Goal: Task Accomplishment & Management: Use online tool/utility

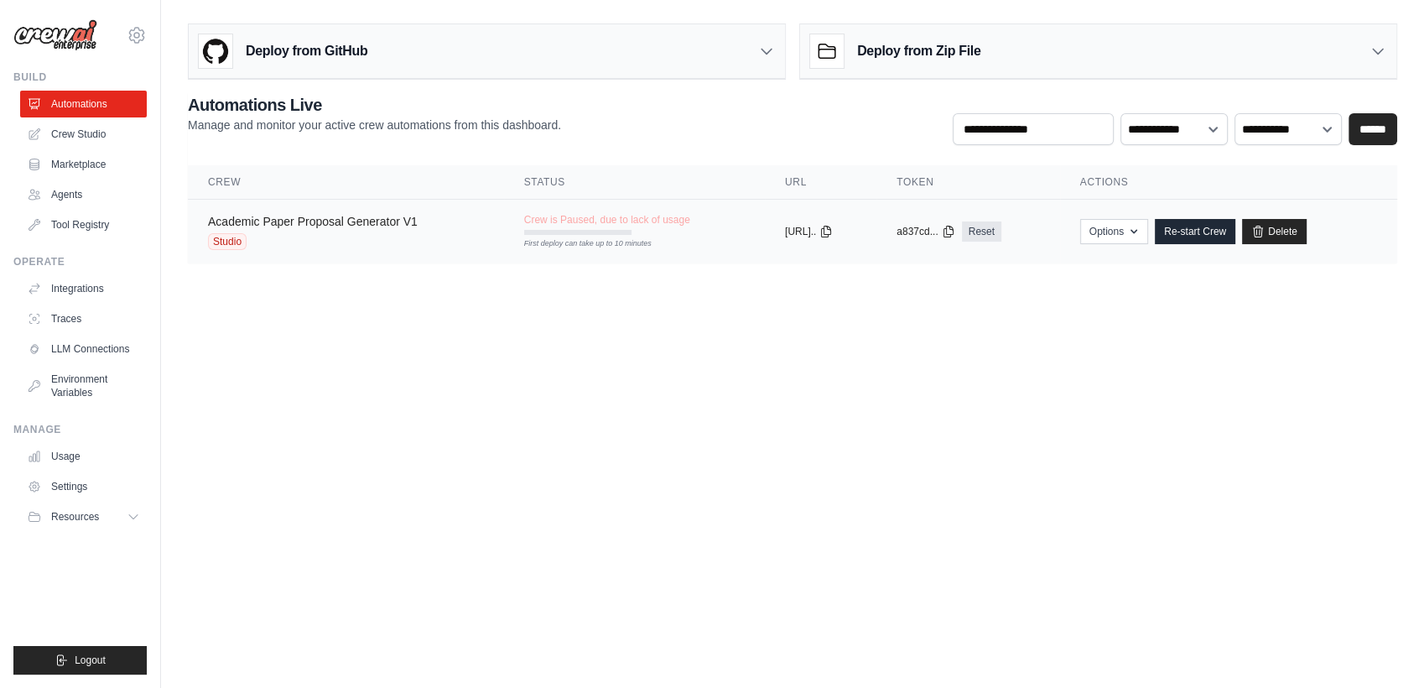
click at [245, 225] on link "Academic Paper Proposal Generator V1" at bounding box center [313, 221] width 210 height 13
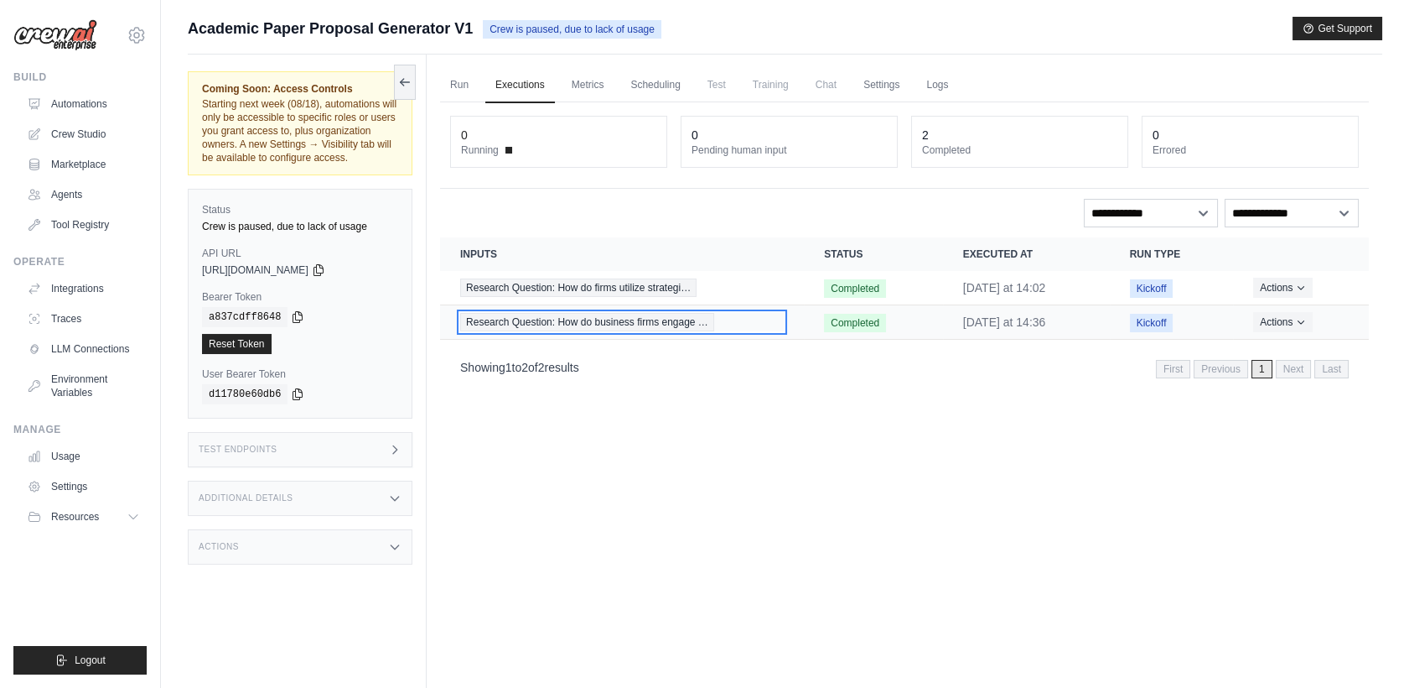
click at [519, 319] on span "Research Question: How do business firms engage …" at bounding box center [587, 322] width 254 height 18
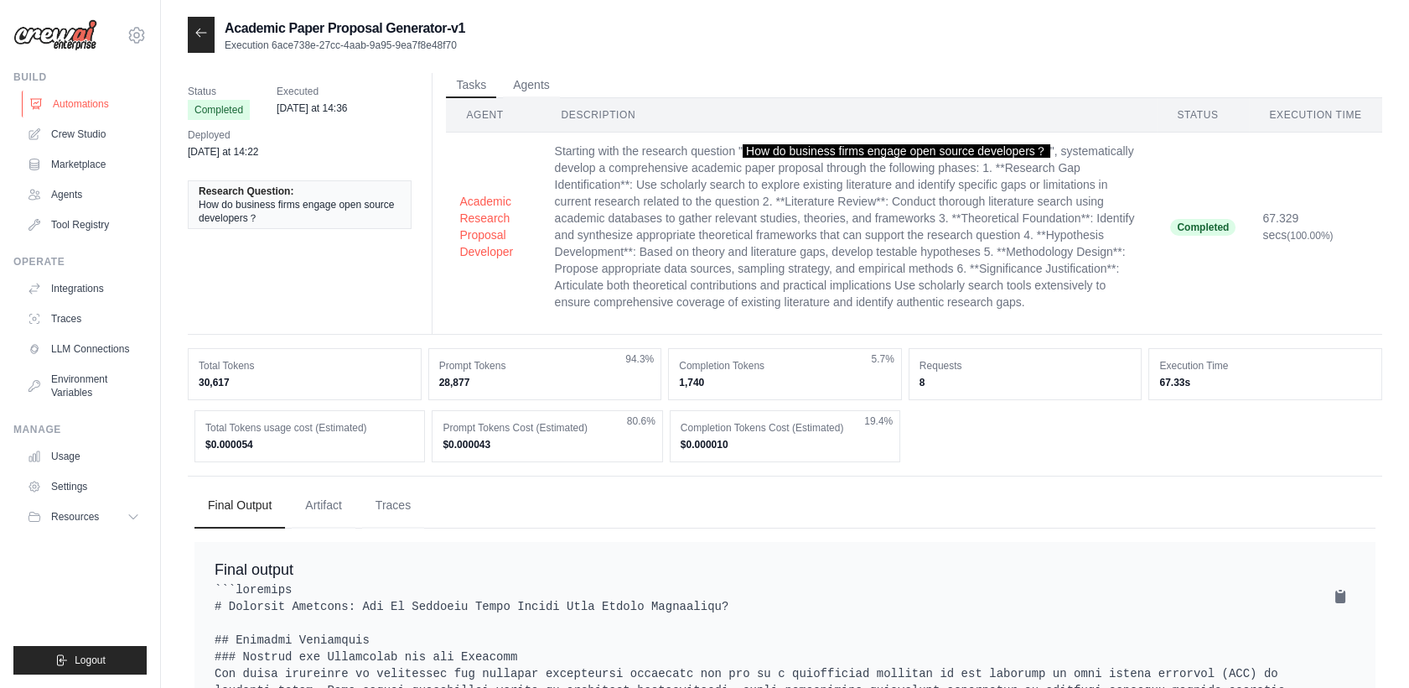
click at [66, 109] on link "Automations" at bounding box center [85, 104] width 127 height 27
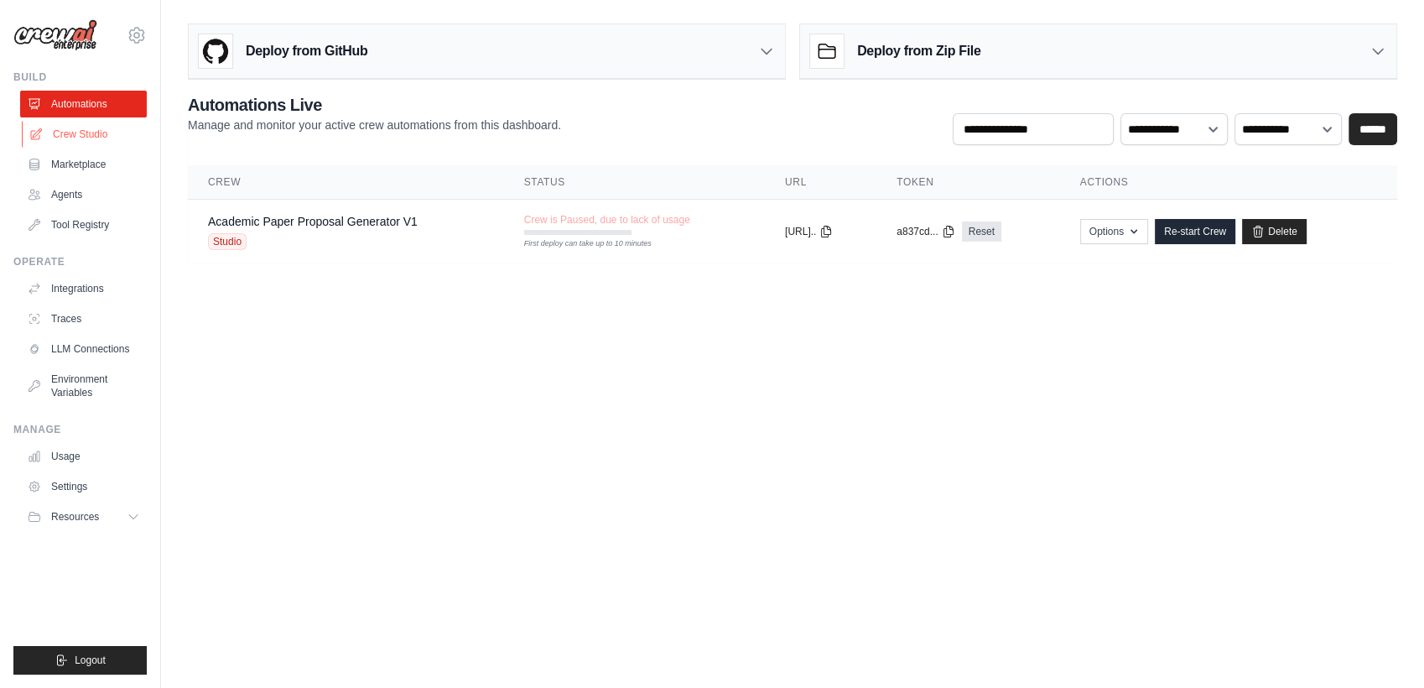
click at [94, 138] on link "Crew Studio" at bounding box center [85, 134] width 127 height 27
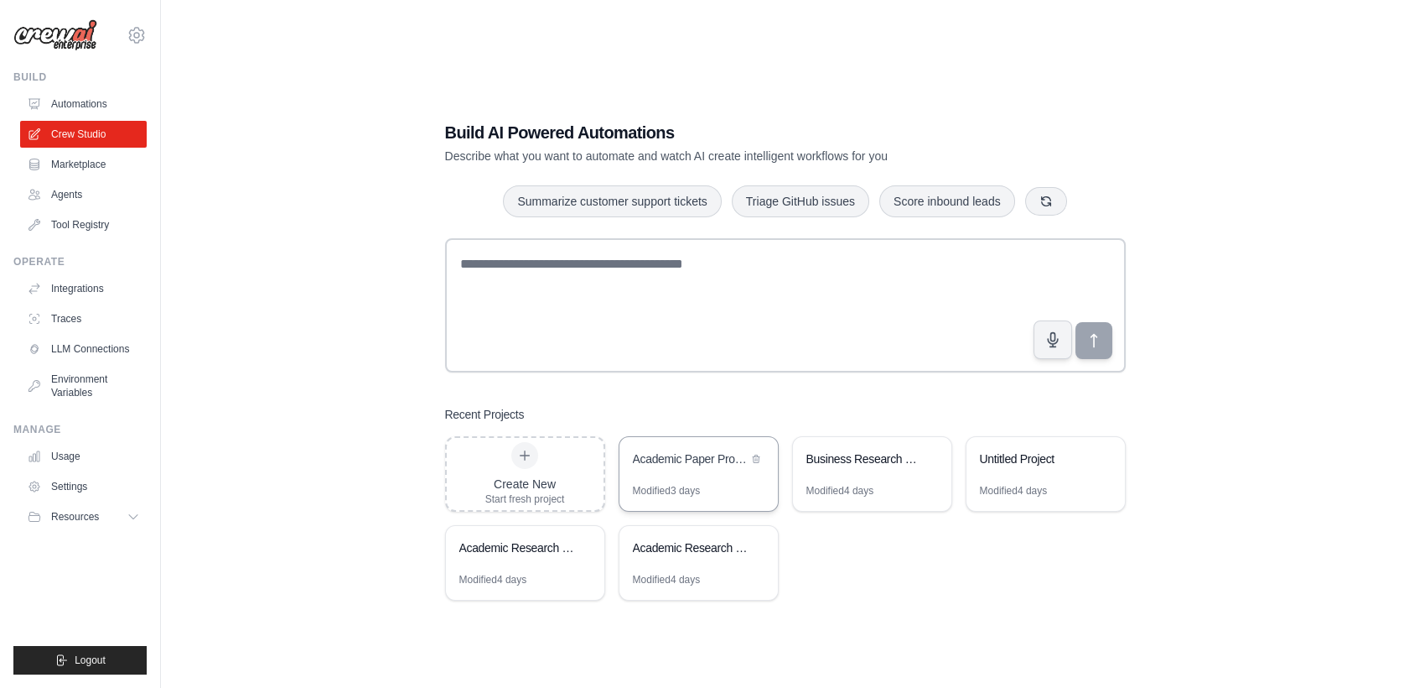
click at [757, 495] on div "Modified 3 days" at bounding box center [699, 497] width 158 height 27
click at [834, 454] on div "Business Research Proposal Generator" at bounding box center [864, 458] width 115 height 17
click at [94, 226] on link "Tool Registry" at bounding box center [85, 224] width 127 height 27
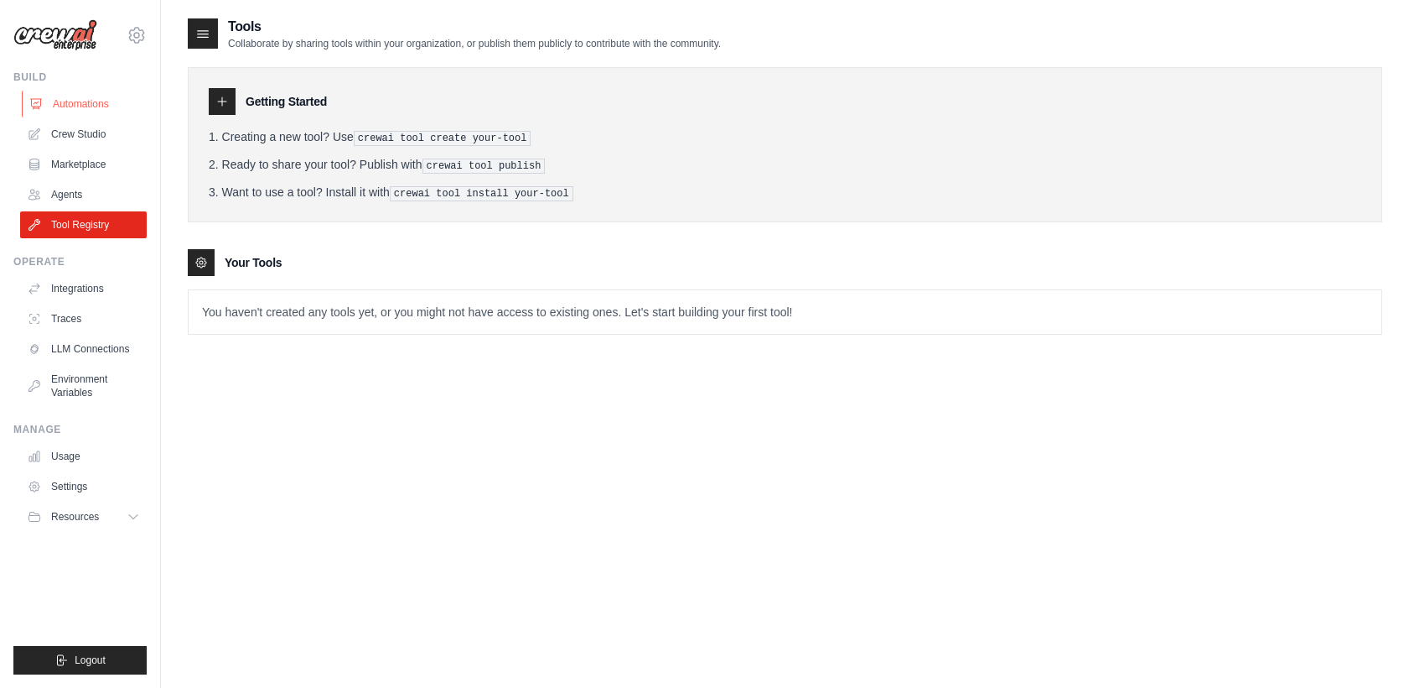
click at [83, 111] on link "Automations" at bounding box center [85, 104] width 127 height 27
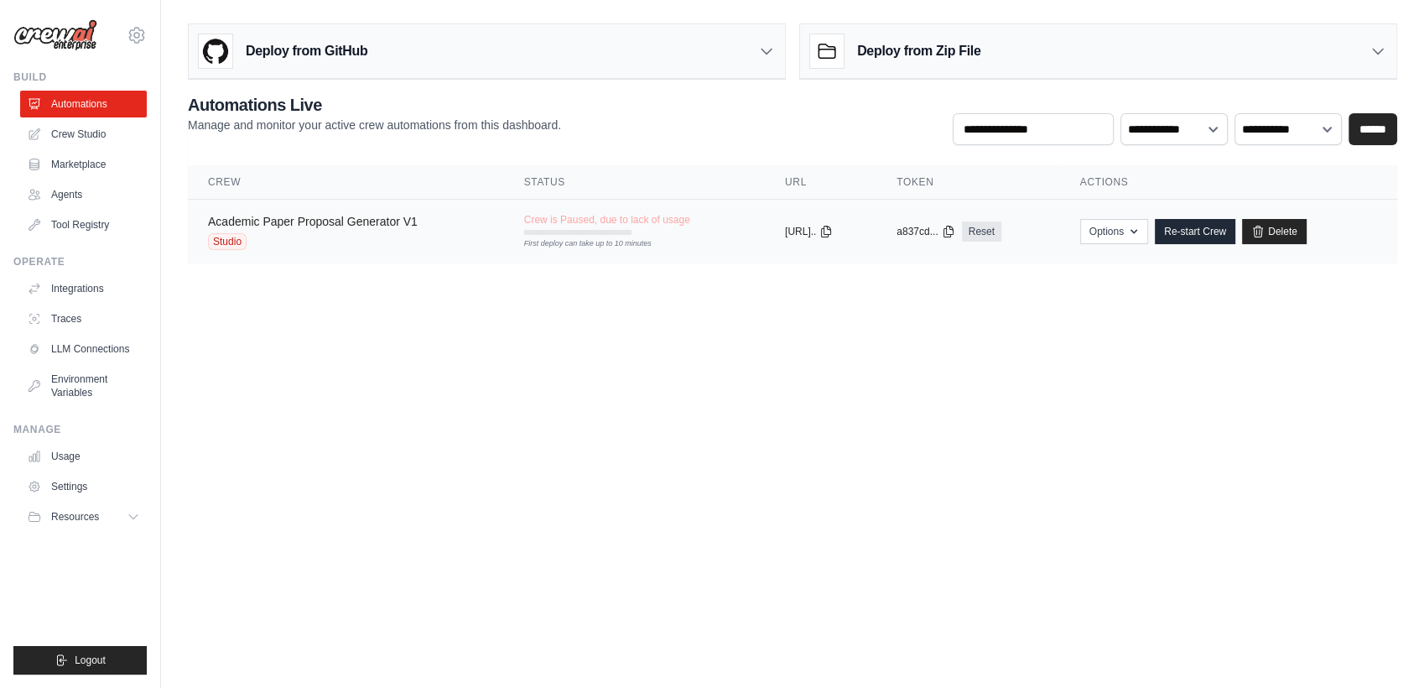
click at [360, 221] on link "Academic Paper Proposal Generator V1" at bounding box center [313, 221] width 210 height 13
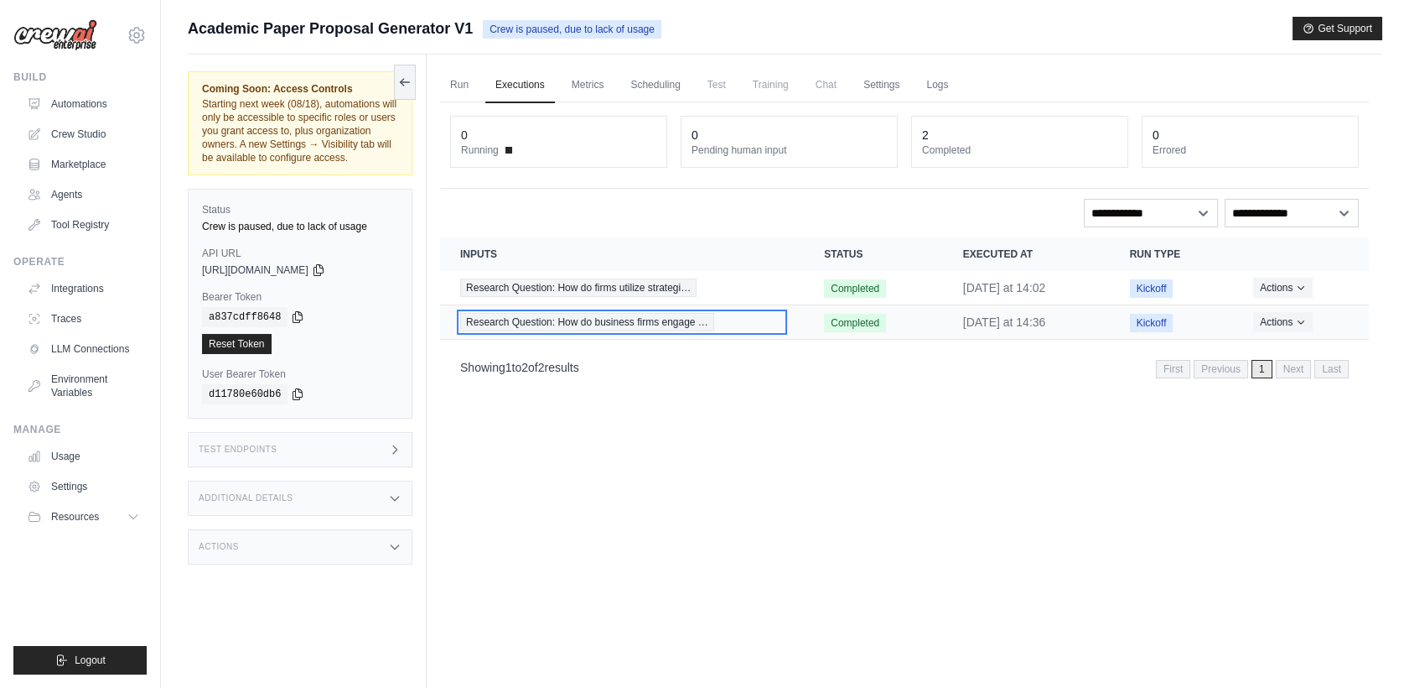
click at [603, 317] on span "Research Question: How do business firms engage …" at bounding box center [587, 322] width 254 height 18
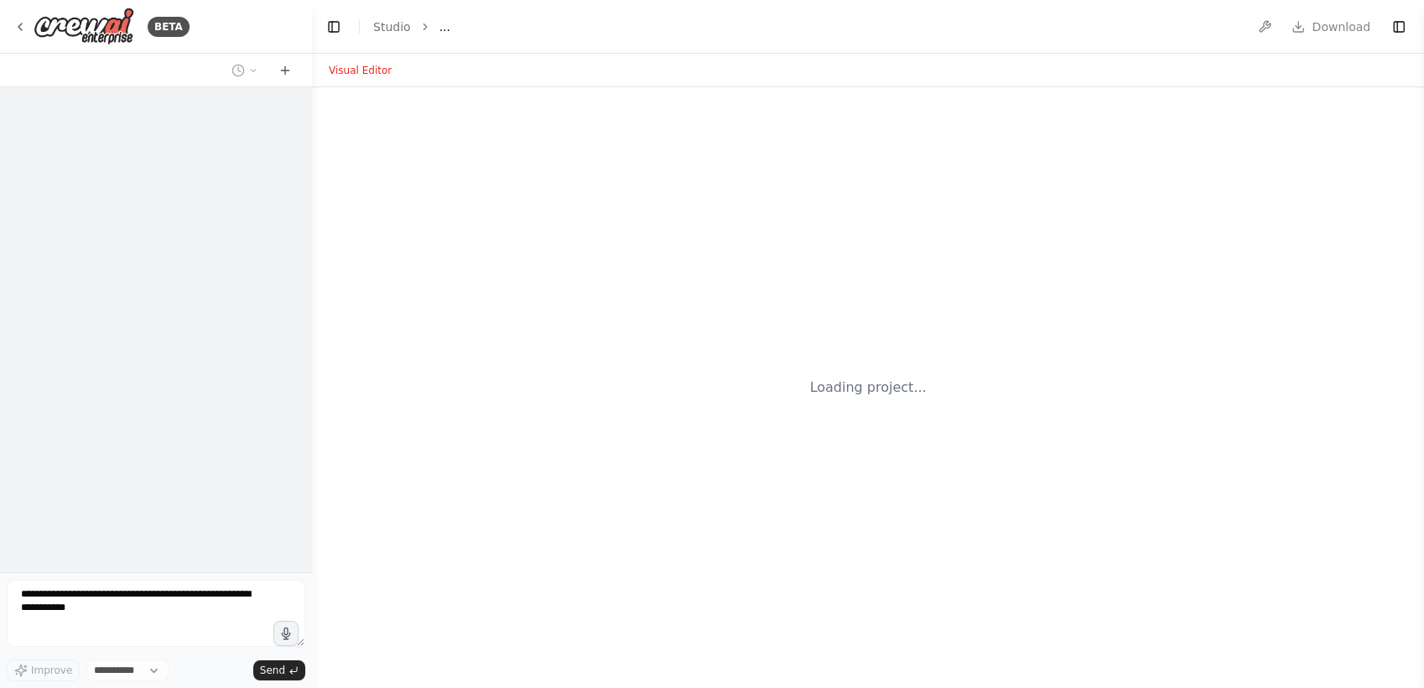
select select "****"
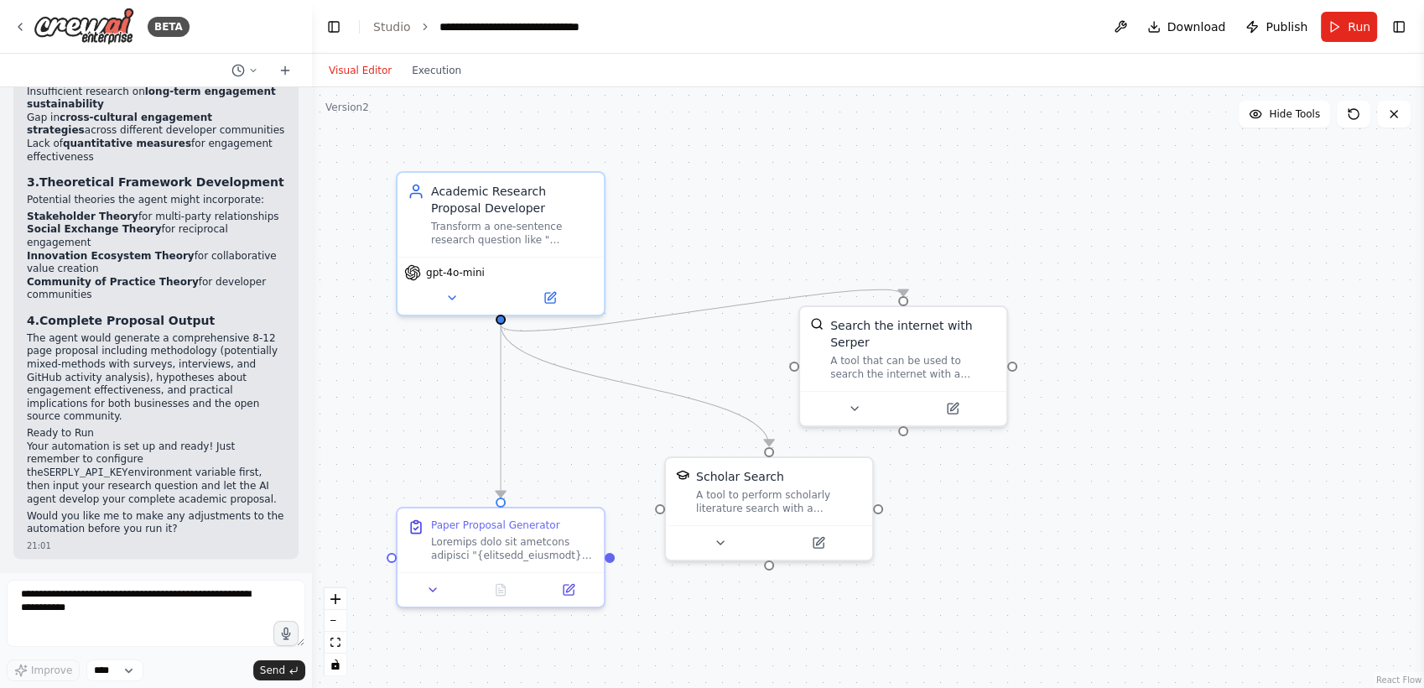
scroll to position [2268, 0]
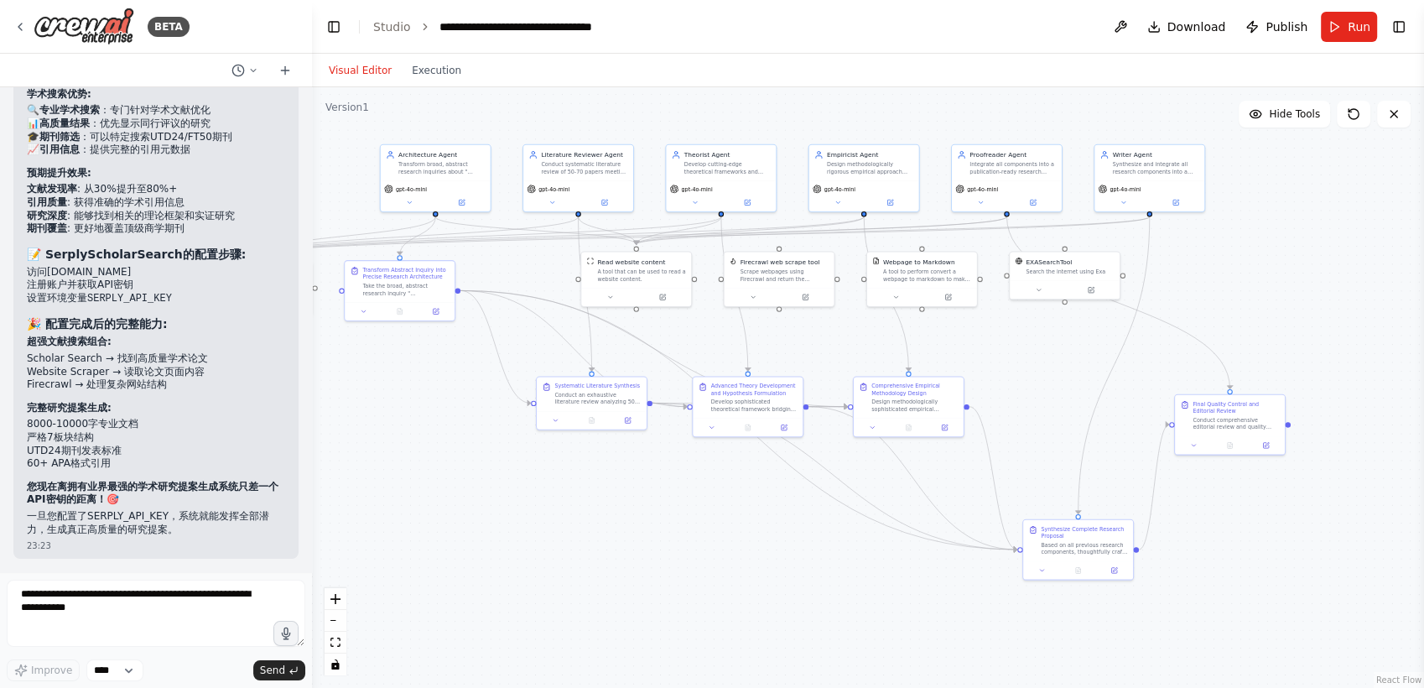
drag, startPoint x: 1268, startPoint y: 524, endPoint x: 1042, endPoint y: 357, distance: 280.6
click at [1042, 357] on div ".deletable-edge-delete-btn { width: 20px; height: 20px; border: 0px solid #ffff…" at bounding box center [868, 387] width 1112 height 600
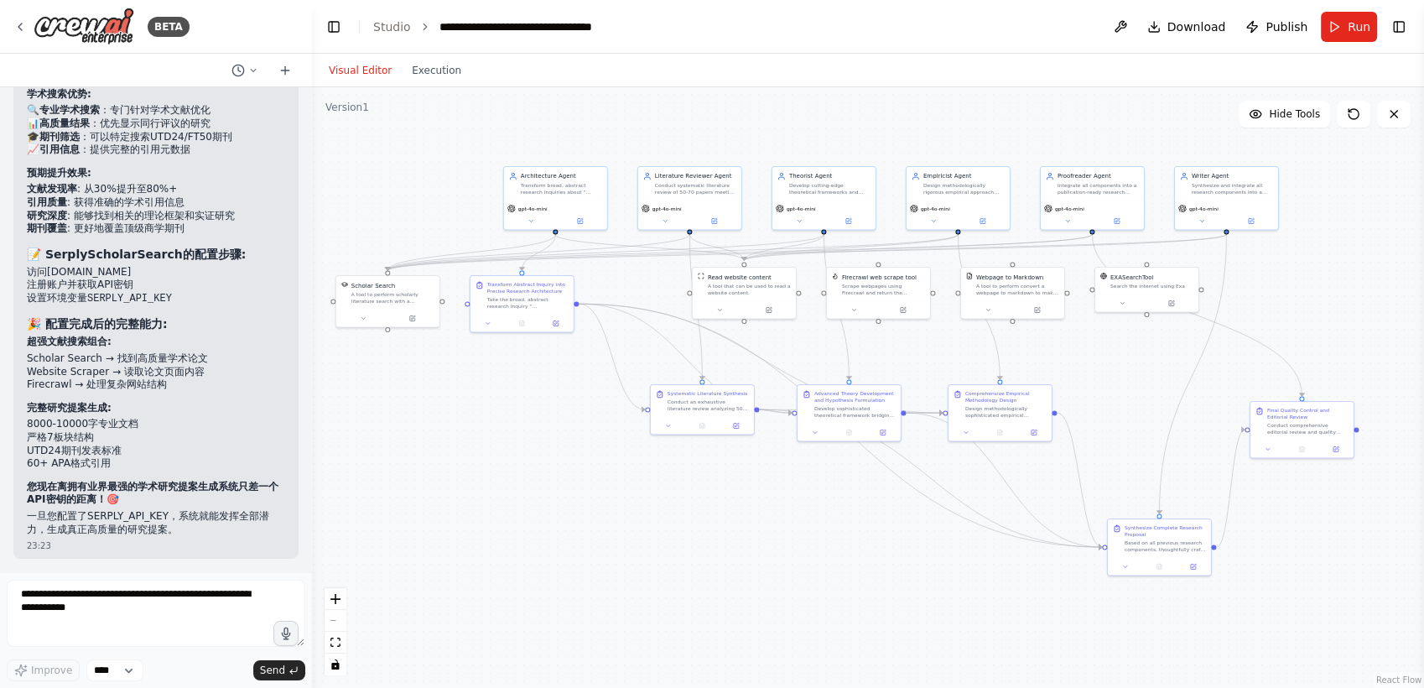
drag, startPoint x: 1165, startPoint y: 353, endPoint x: 1243, endPoint y: 369, distance: 79.6
click at [1243, 369] on div ".deletable-edge-delete-btn { width: 20px; height: 20px; border: 0px solid #ffff…" at bounding box center [868, 387] width 1112 height 600
drag, startPoint x: 1170, startPoint y: 382, endPoint x: 1195, endPoint y: 389, distance: 26.3
click at [1195, 389] on div ".deletable-edge-delete-btn { width: 20px; height: 20px; border: 0px solid #ffff…" at bounding box center [868, 387] width 1112 height 600
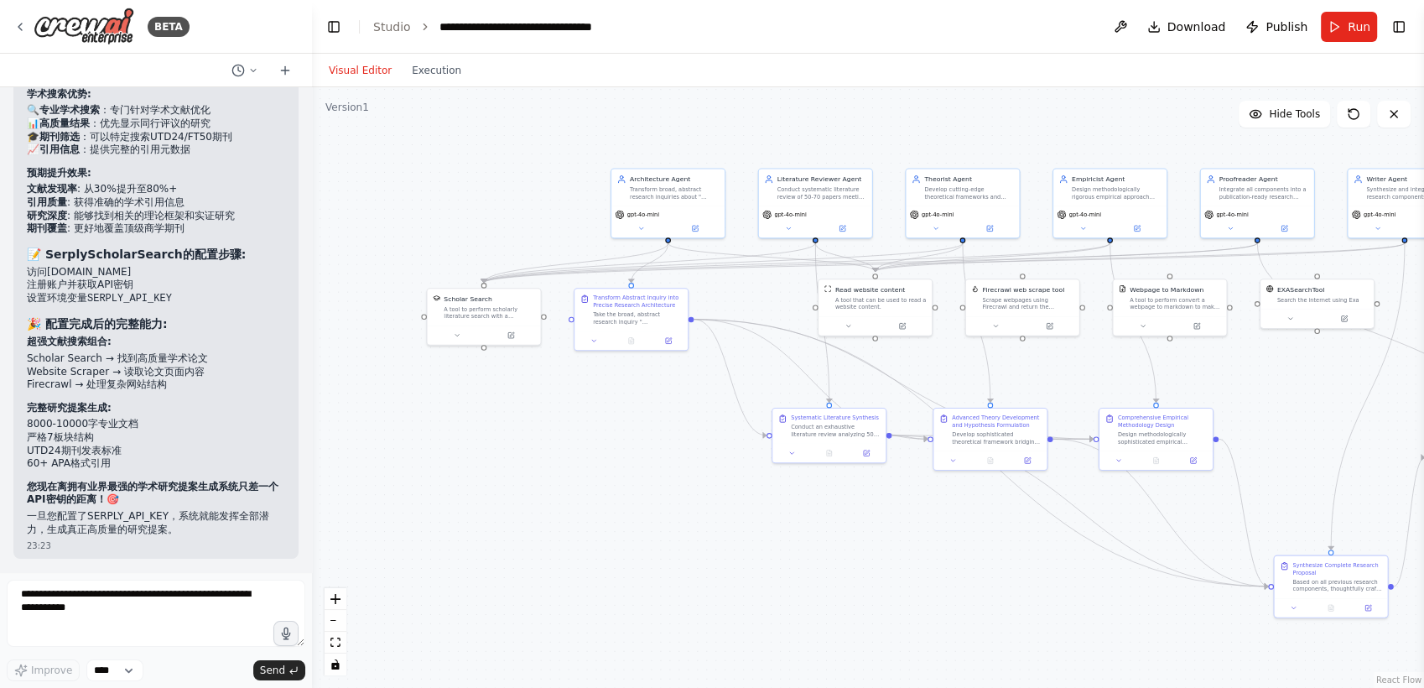
drag, startPoint x: 1154, startPoint y: 402, endPoint x: 1307, endPoint y: 418, distance: 154.2
click at [1307, 418] on div ".deletable-edge-delete-btn { width: 20px; height: 20px; border: 0px solid #ffff…" at bounding box center [868, 387] width 1112 height 600
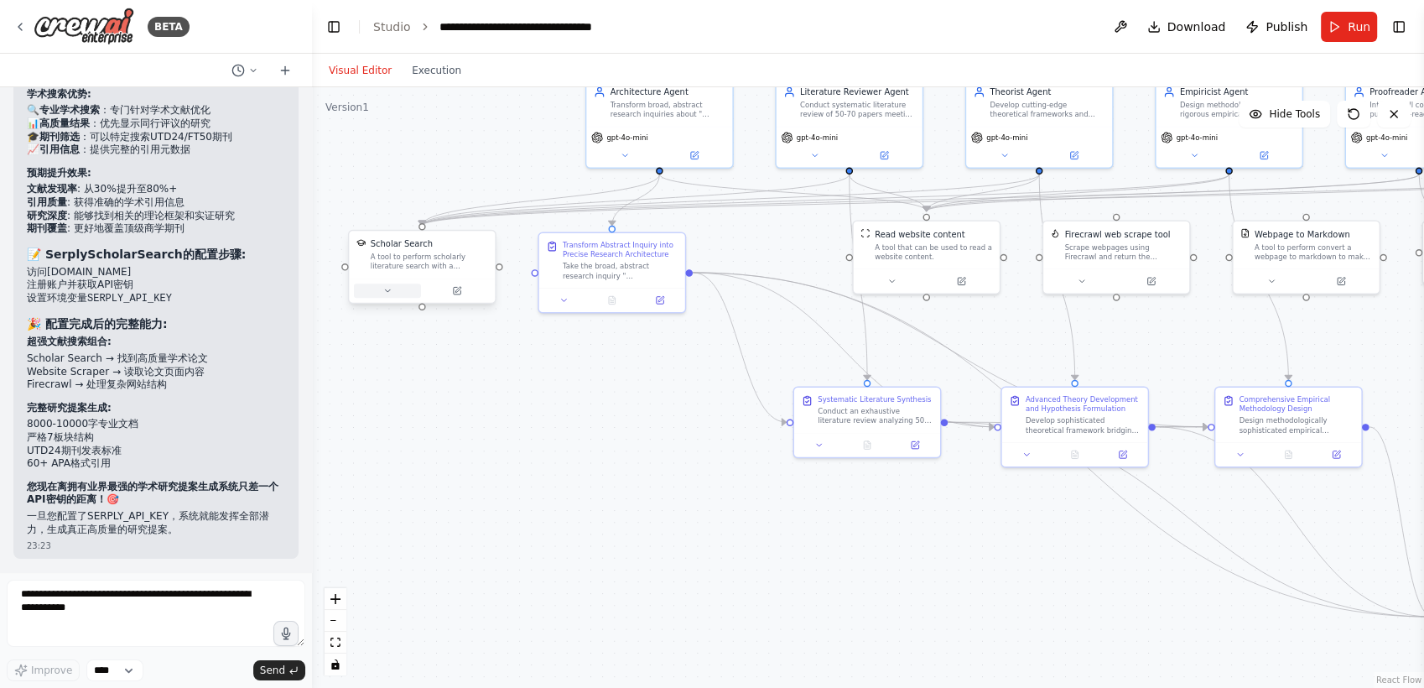
click at [392, 293] on button at bounding box center [387, 290] width 67 height 14
click at [610, 398] on div ".deletable-edge-delete-btn { width: 20px; height: 20px; border: 0px solid #ffff…" at bounding box center [868, 387] width 1112 height 600
click at [516, 419] on button "Cancel" at bounding box center [514, 421] width 43 height 17
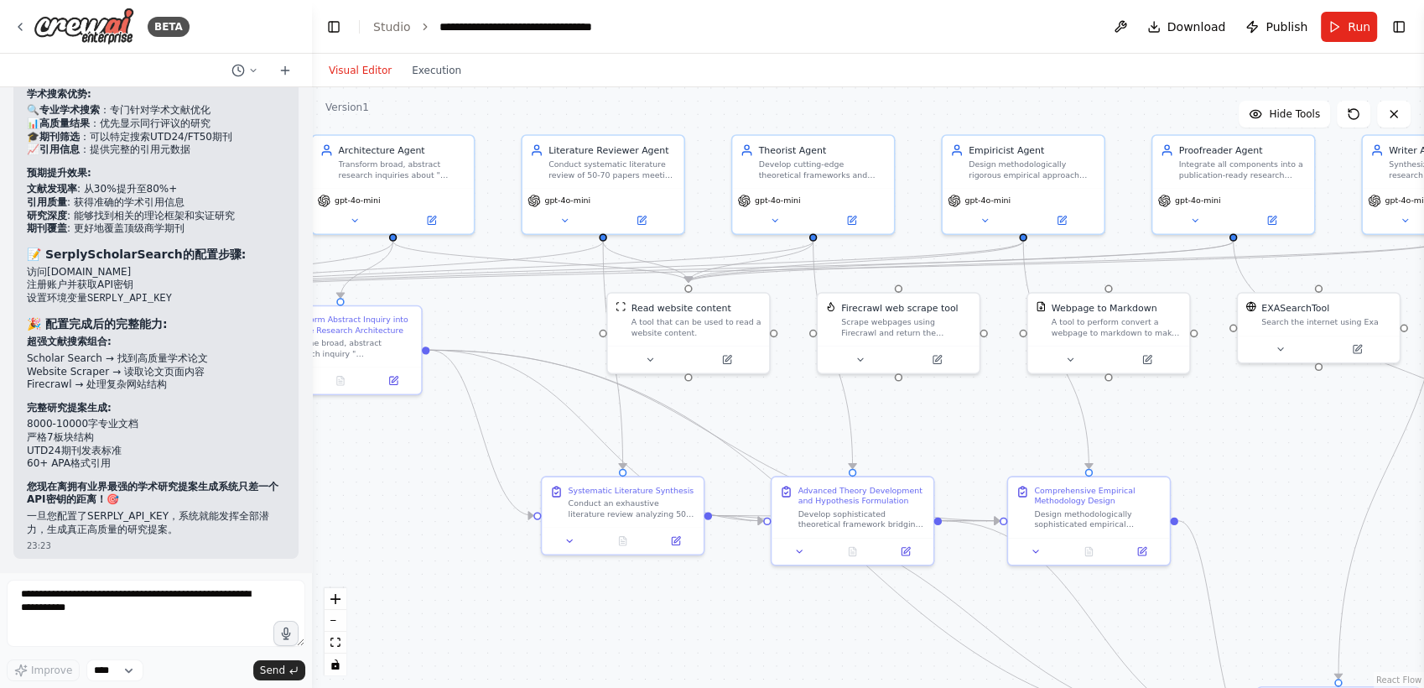
drag, startPoint x: 698, startPoint y: 420, endPoint x: 400, endPoint y: 502, distance: 308.8
click at [400, 502] on div ".deletable-edge-delete-btn { width: 20px; height: 20px; border: 0px solid #ffff…" at bounding box center [868, 387] width 1112 height 600
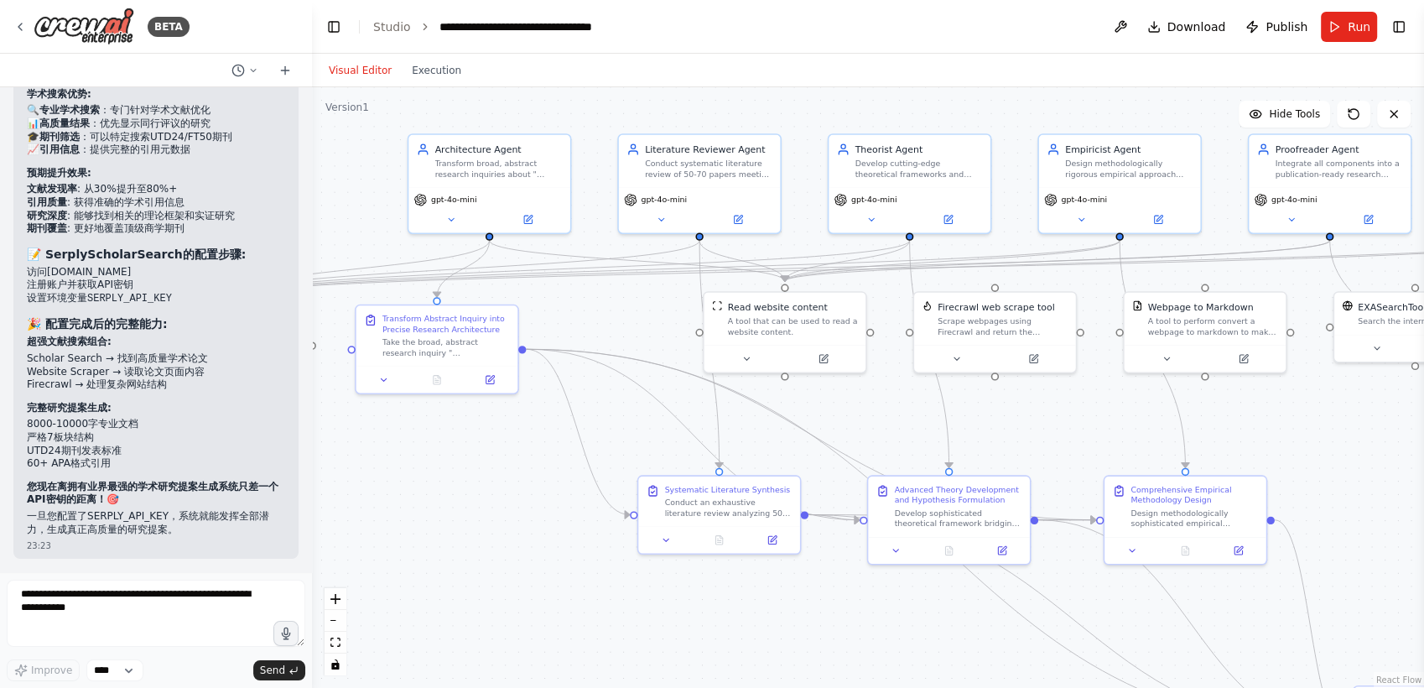
drag, startPoint x: 436, startPoint y: 465, endPoint x: 548, endPoint y: 474, distance: 112.7
click at [548, 474] on div ".deletable-edge-delete-btn { width: 20px; height: 20px; border: 0px solid #ffff…" at bounding box center [868, 387] width 1112 height 600
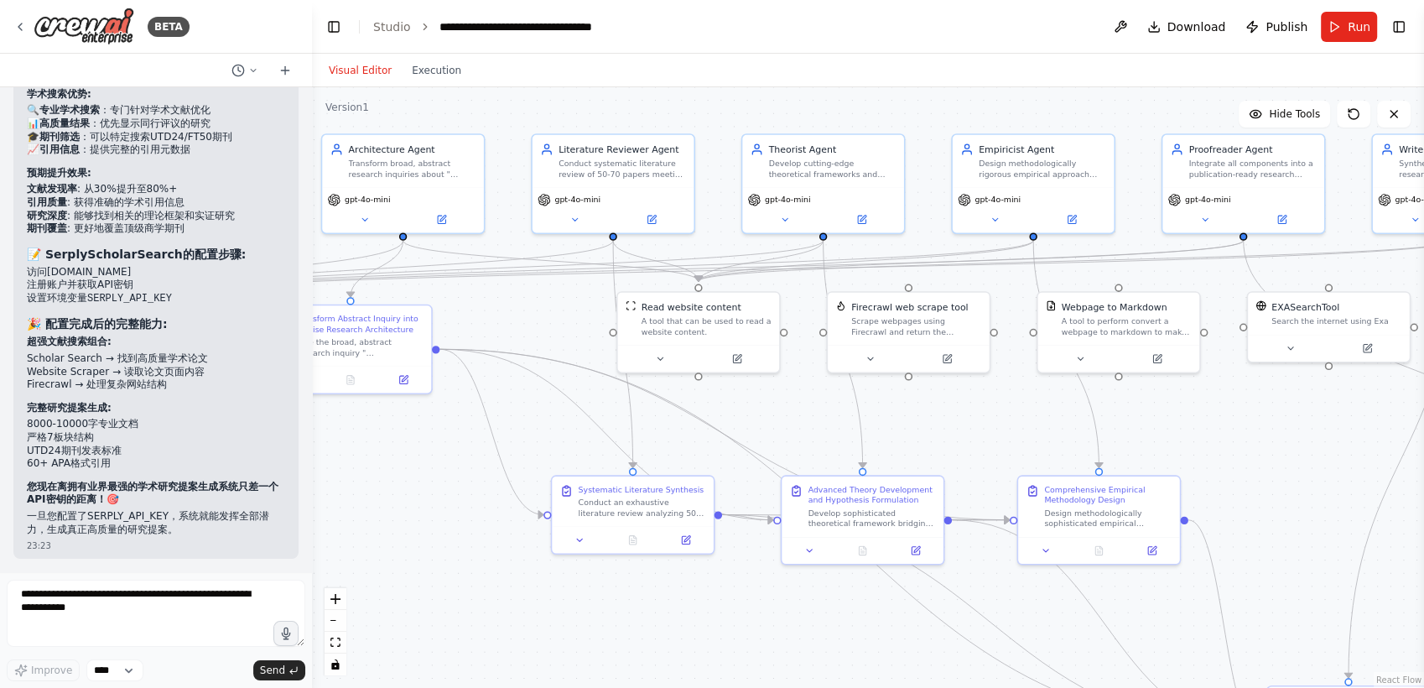
drag, startPoint x: 882, startPoint y: 433, endPoint x: 766, endPoint y: 435, distance: 116.6
click at [766, 435] on div ".deletable-edge-delete-btn { width: 20px; height: 20px; border: 0px solid #ffff…" at bounding box center [868, 387] width 1112 height 600
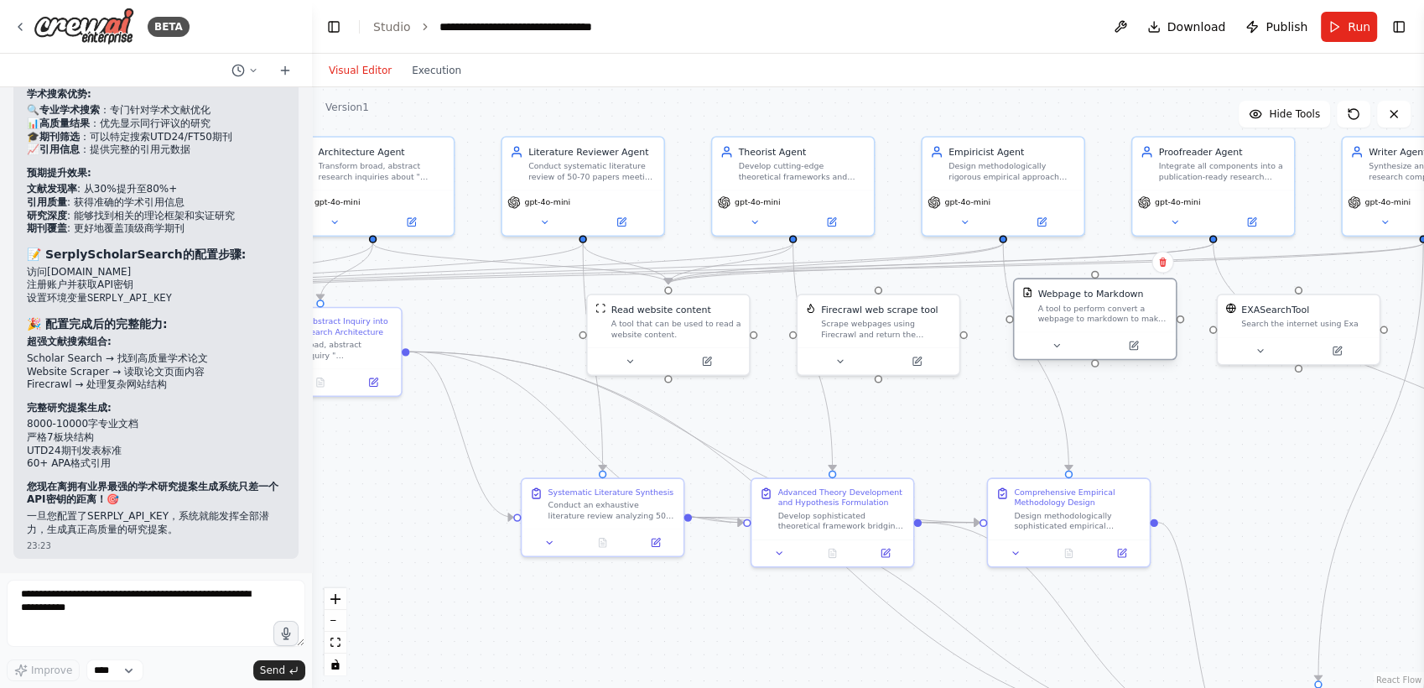
click at [1122, 333] on div "Webpage to Markdown A tool to perform convert a webpage to markdown to make it …" at bounding box center [1095, 319] width 164 height 82
drag, startPoint x: 1122, startPoint y: 333, endPoint x: 1124, endPoint y: 348, distance: 15.3
click at [1124, 348] on div at bounding box center [1095, 358] width 162 height 27
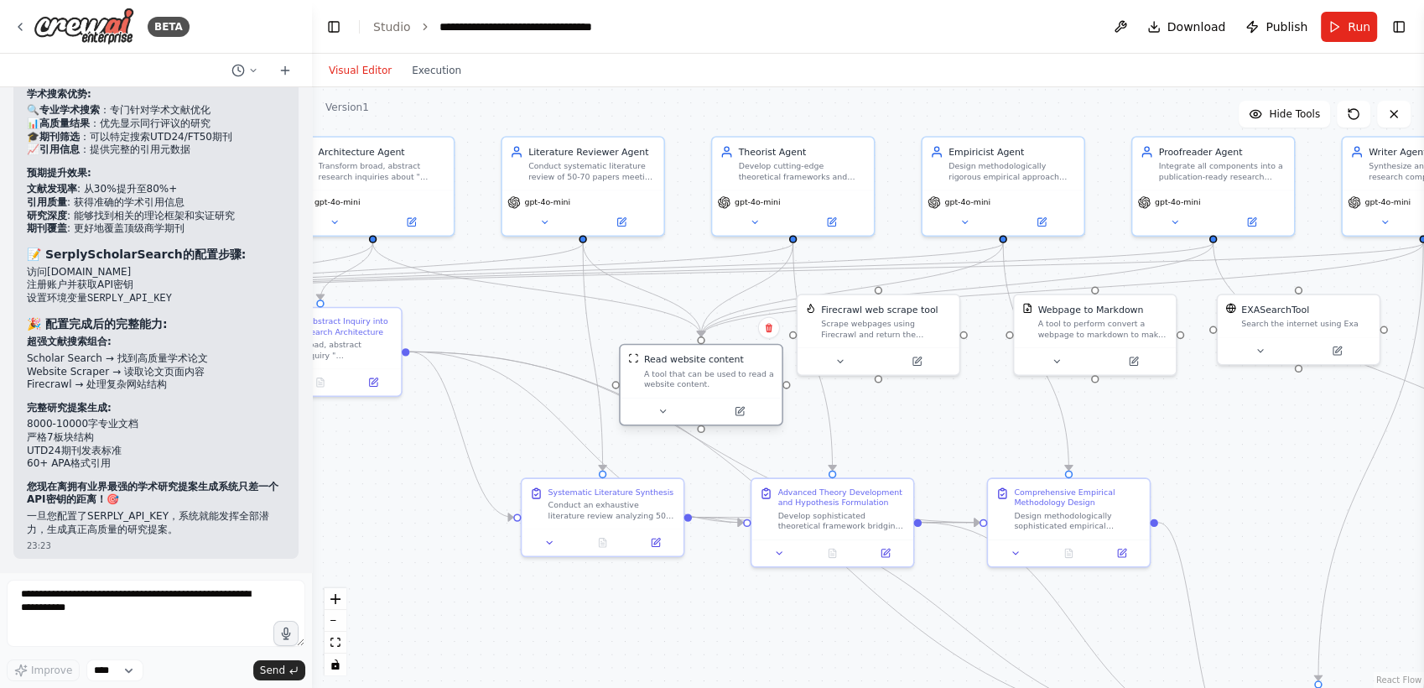
drag, startPoint x: 703, startPoint y: 332, endPoint x: 738, endPoint y: 387, distance: 65.1
click at [738, 387] on div "A tool that can be used to read a website content." at bounding box center [709, 378] width 130 height 21
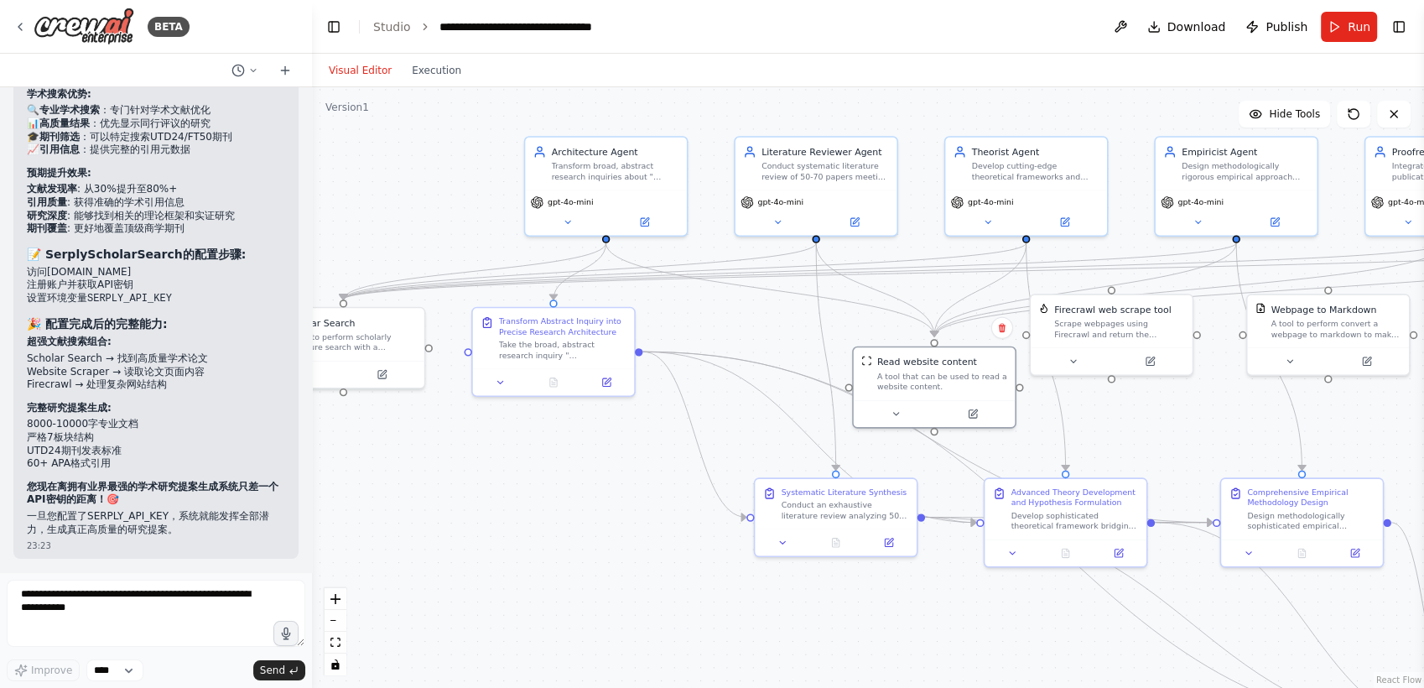
drag, startPoint x: 376, startPoint y: 513, endPoint x: 621, endPoint y: 509, distance: 245.7
click at [621, 509] on div ".deletable-edge-delete-btn { width: 20px; height: 20px; border: 0px solid #ffff…" at bounding box center [868, 387] width 1112 height 600
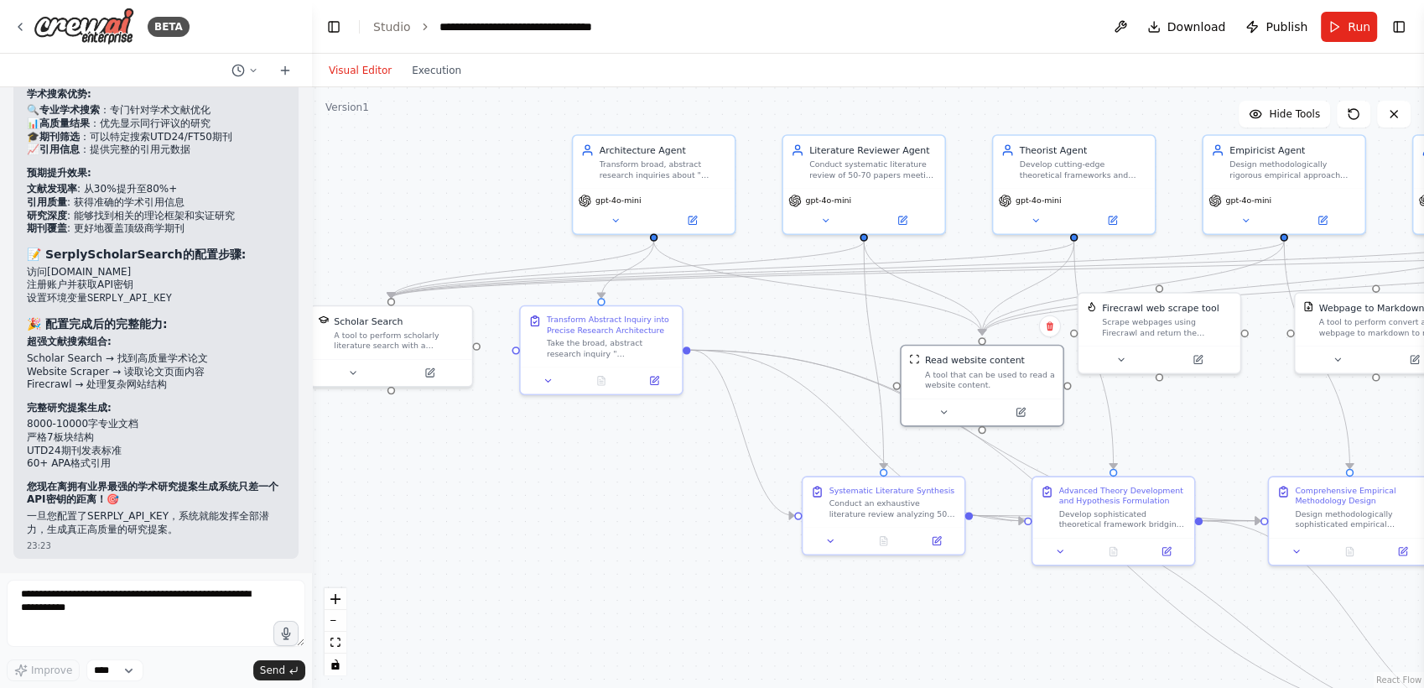
drag, startPoint x: 621, startPoint y: 509, endPoint x: 657, endPoint y: 511, distance: 35.3
click at [657, 511] on div ".deletable-edge-delete-btn { width: 20px; height: 20px; border: 0px solid #ffff…" at bounding box center [868, 387] width 1112 height 600
click at [358, 342] on div "A tool to perform scholarly literature search with a search_query." at bounding box center [398, 337] width 130 height 21
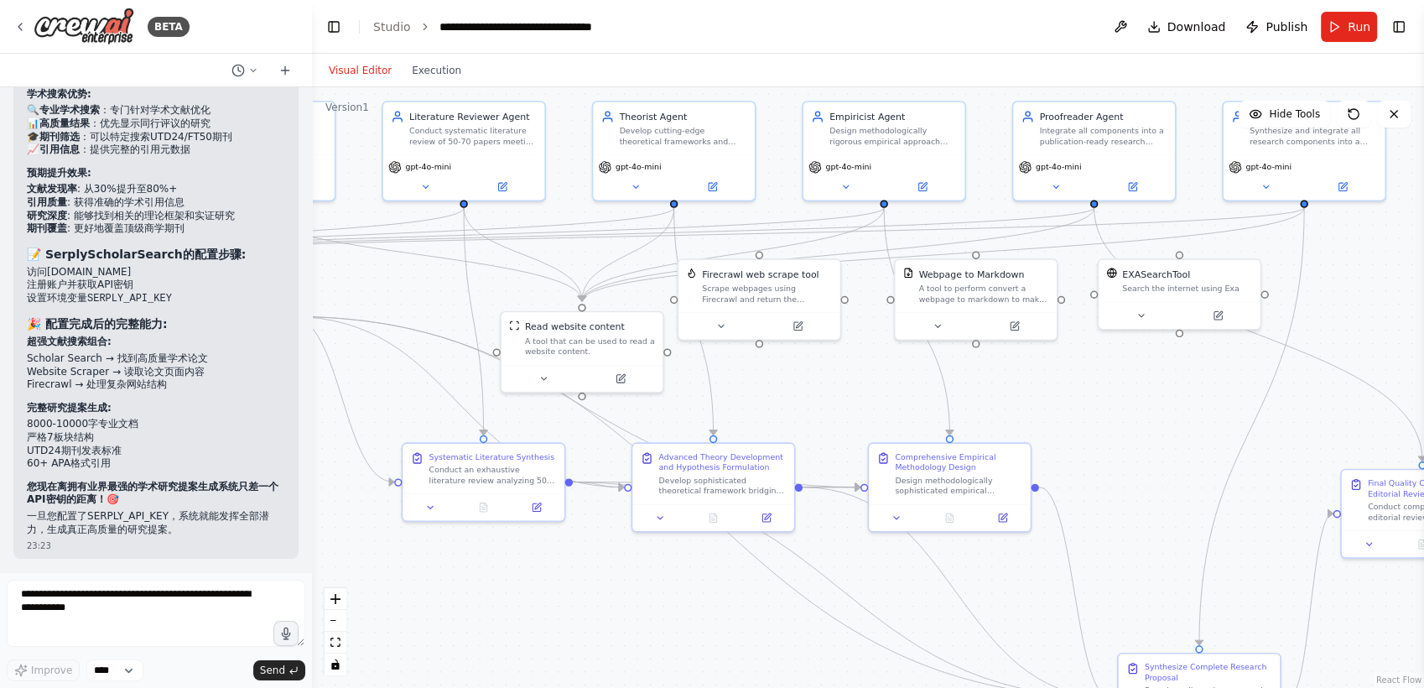
drag, startPoint x: 632, startPoint y: 475, endPoint x: 233, endPoint y: 441, distance: 400.5
click at [233, 441] on div "BETA Gap between LLM and AI Agent: LLM的思考和输出均基于训练集，无法访问论文库，因此出现参考文献杜撰的情况; LLM是对…" at bounding box center [712, 344] width 1424 height 688
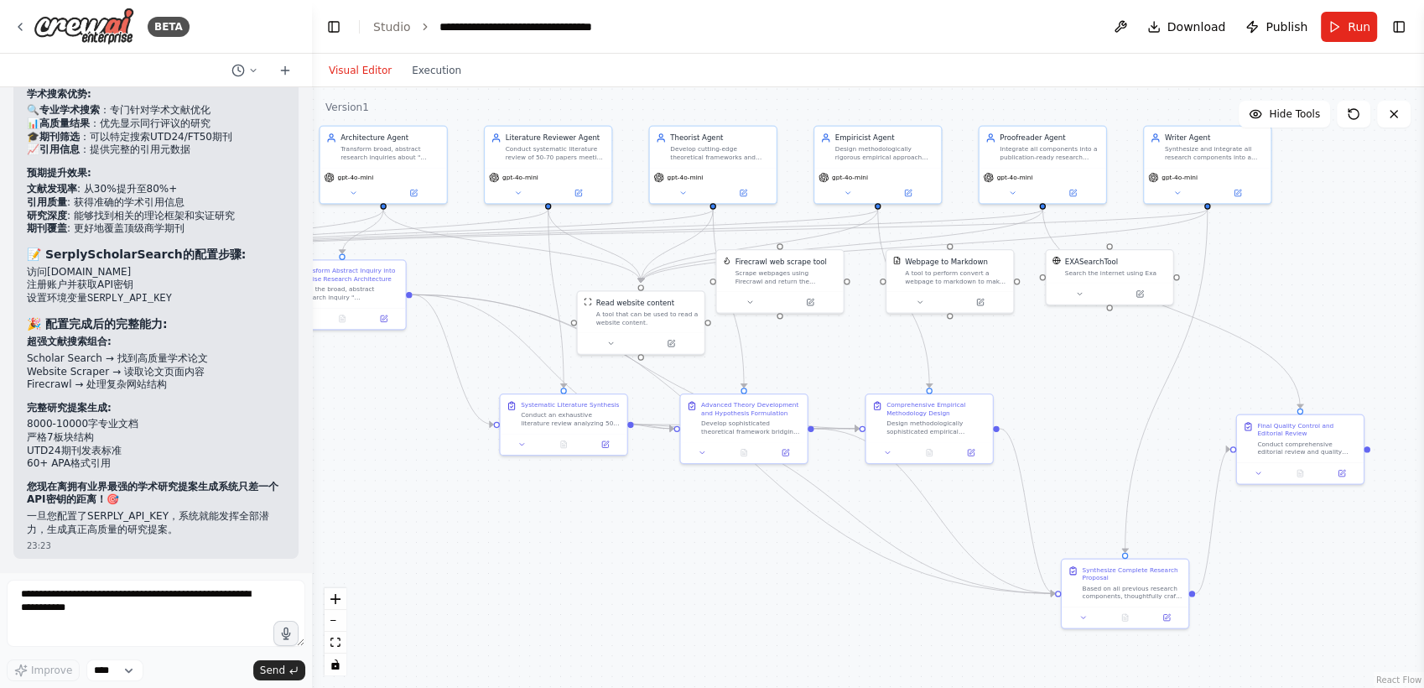
drag, startPoint x: 1078, startPoint y: 427, endPoint x: 1060, endPoint y: 376, distance: 53.6
click at [1060, 376] on div ".deletable-edge-delete-btn { width: 20px; height: 20px; border: 0px solid #ffff…" at bounding box center [868, 387] width 1112 height 600
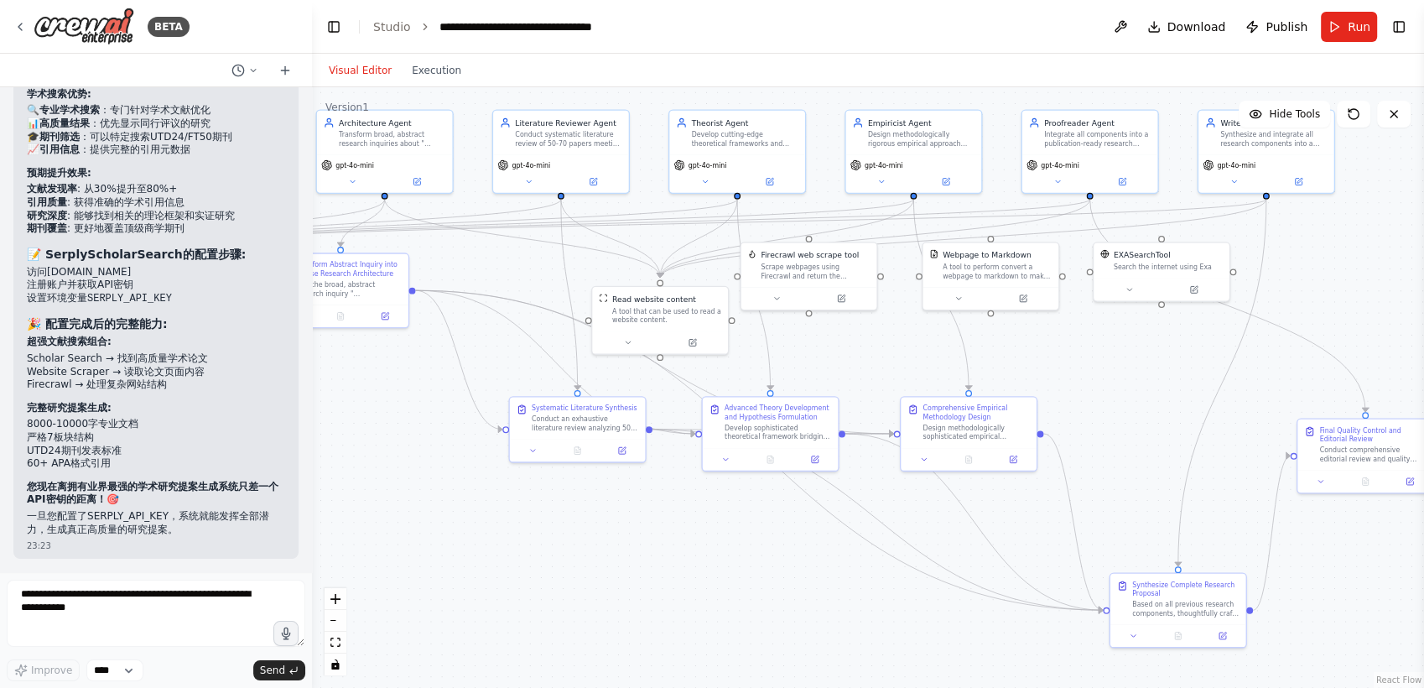
drag, startPoint x: 1060, startPoint y: 376, endPoint x: 1110, endPoint y: 380, distance: 50.4
click at [1110, 380] on div ".deletable-edge-delete-btn { width: 20px; height: 20px; border: 0px solid #ffff…" at bounding box center [868, 387] width 1112 height 600
click at [1228, 636] on button at bounding box center [1221, 631] width 38 height 13
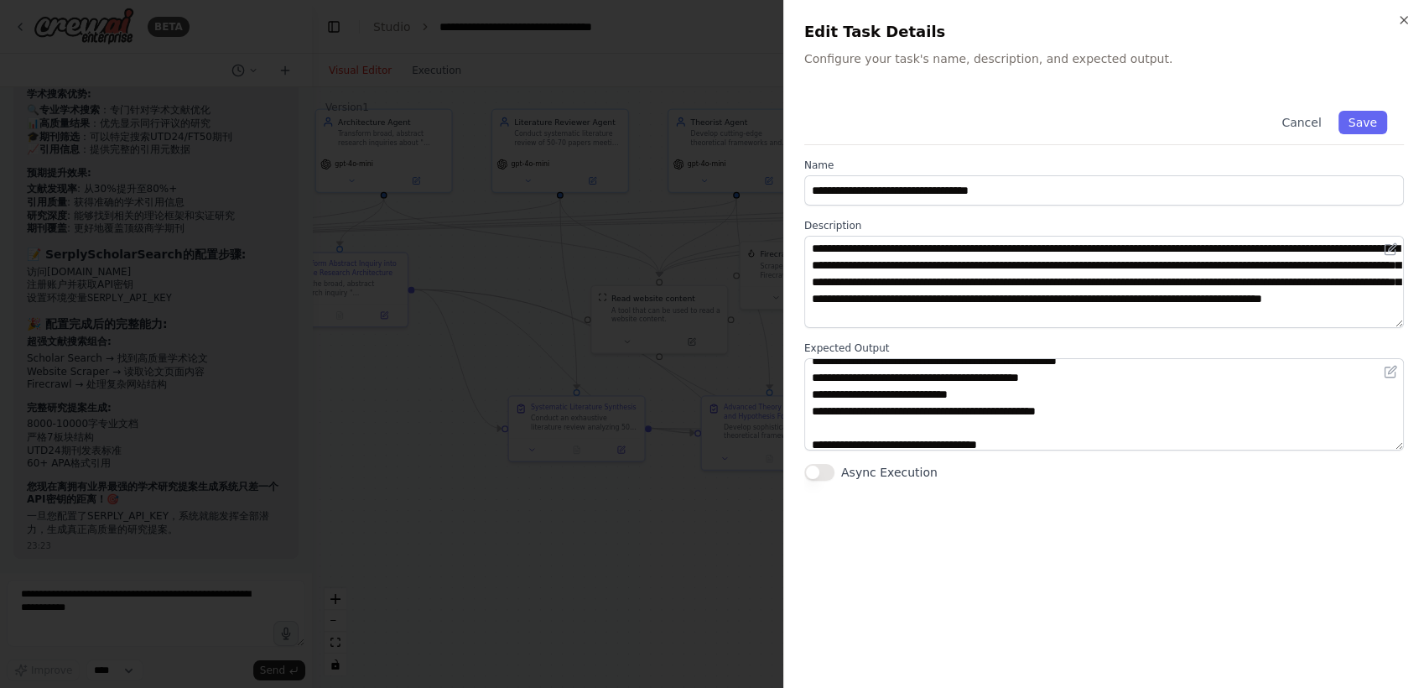
scroll to position [295, 0]
click at [693, 499] on div at bounding box center [712, 344] width 1424 height 688
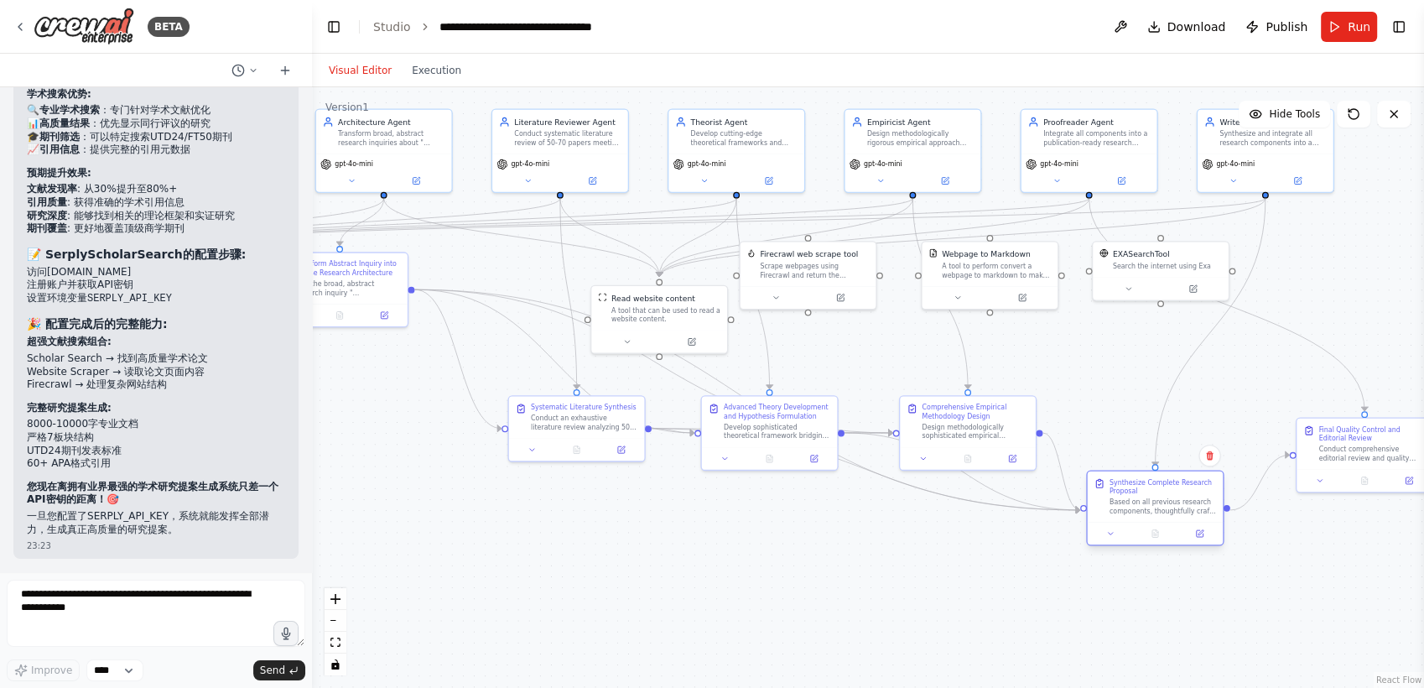
drag, startPoint x: 1158, startPoint y: 591, endPoint x: 1135, endPoint y: 485, distance: 108.9
click at [1135, 485] on div "Synthesize Complete Research Proposal" at bounding box center [1162, 487] width 106 height 18
click at [1201, 530] on icon at bounding box center [1200, 532] width 5 height 5
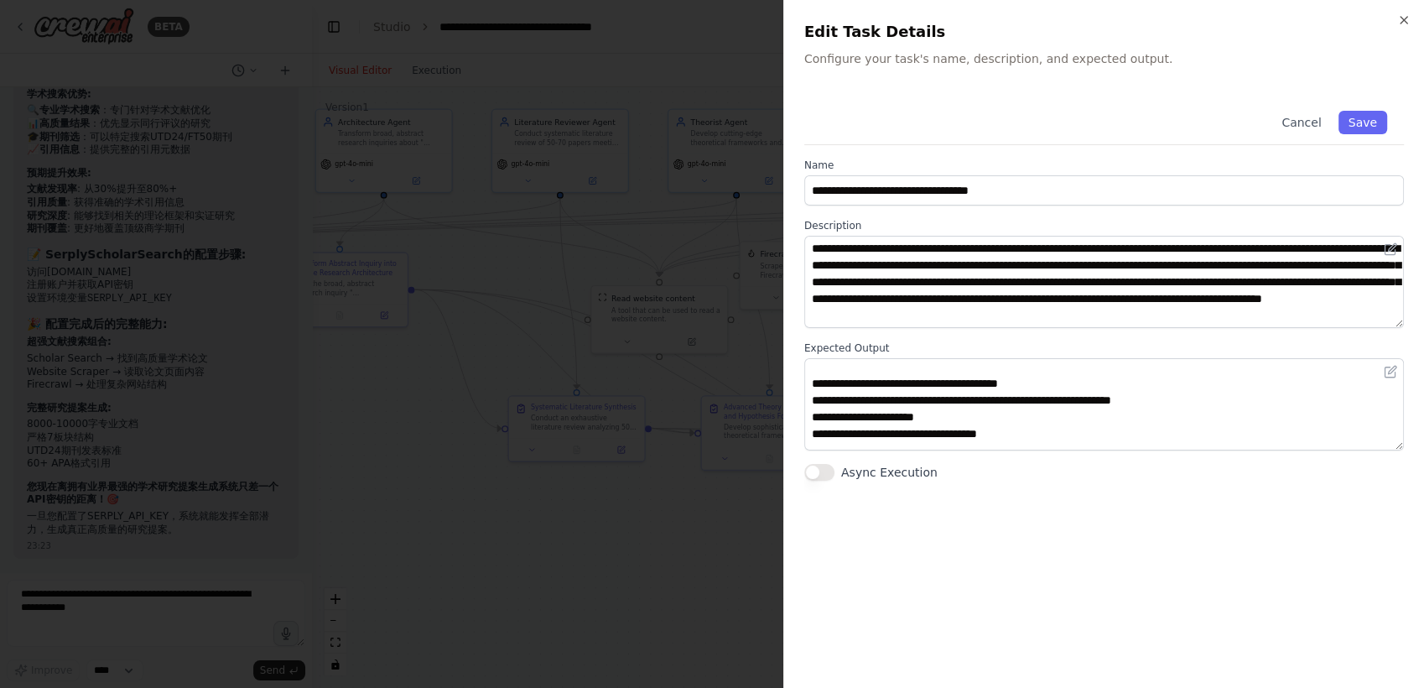
scroll to position [586, 0]
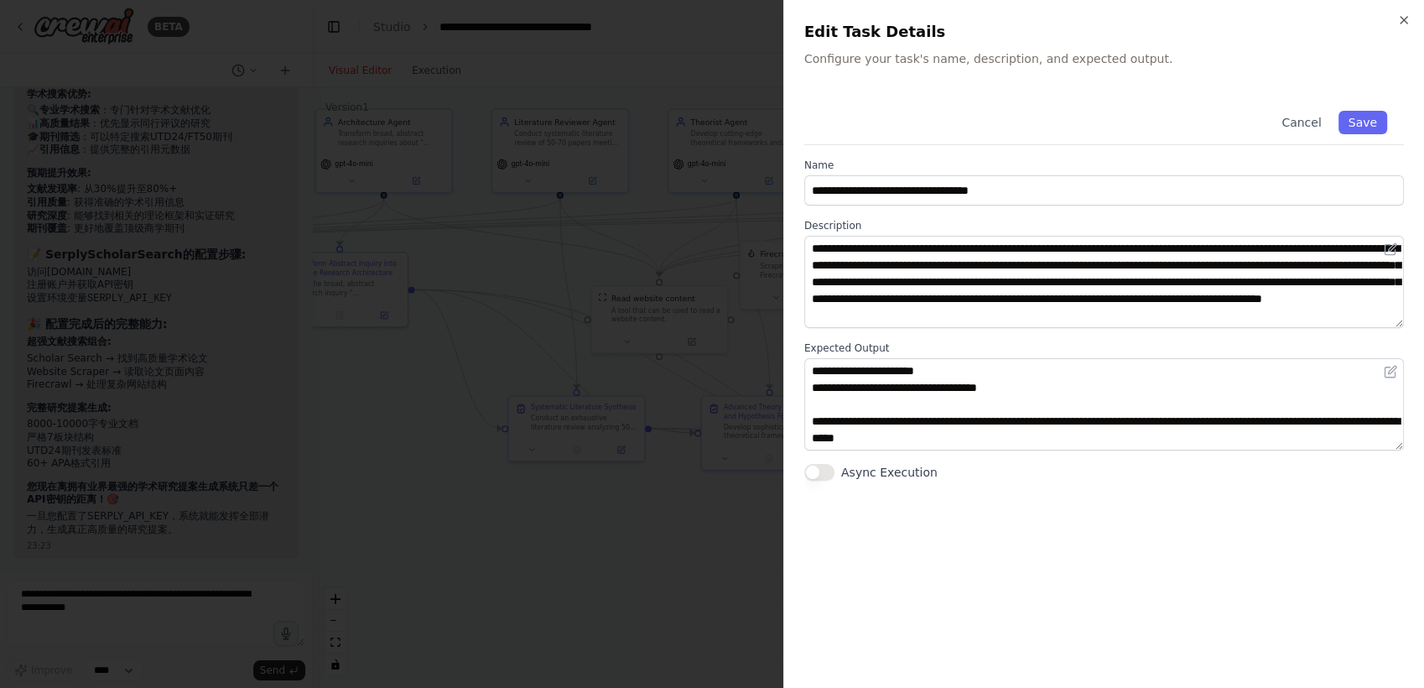
click at [666, 635] on div at bounding box center [712, 344] width 1424 height 688
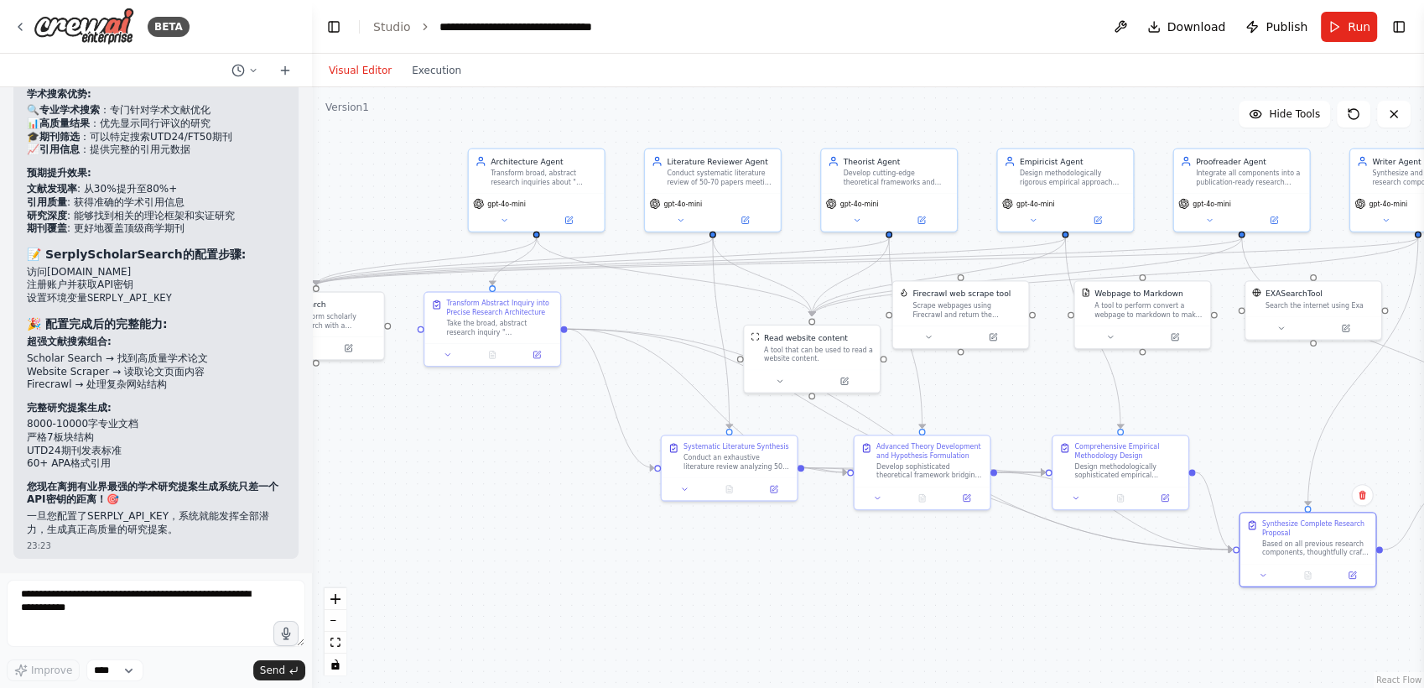
drag, startPoint x: 666, startPoint y: 635, endPoint x: 818, endPoint y: 672, distance: 157.0
click at [818, 672] on div ".deletable-edge-delete-btn { width: 20px; height: 20px; border: 0px solid #ffff…" at bounding box center [868, 387] width 1112 height 600
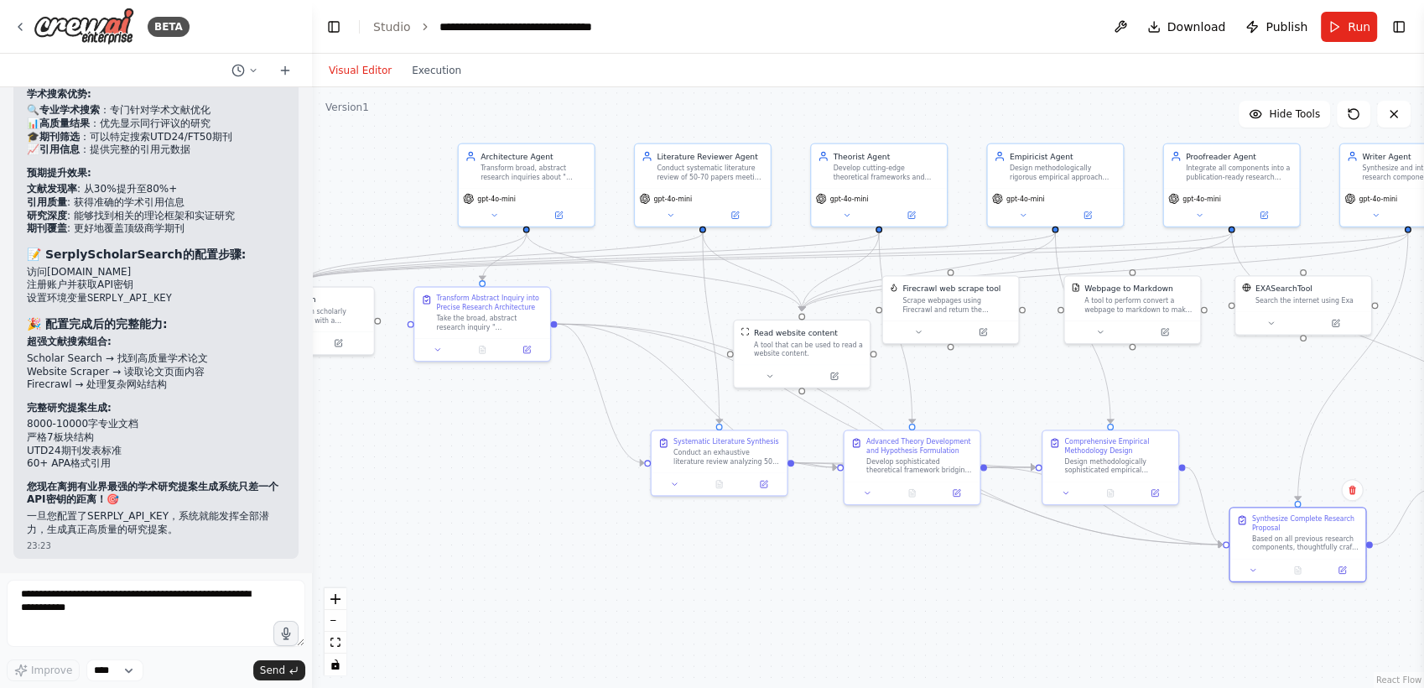
drag, startPoint x: 662, startPoint y: 576, endPoint x: 562, endPoint y: 546, distance: 104.2
click at [562, 546] on div ".deletable-edge-delete-btn { width: 20px; height: 20px; border: 0px solid #ffff…" at bounding box center [868, 387] width 1112 height 600
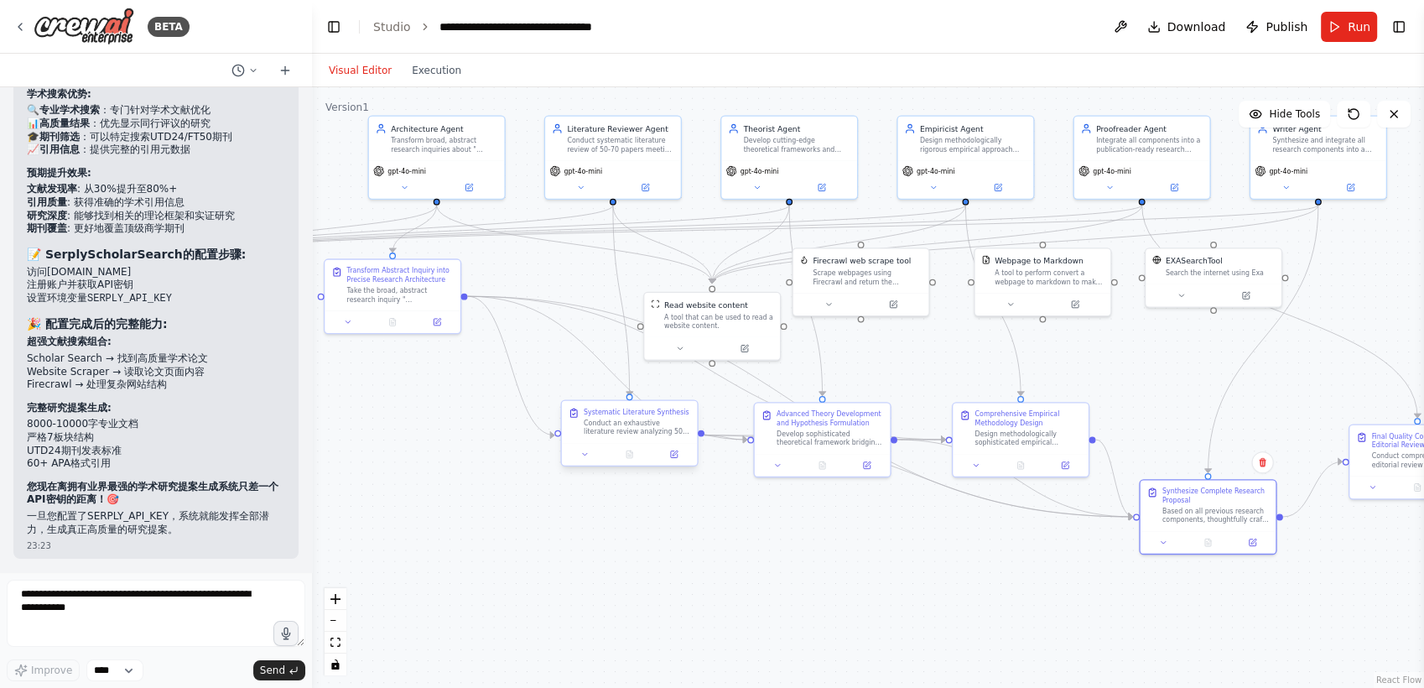
click at [609, 423] on div "Conduct an exhaustive literature review analyzing 50-70 papers, preferably from…" at bounding box center [637, 427] width 106 height 18
click at [39, 23] on img at bounding box center [84, 27] width 101 height 38
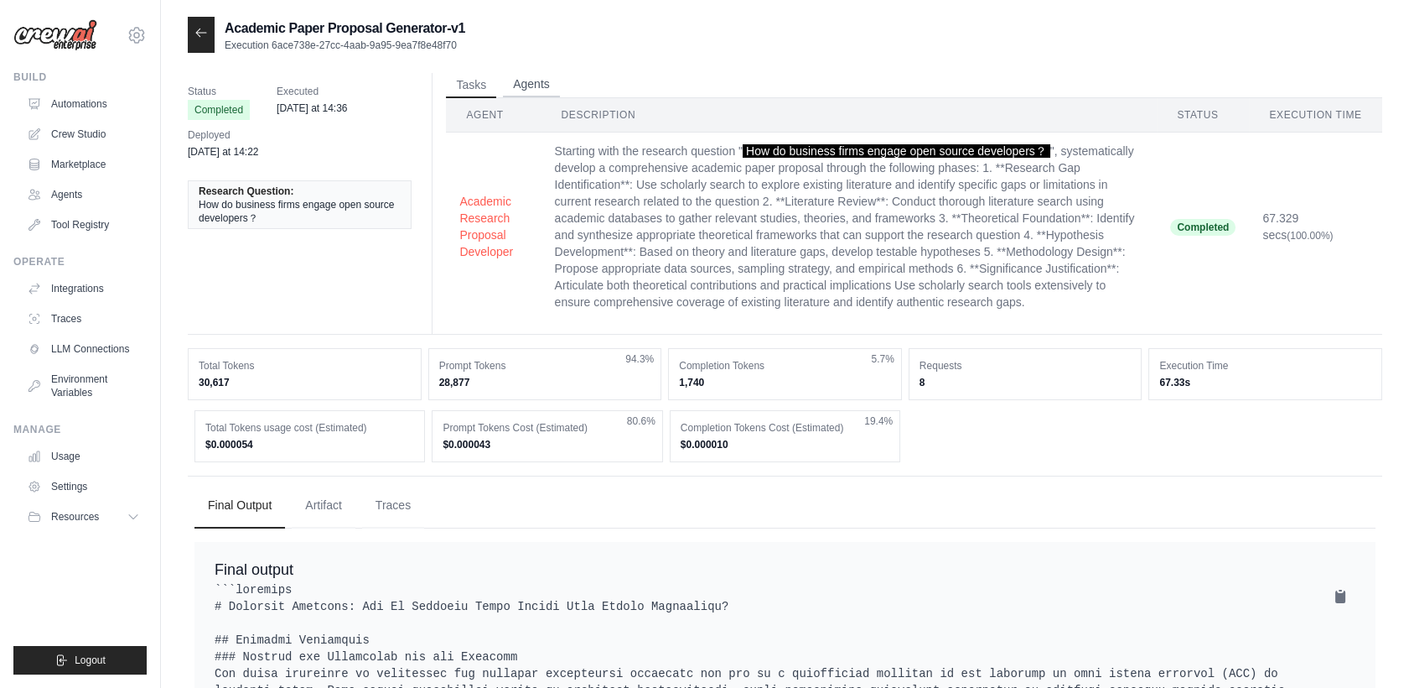
click at [537, 82] on button "Agents" at bounding box center [531, 84] width 57 height 25
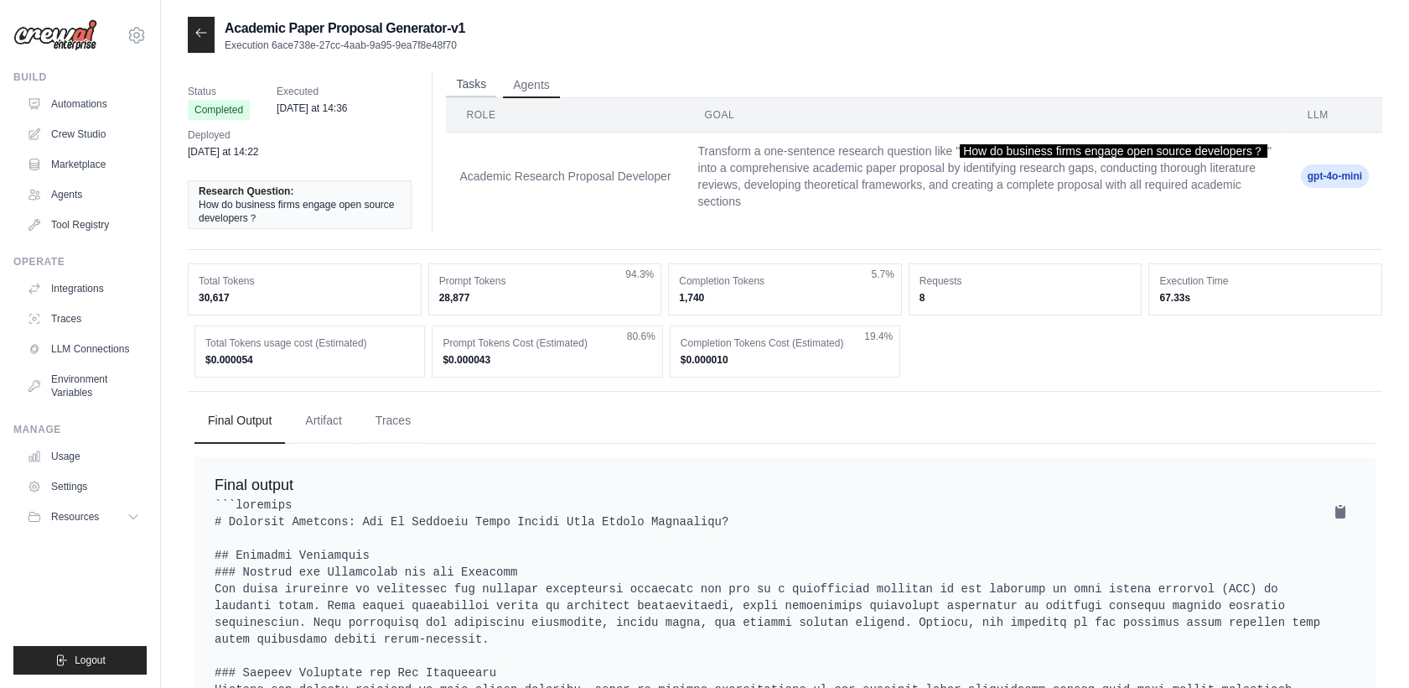
click at [469, 80] on button "Tasks" at bounding box center [471, 84] width 50 height 25
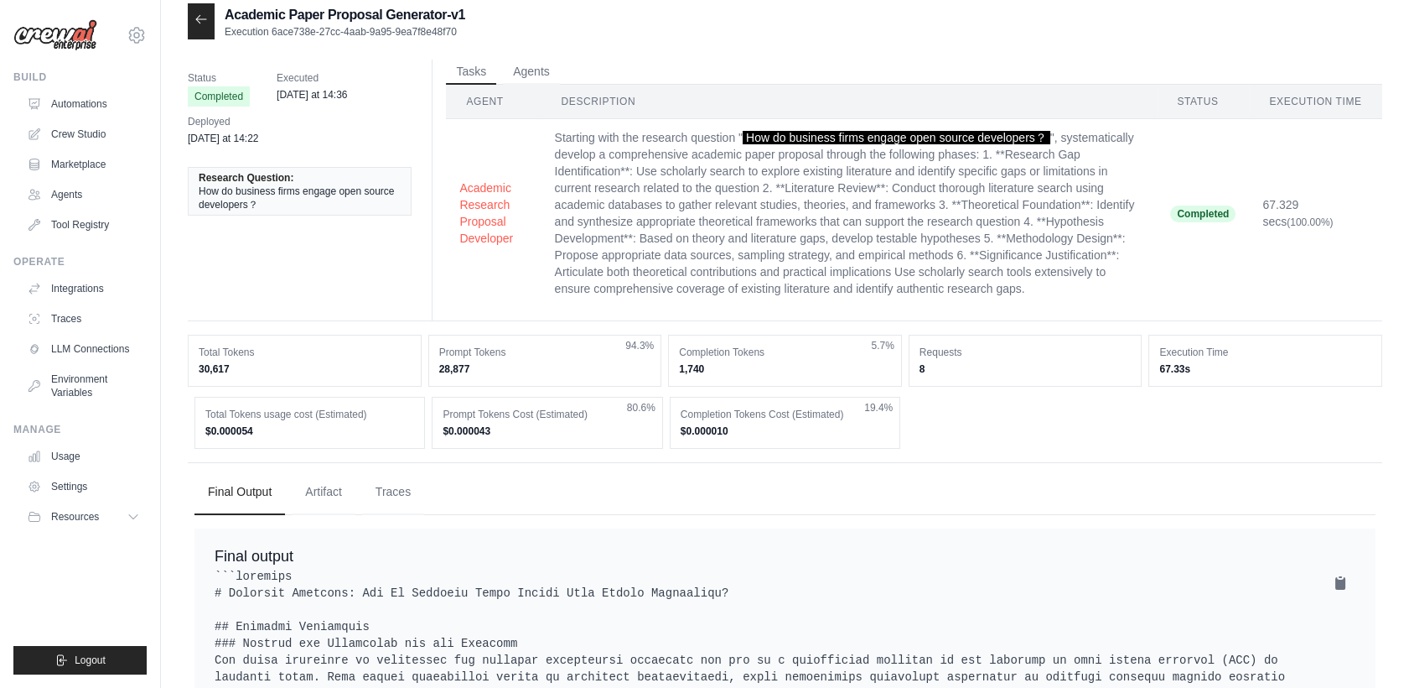
scroll to position [12, 0]
click at [527, 68] on button "Agents" at bounding box center [531, 72] width 57 height 25
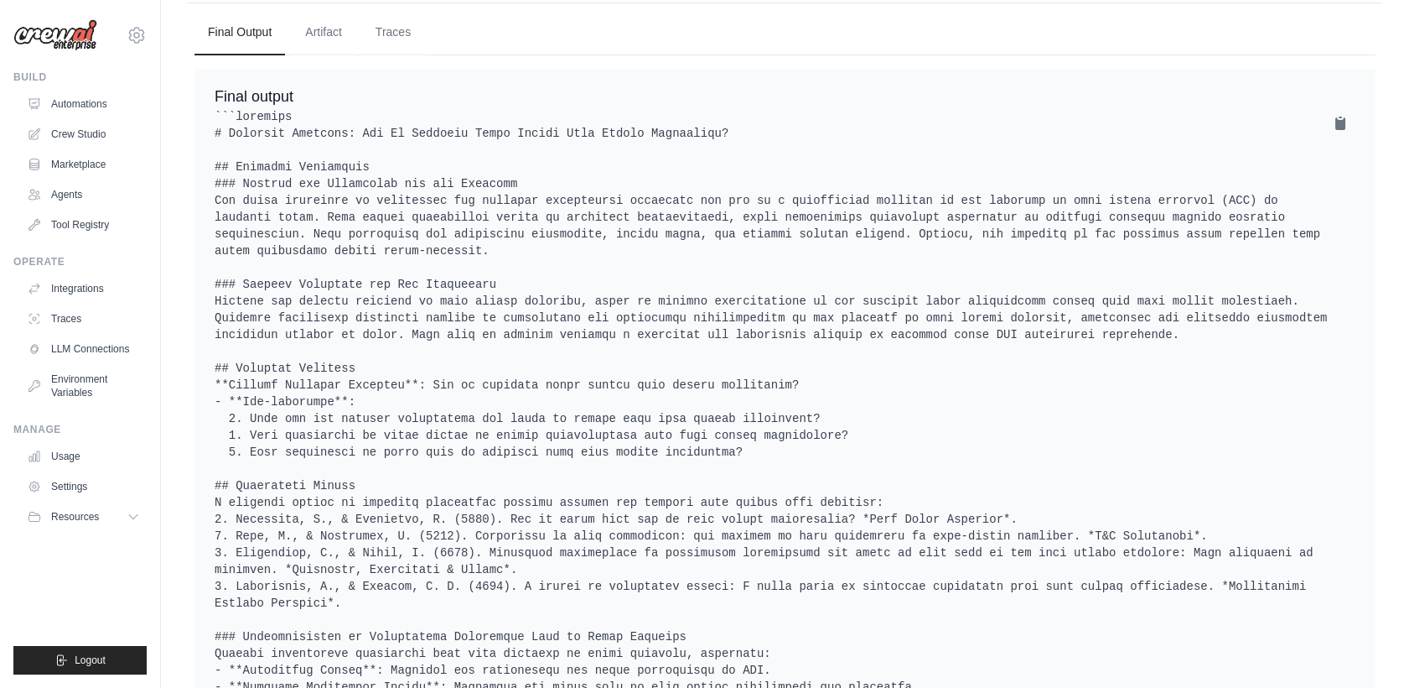
scroll to position [0, 0]
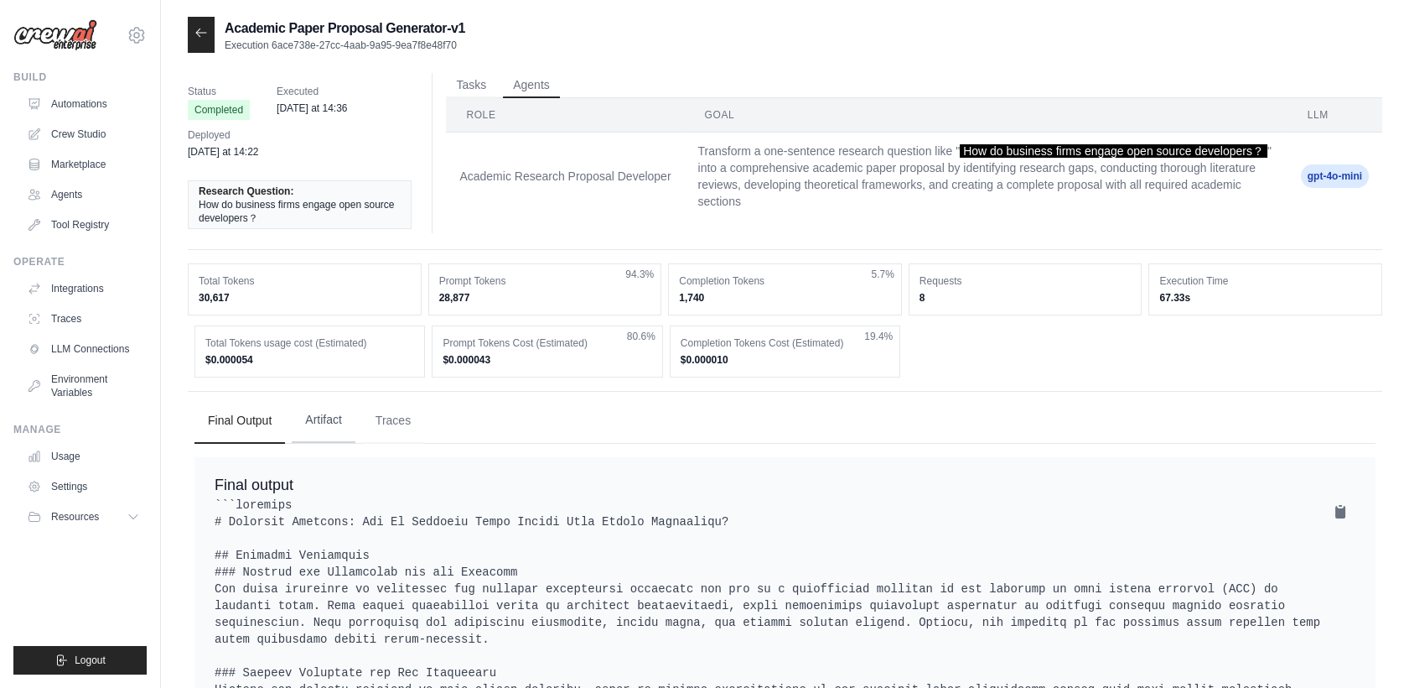
click at [332, 418] on button "Artifact" at bounding box center [324, 419] width 64 height 45
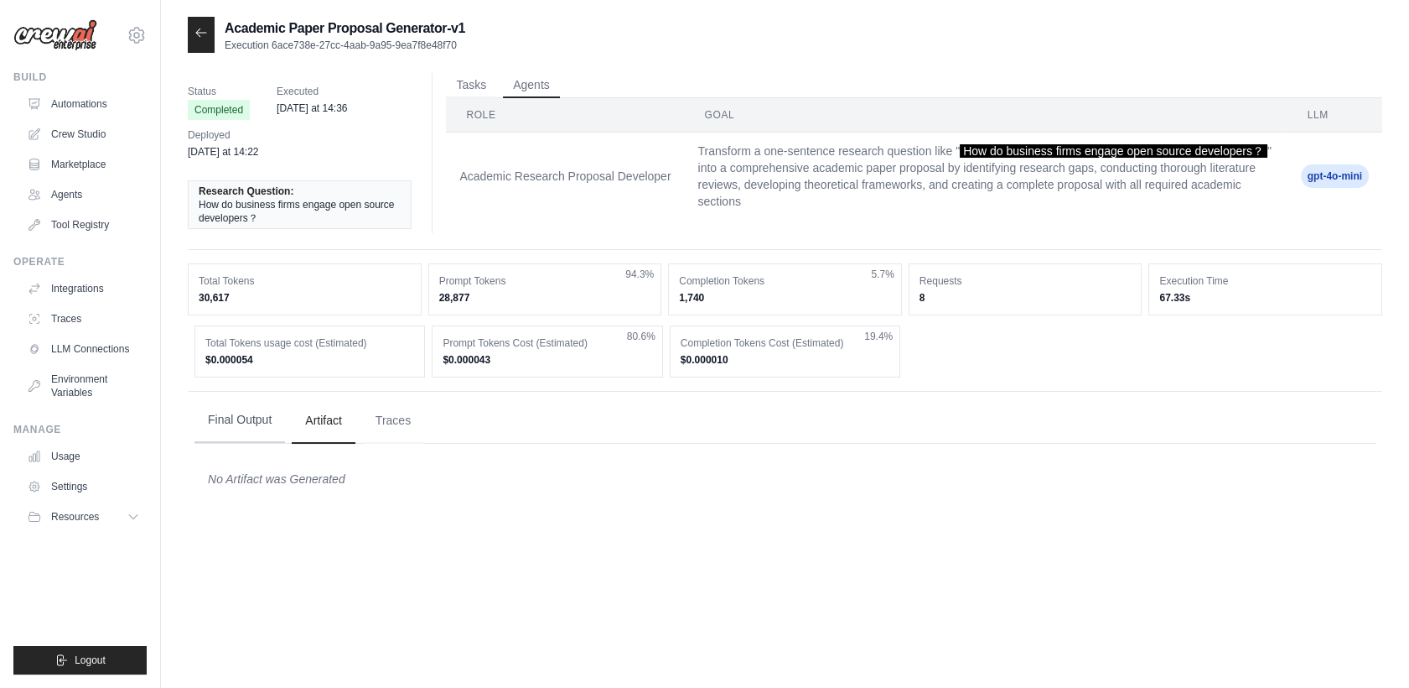
click at [260, 423] on button "Final Output" at bounding box center [240, 419] width 91 height 45
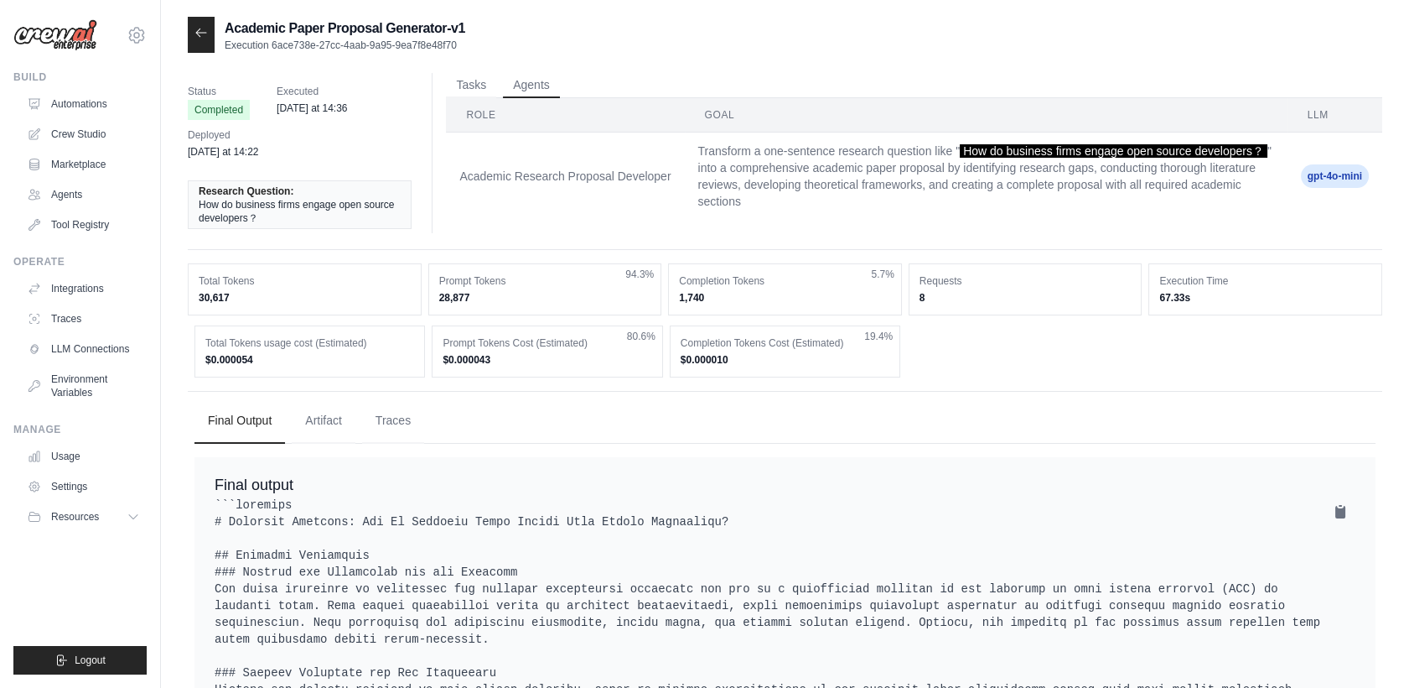
click at [195, 44] on div at bounding box center [201, 35] width 27 height 36
click at [201, 37] on icon at bounding box center [201, 32] width 13 height 13
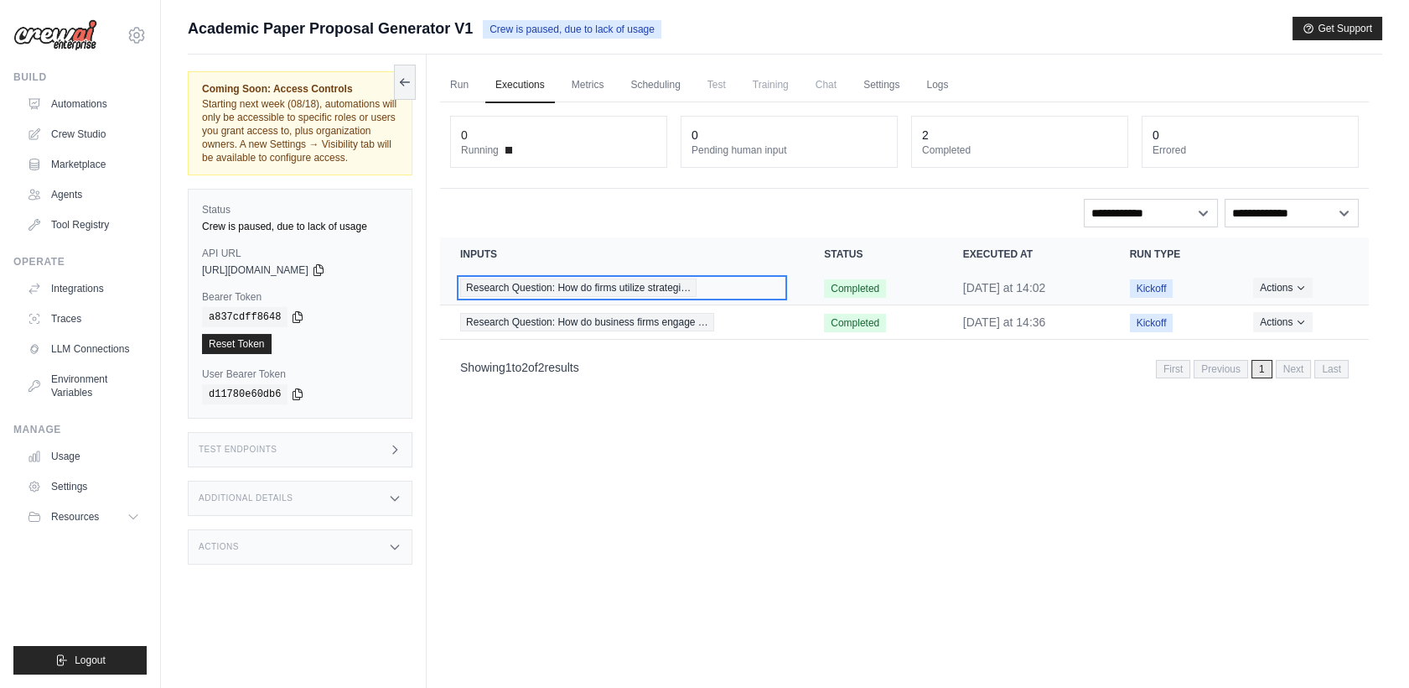
click at [583, 288] on span "Research Question: How do firms utilize strategi…" at bounding box center [578, 287] width 236 height 18
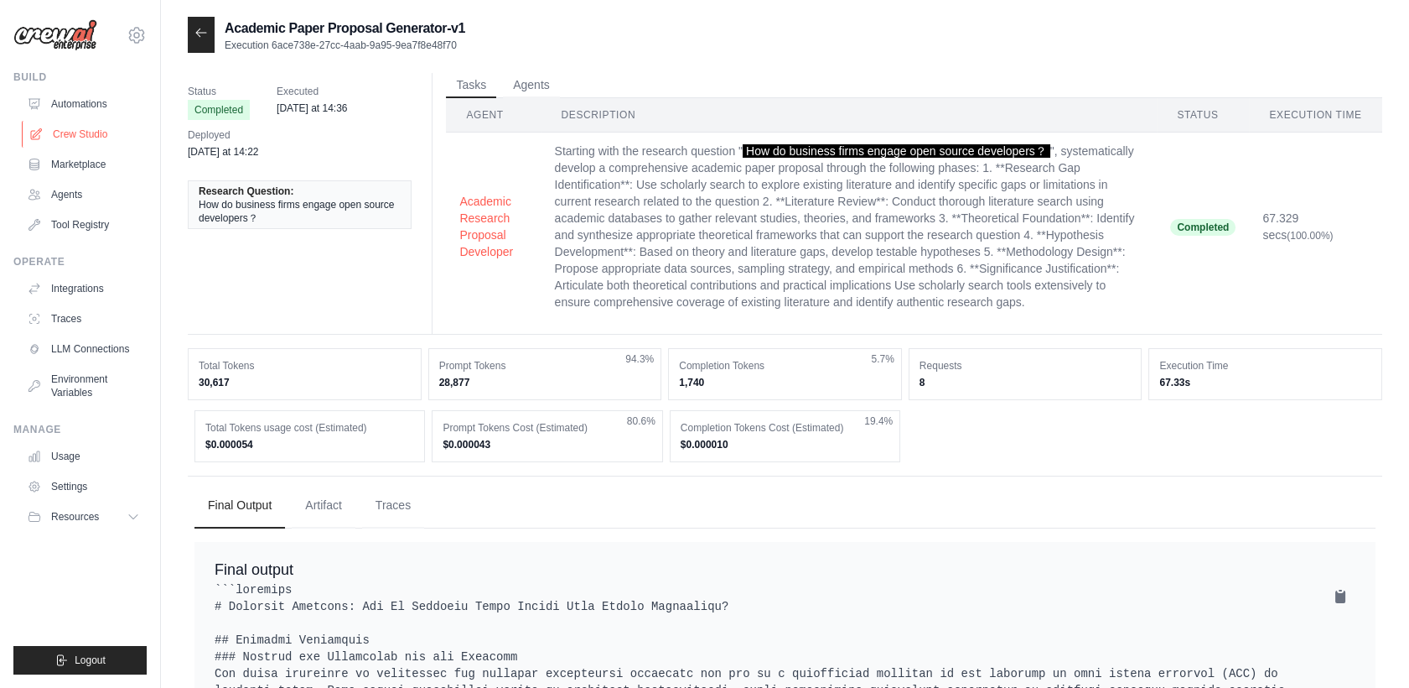
click at [96, 132] on link "Crew Studio" at bounding box center [85, 134] width 127 height 27
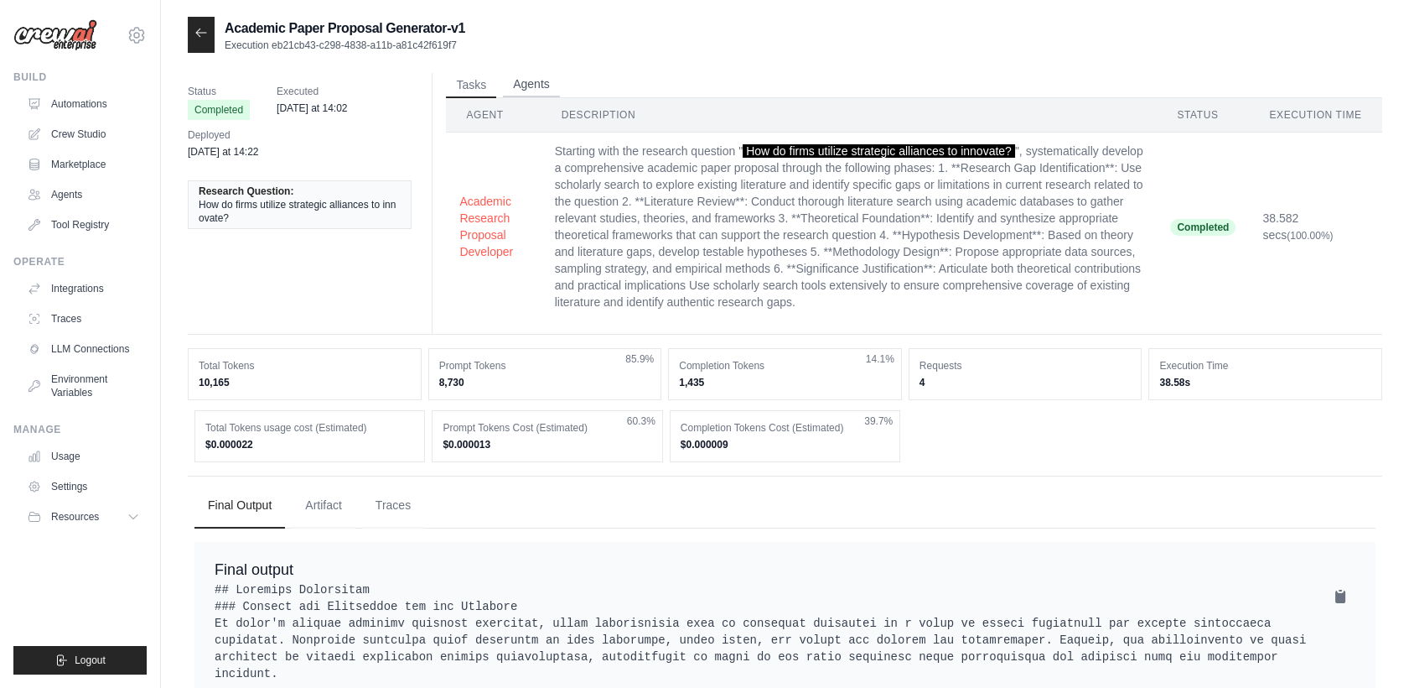
click at [541, 88] on button "Agents" at bounding box center [531, 84] width 57 height 25
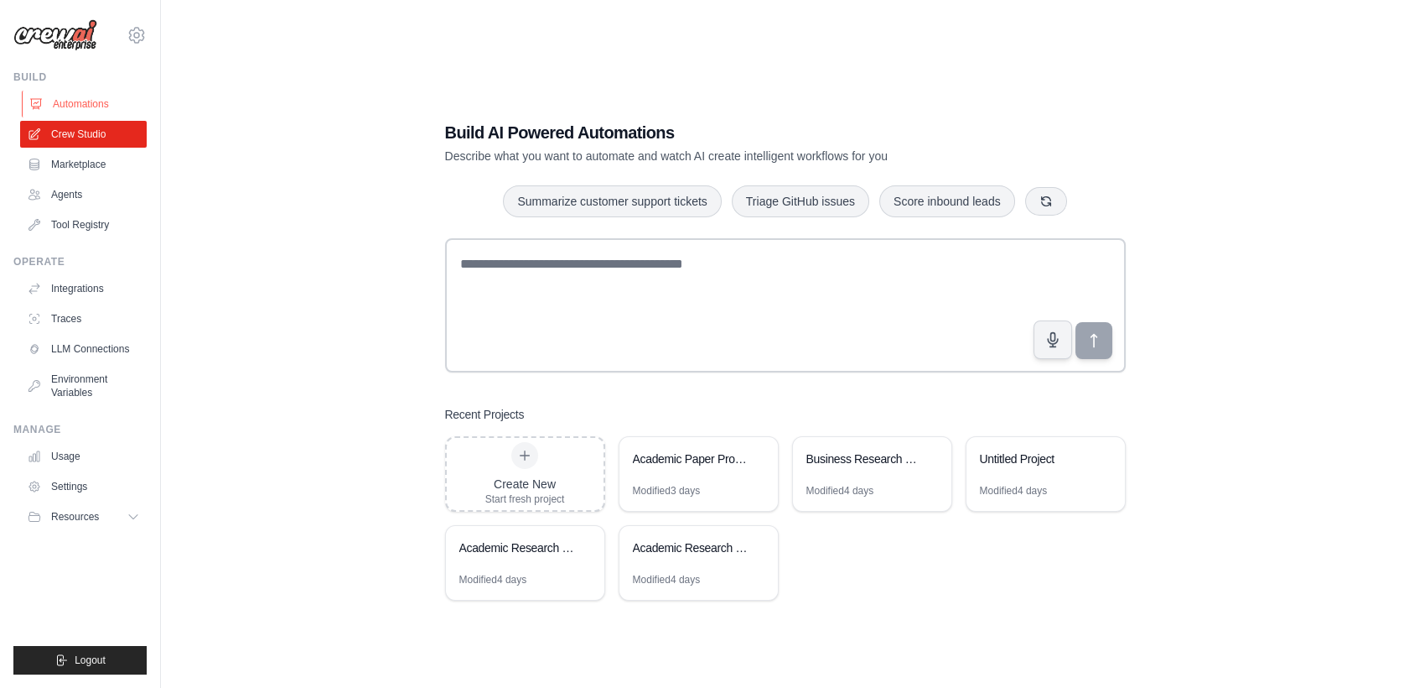
click at [88, 103] on link "Automations" at bounding box center [85, 104] width 127 height 27
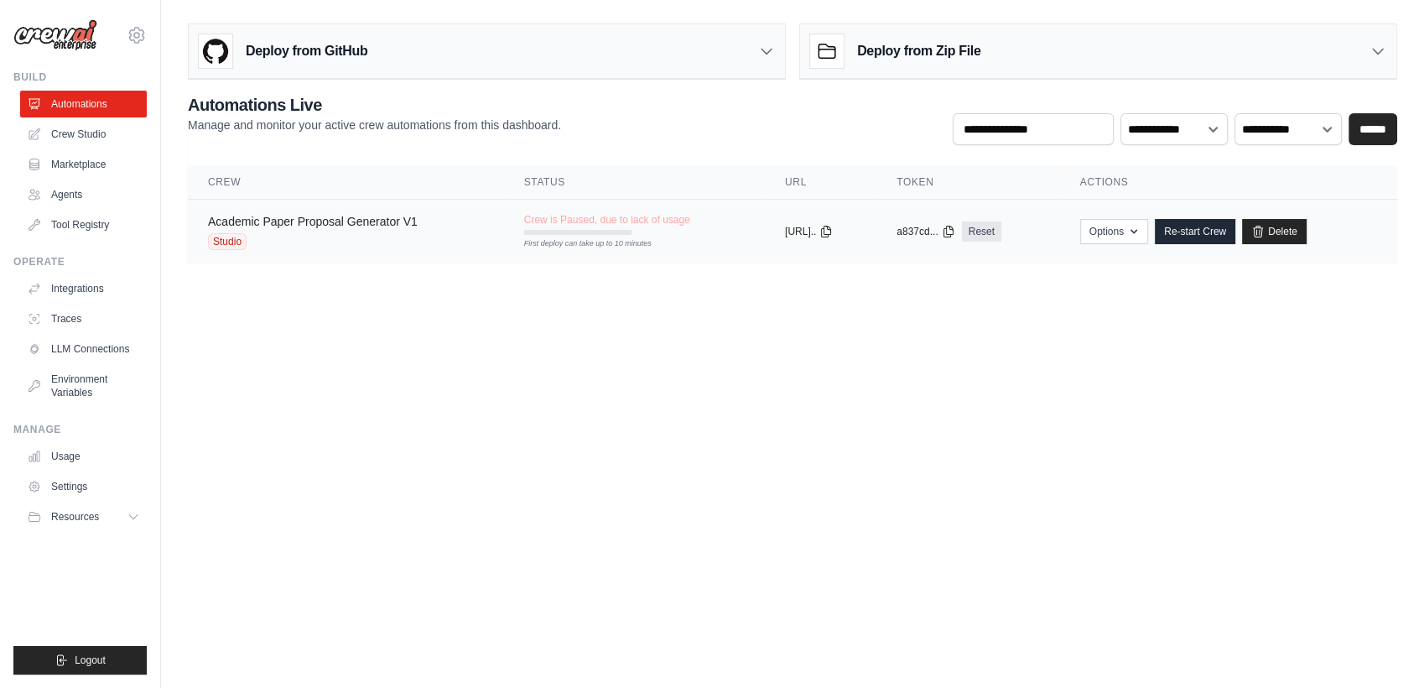
click at [309, 221] on link "Academic Paper Proposal Generator V1" at bounding box center [313, 221] width 210 height 13
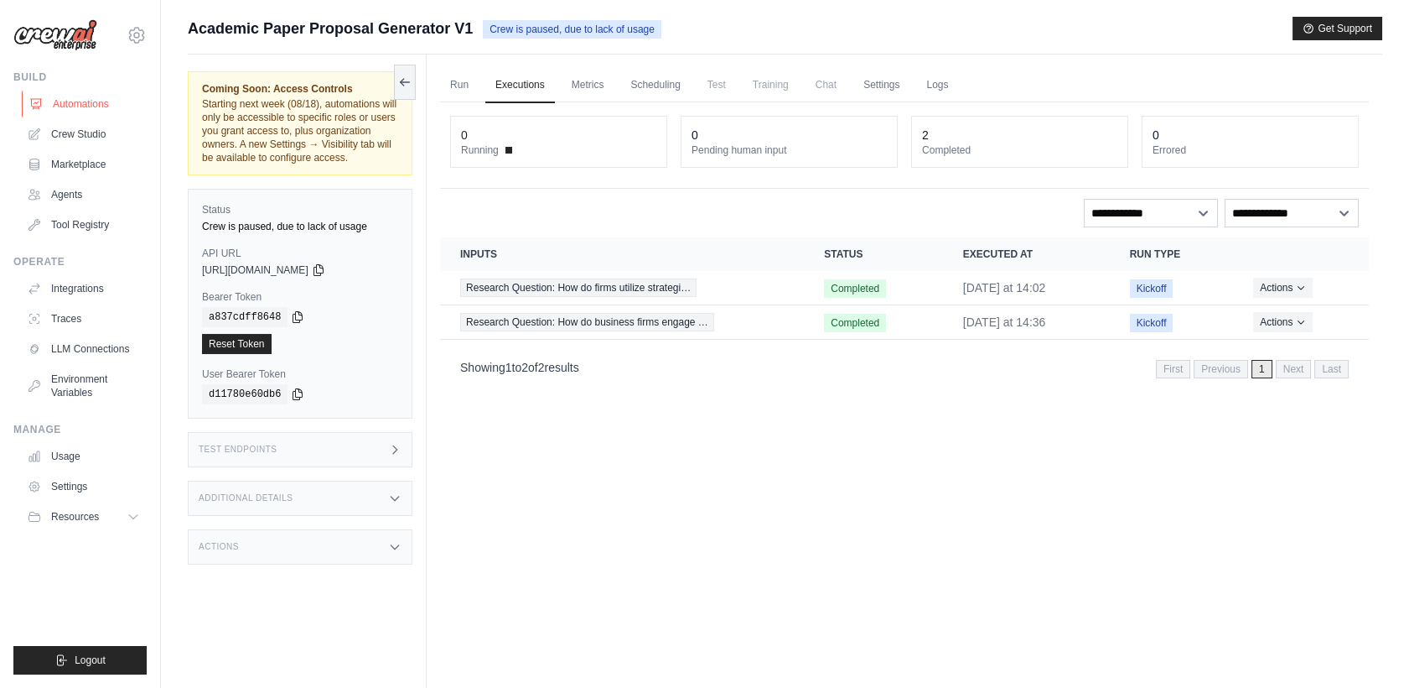
click at [107, 109] on link "Automations" at bounding box center [85, 104] width 127 height 27
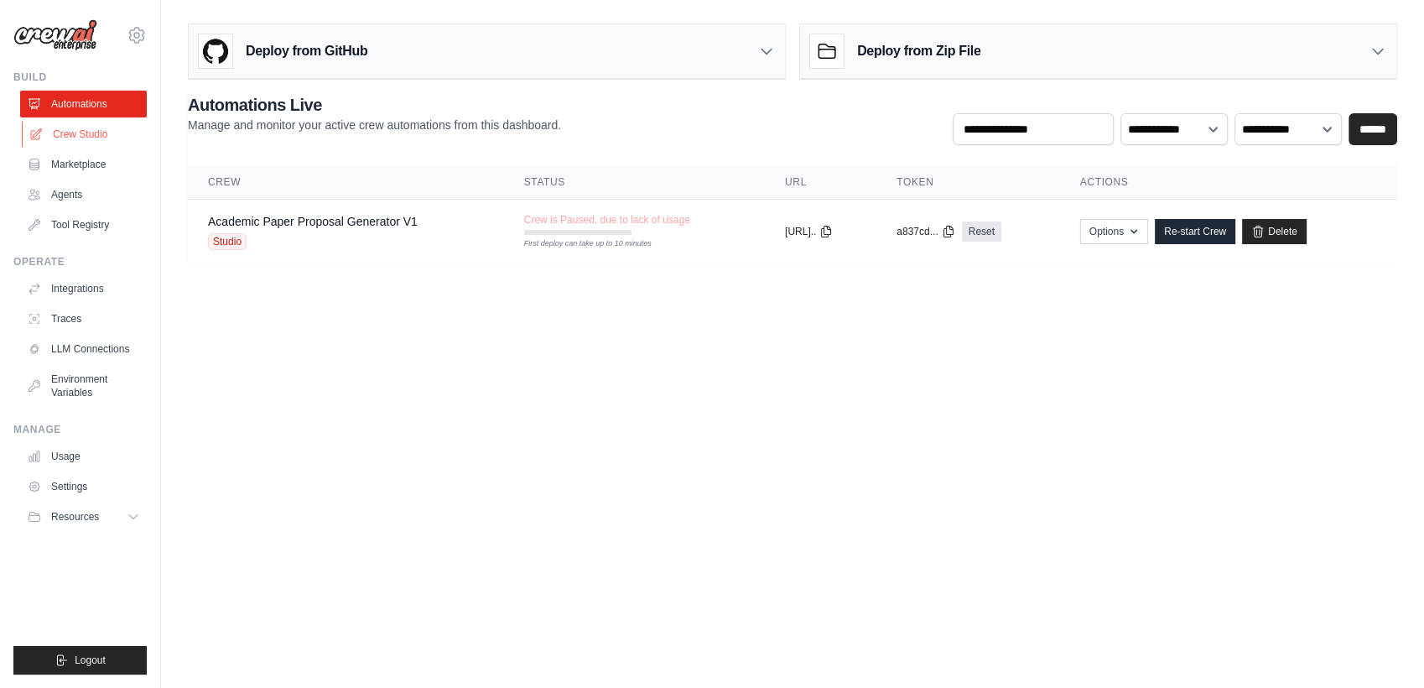
click at [75, 132] on link "Crew Studio" at bounding box center [85, 134] width 127 height 27
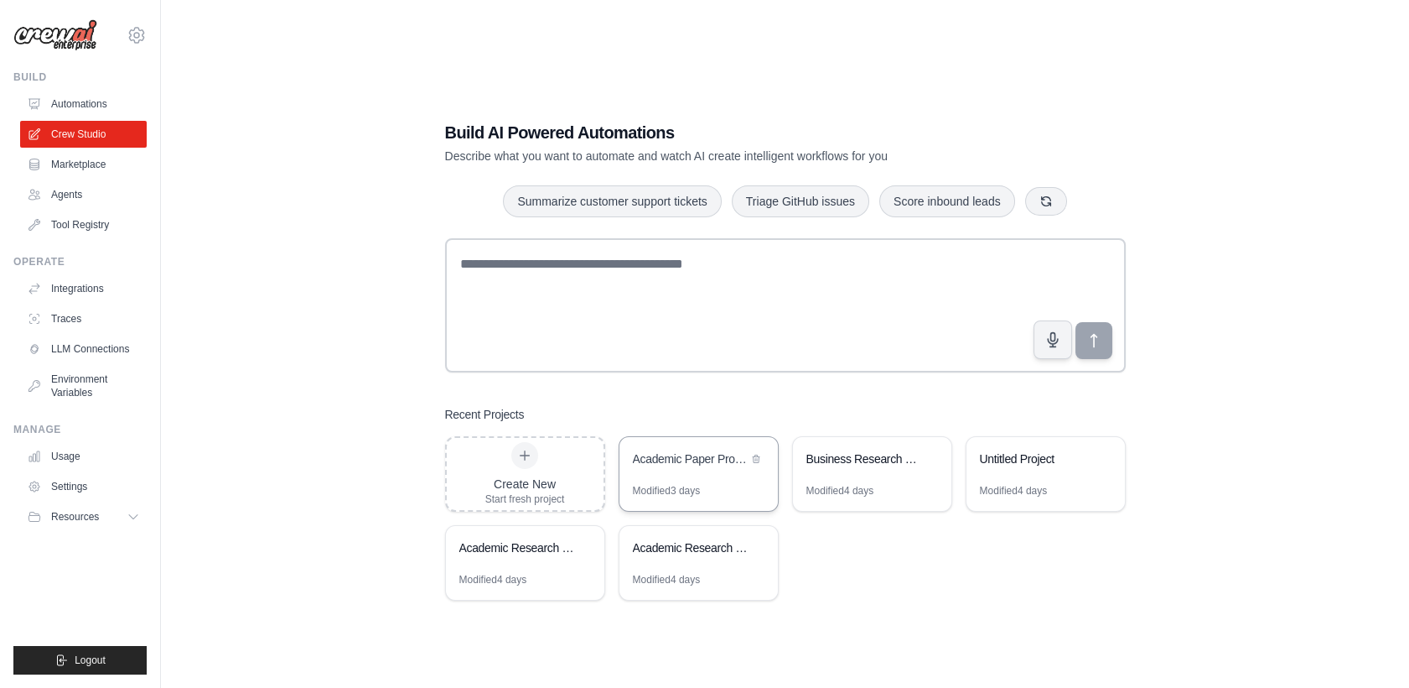
click at [693, 491] on div "Modified 3 days" at bounding box center [667, 490] width 68 height 13
click at [558, 573] on div "Modified 4 days" at bounding box center [525, 586] width 158 height 27
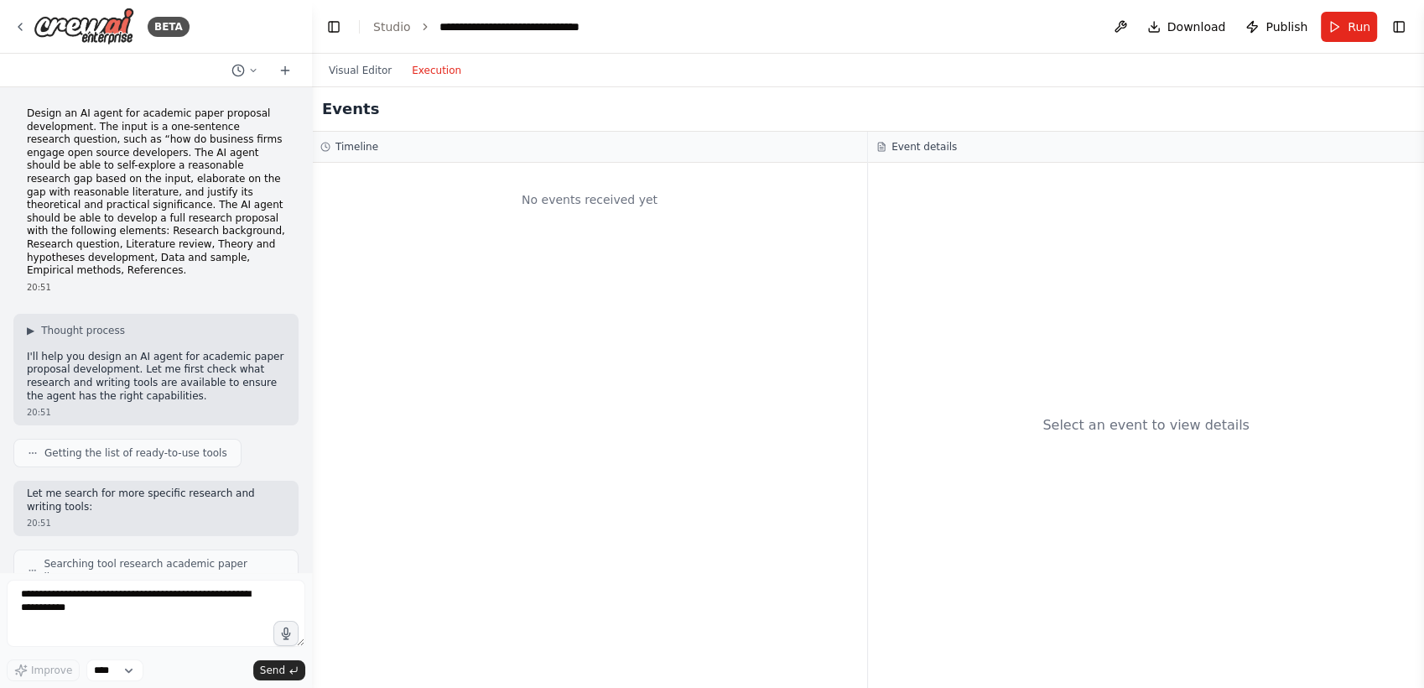
click at [445, 77] on button "Execution" at bounding box center [437, 70] width 70 height 20
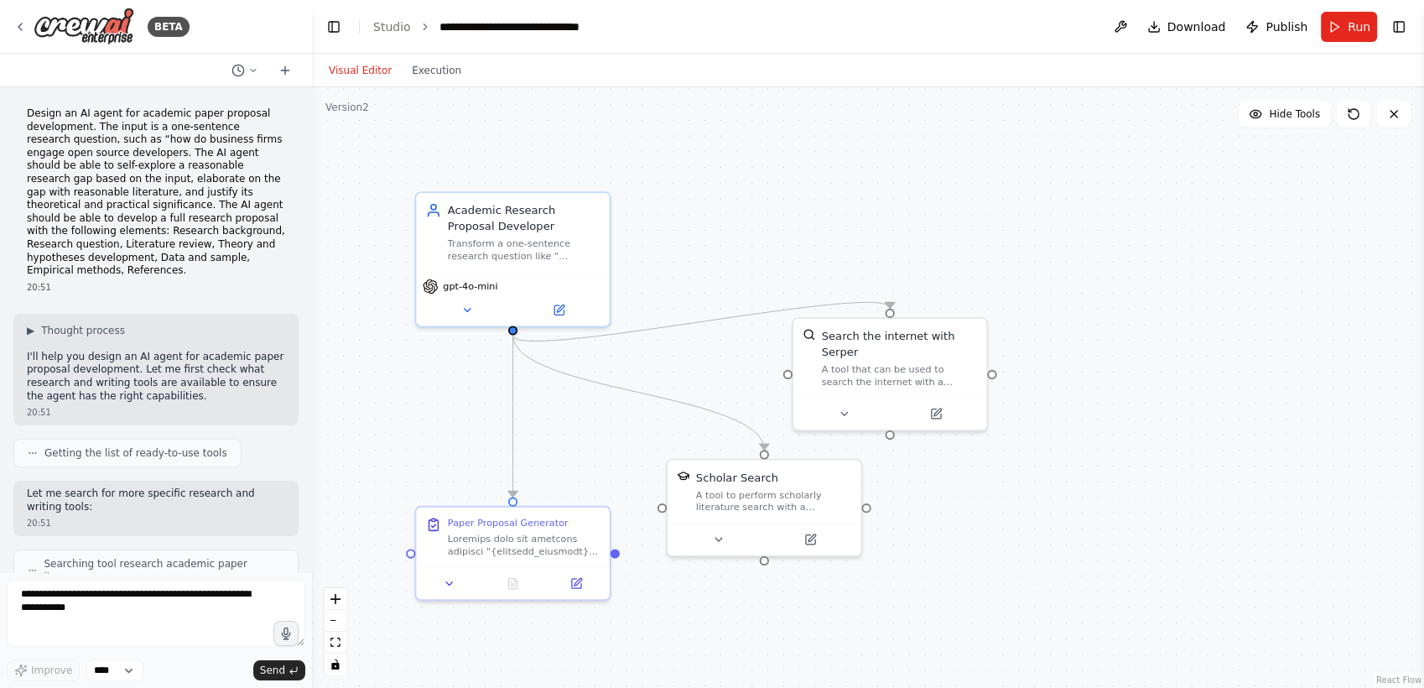
click at [368, 65] on button "Visual Editor" at bounding box center [360, 70] width 83 height 20
click at [1354, 20] on span "Run" at bounding box center [1358, 26] width 23 height 17
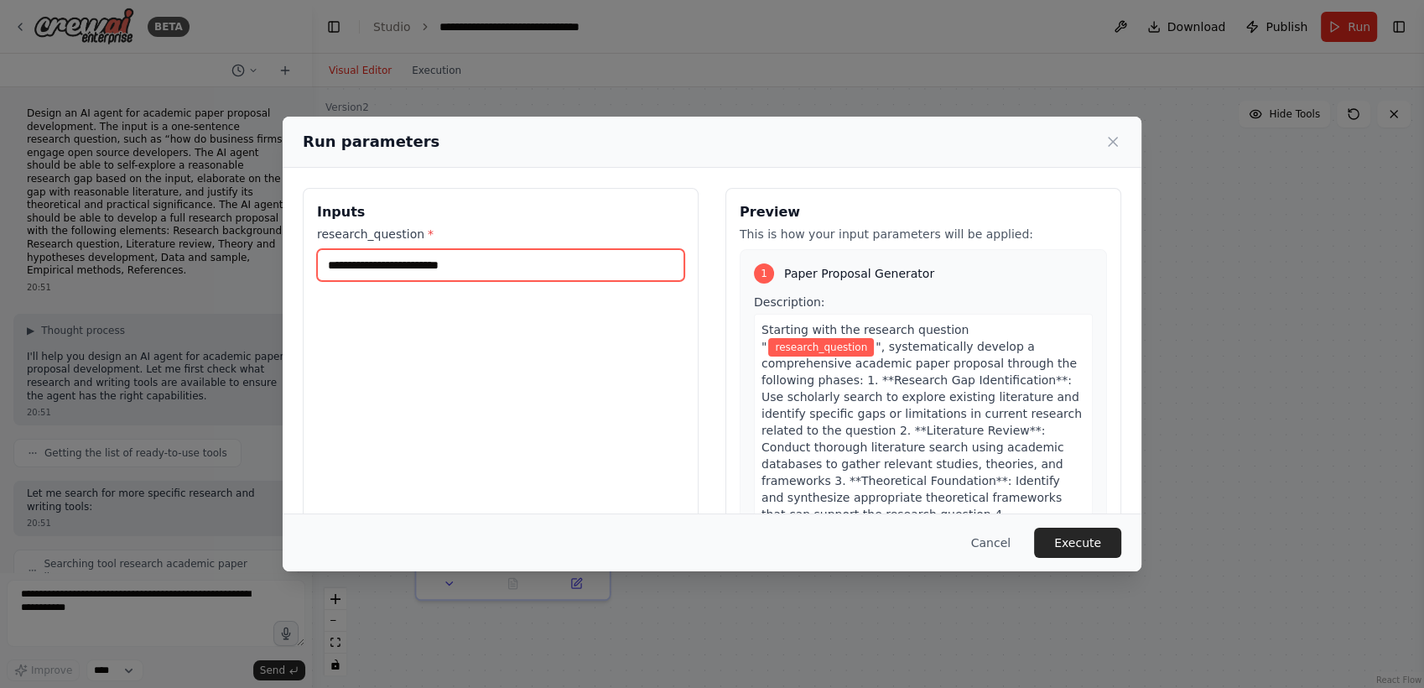
click at [610, 265] on input "research_question *" at bounding box center [500, 265] width 367 height 32
type input "**********"
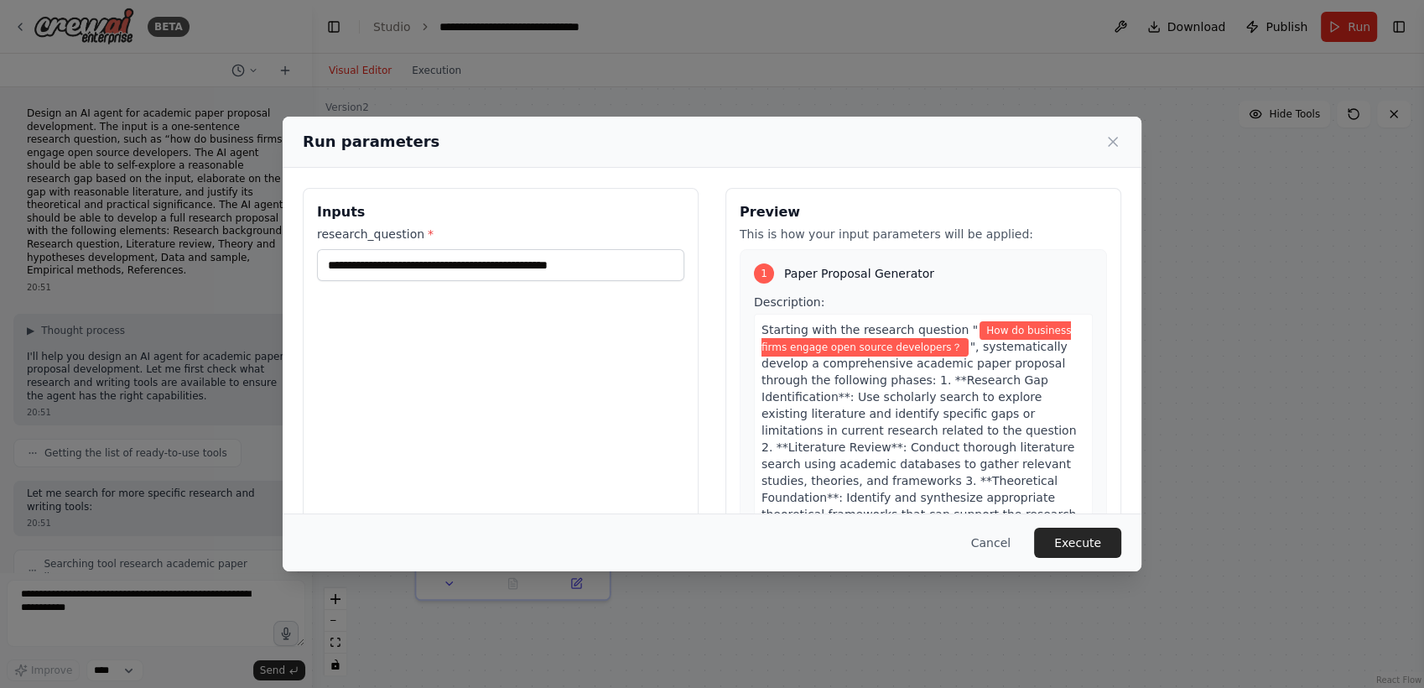
click at [545, 329] on div "**********" at bounding box center [501, 386] width 396 height 397
click at [1071, 542] on button "Execute" at bounding box center [1077, 542] width 87 height 30
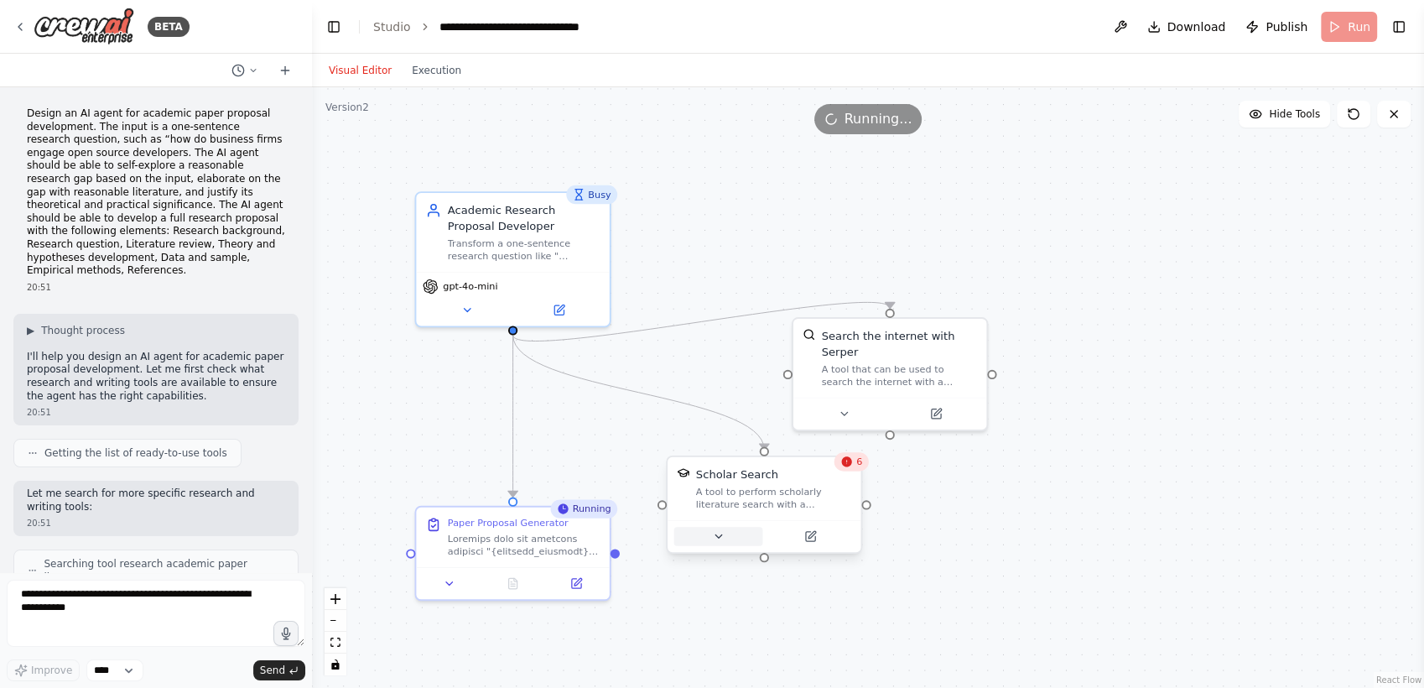
click at [723, 540] on icon at bounding box center [718, 536] width 13 height 13
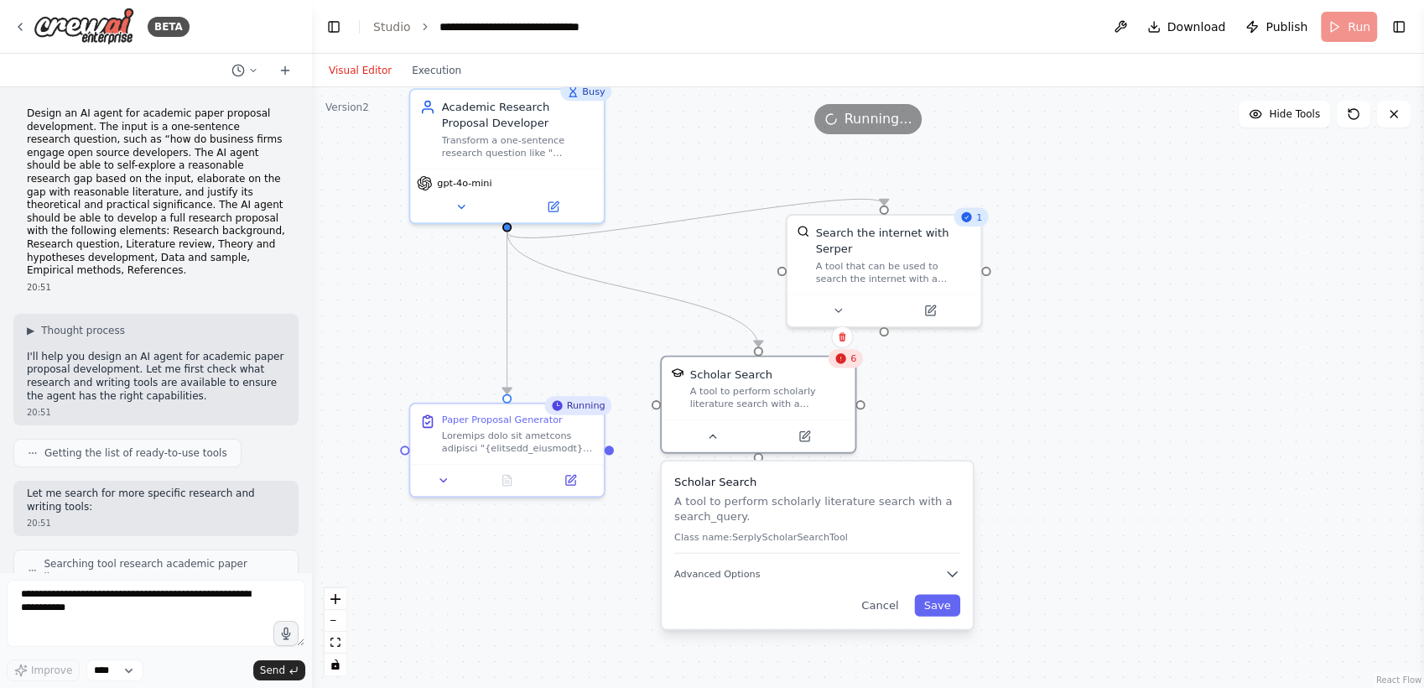
drag, startPoint x: 937, startPoint y: 542, endPoint x: 932, endPoint y: 433, distance: 108.3
click at [932, 433] on div ".deletable-edge-delete-btn { width: 20px; height: 20px; border: 0px solid #ffff…" at bounding box center [868, 387] width 1112 height 600
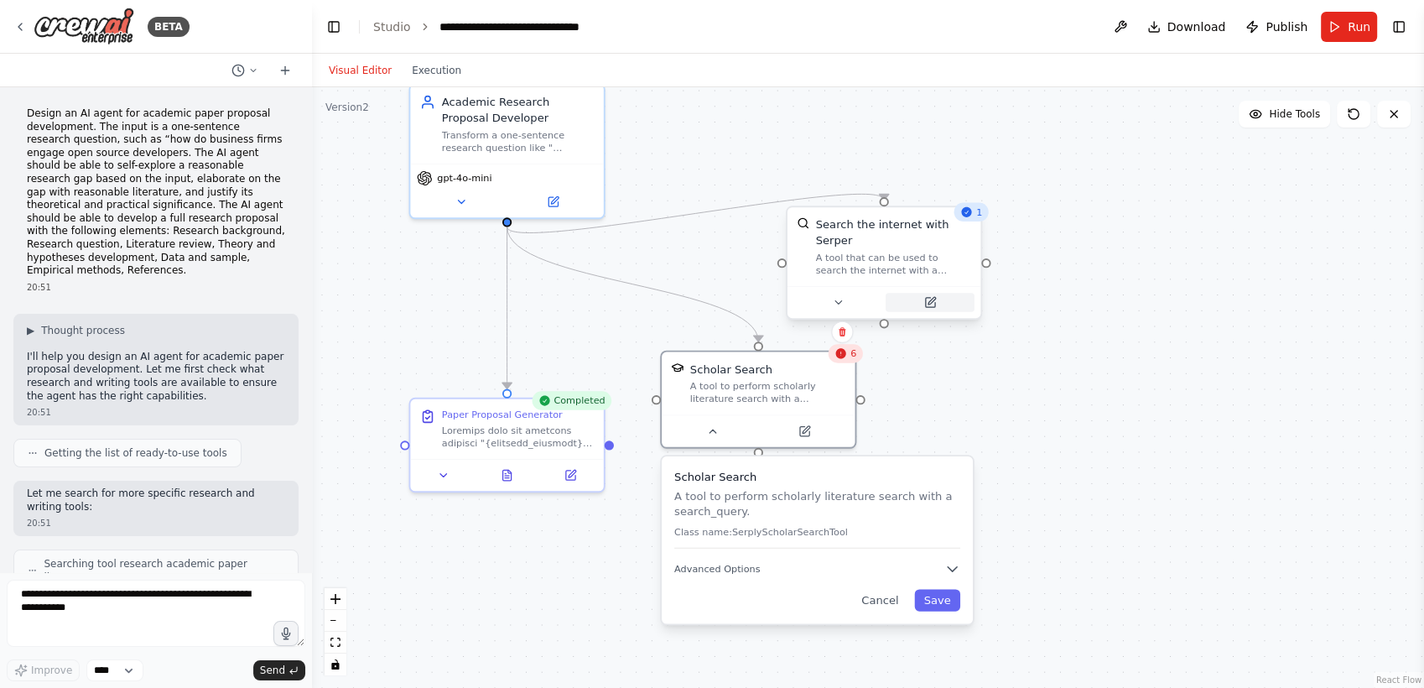
click at [936, 302] on icon at bounding box center [929, 302] width 13 height 13
click at [1001, 413] on div ".deletable-edge-delete-btn { width: 20px; height: 20px; border: 0px solid #ffff…" at bounding box center [868, 387] width 1112 height 600
click at [890, 600] on button "Cancel" at bounding box center [880, 600] width 56 height 22
click at [506, 468] on icon at bounding box center [507, 472] width 8 height 10
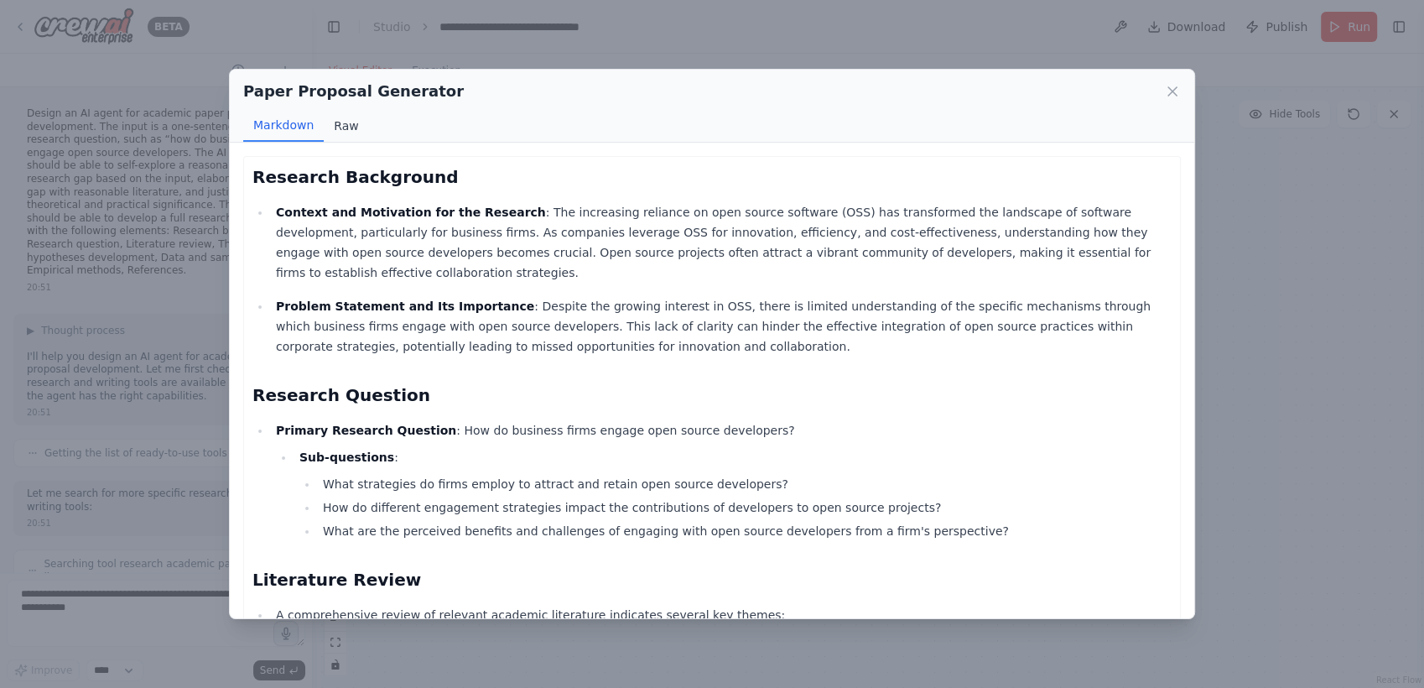
click at [348, 128] on button "Raw" at bounding box center [346, 126] width 44 height 32
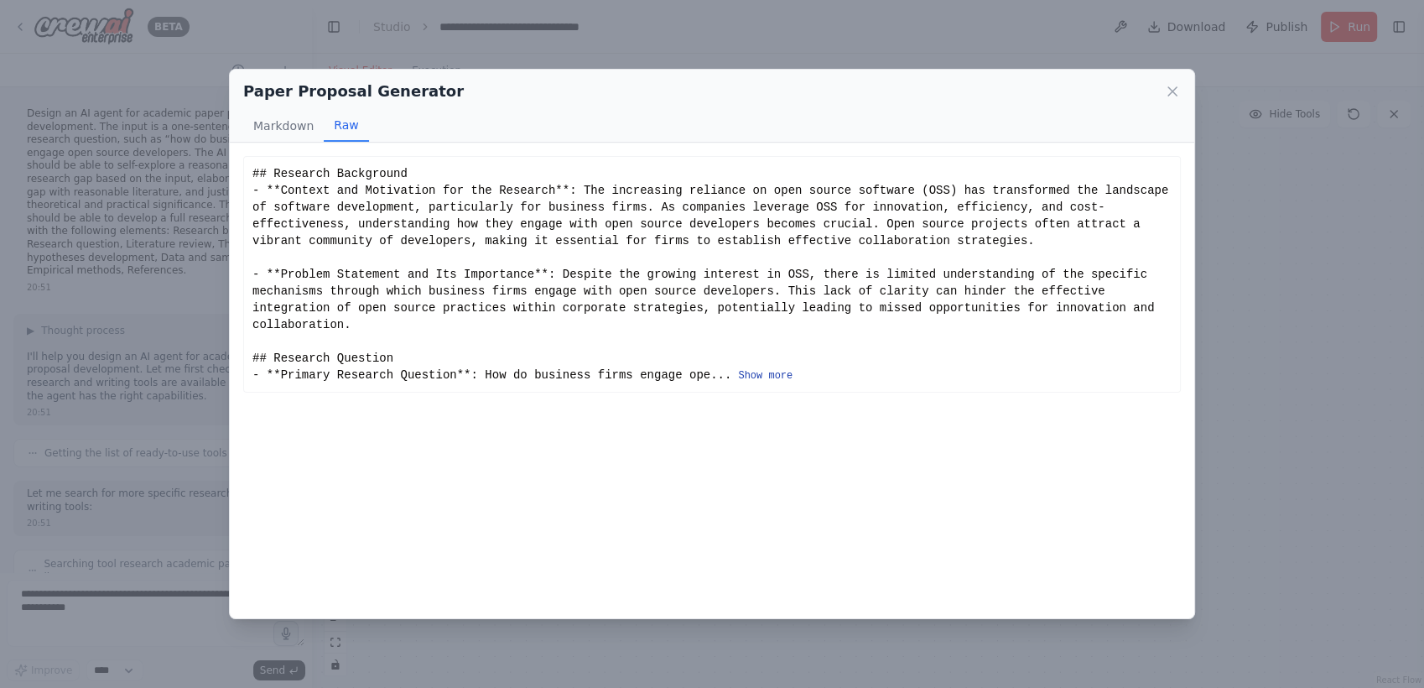
click at [738, 369] on button "Show more" at bounding box center [765, 375] width 55 height 13
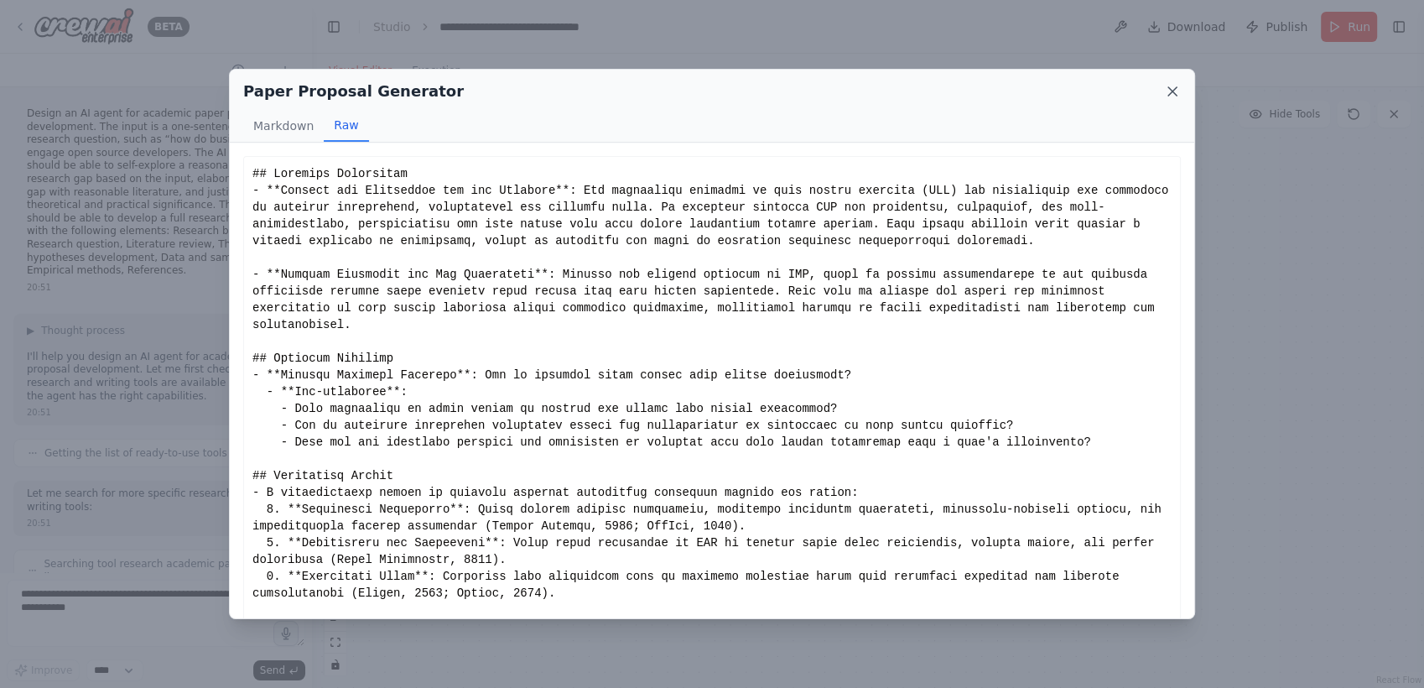
click at [1173, 85] on icon at bounding box center [1172, 91] width 17 height 17
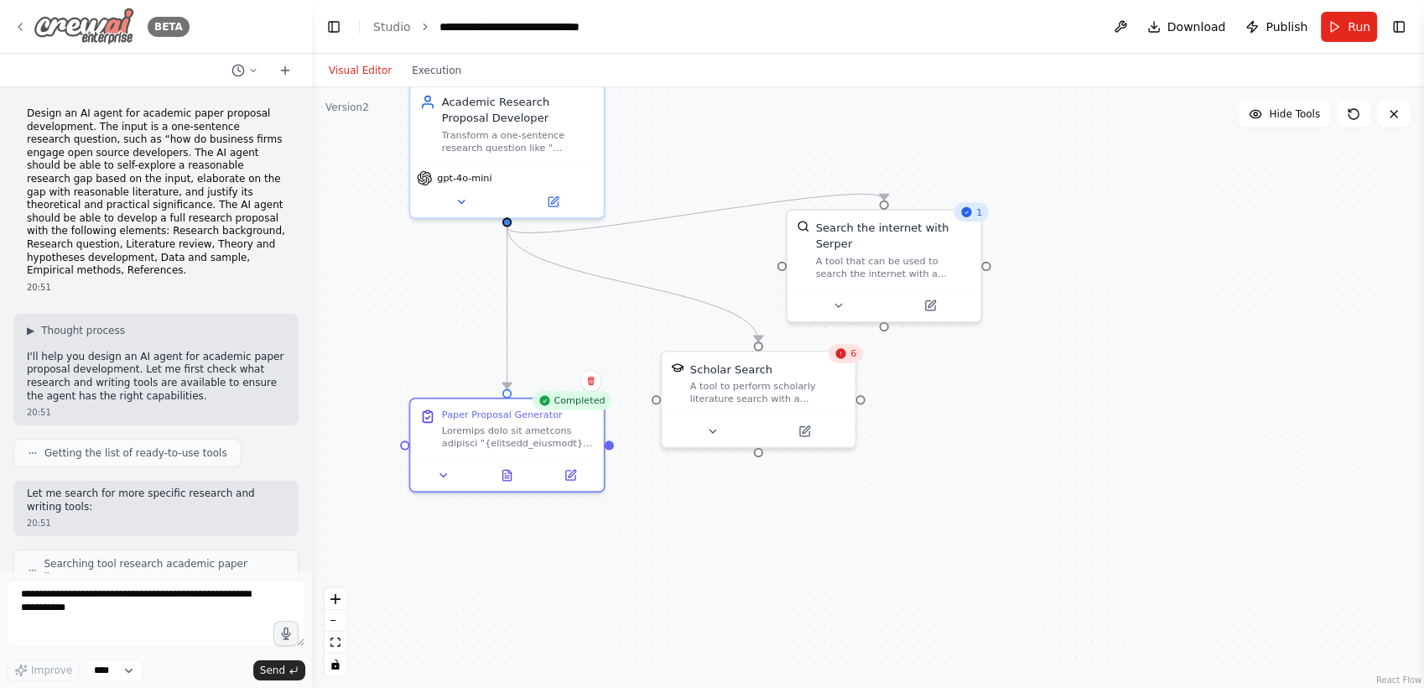
click at [80, 29] on img at bounding box center [84, 27] width 101 height 38
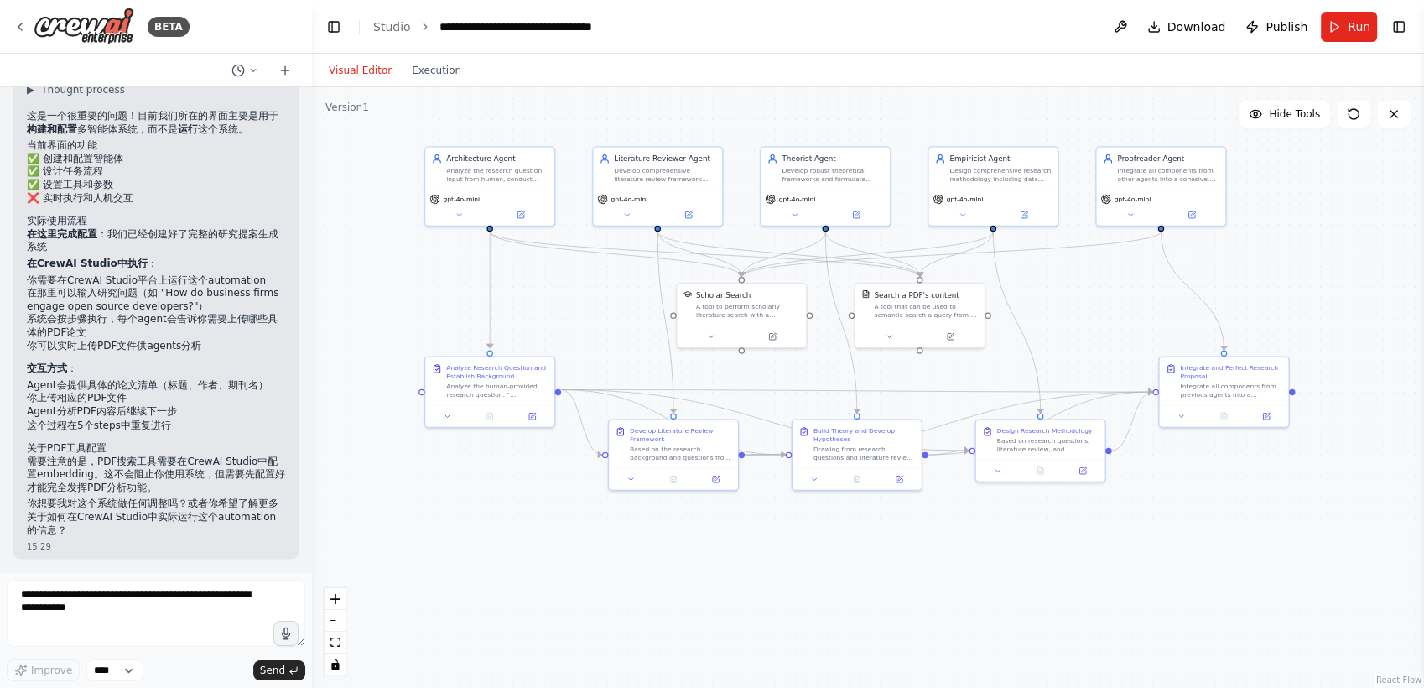
drag, startPoint x: 609, startPoint y: 476, endPoint x: 600, endPoint y: 322, distance: 154.6
click at [600, 322] on div ".deletable-edge-delete-btn { width: 20px; height: 20px; border: 0px solid #ffff…" at bounding box center [868, 387] width 1112 height 600
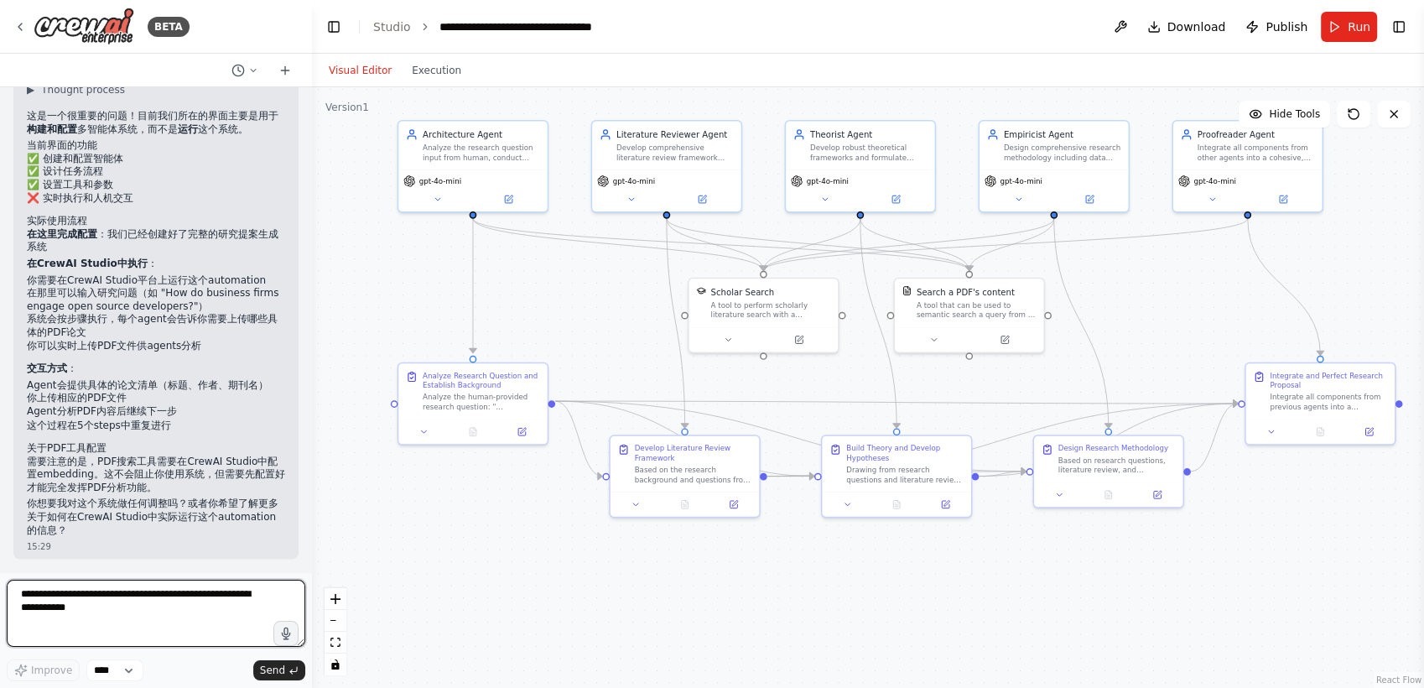
click at [118, 605] on textarea at bounding box center [156, 612] width 298 height 67
type textarea "**********"
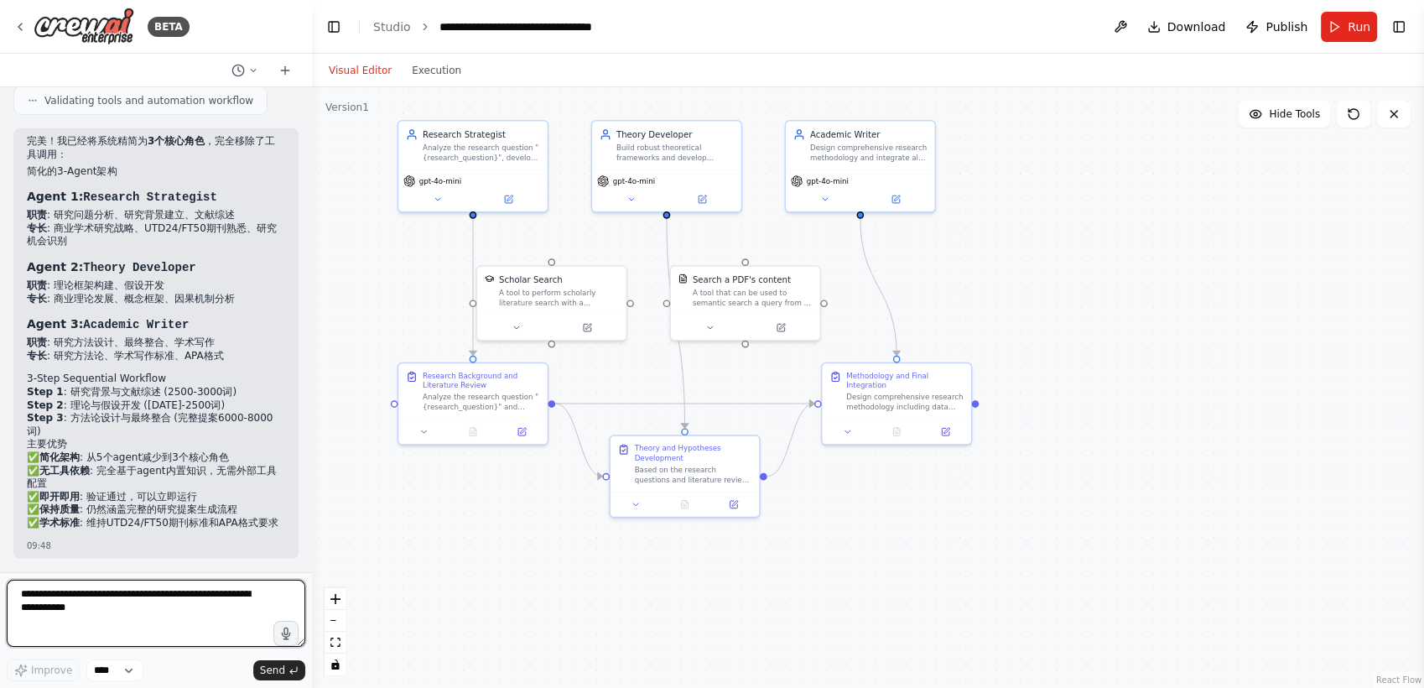
scroll to position [4560, 0]
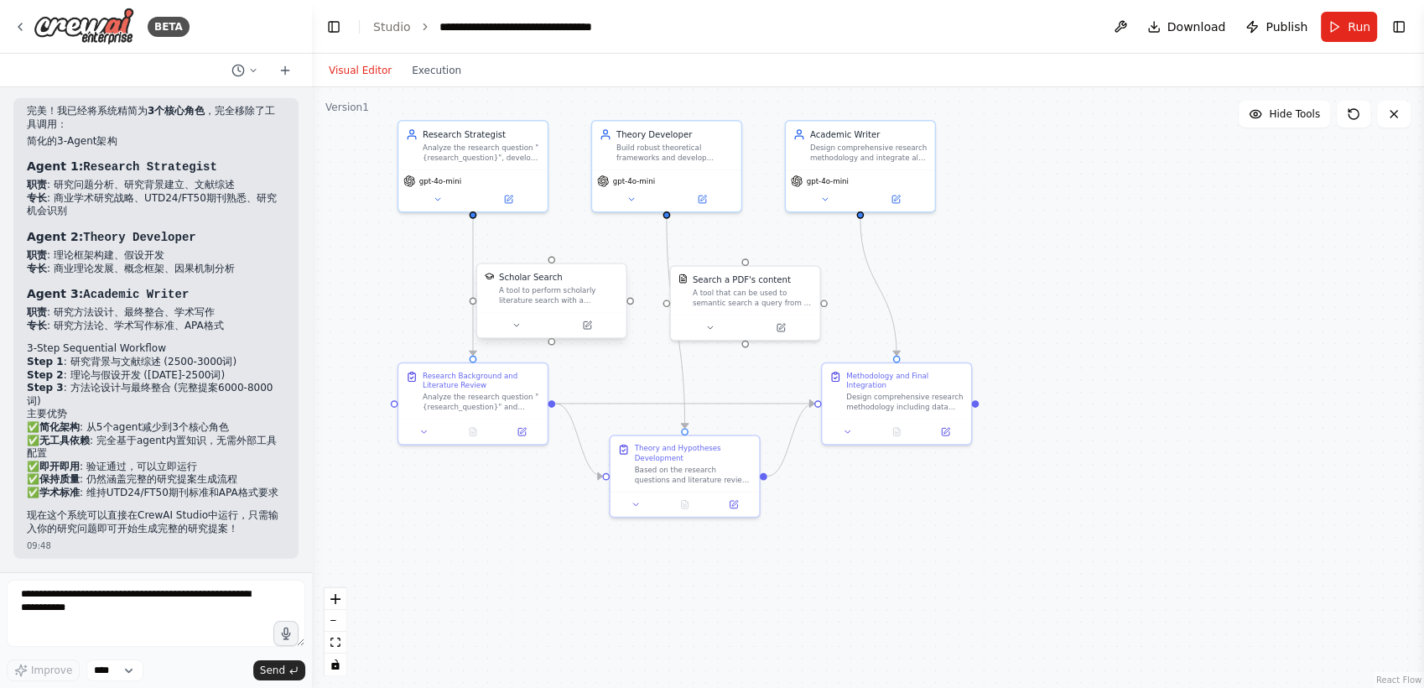
click at [536, 293] on div "A tool to perform scholarly literature search with a search_query." at bounding box center [559, 295] width 120 height 19
click at [610, 247] on icon at bounding box center [613, 246] width 7 height 9
click at [577, 244] on button "Confirm" at bounding box center [566, 246] width 60 height 20
click at [727, 297] on div "A tool that can be used to semantic search a query from a PDF's content." at bounding box center [753, 295] width 120 height 19
click at [812, 247] on button at bounding box center [807, 247] width 22 height 22
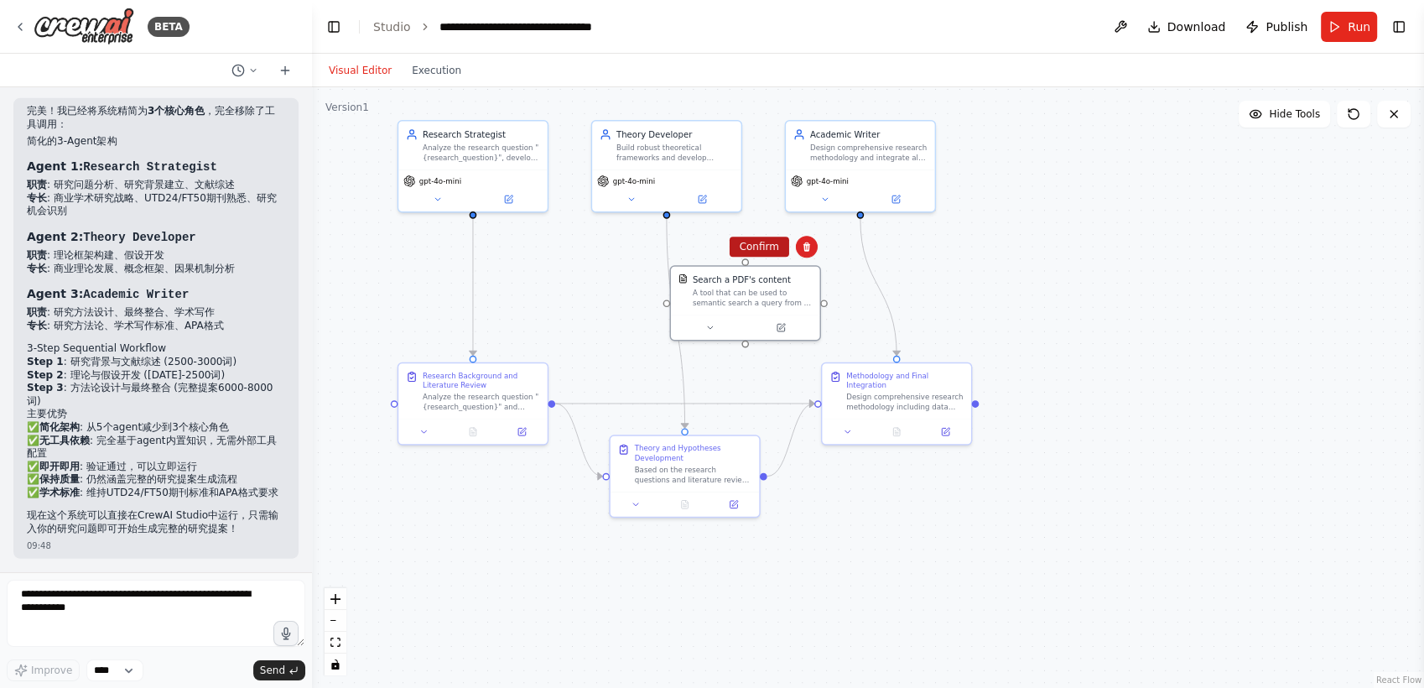
click at [776, 245] on button "Confirm" at bounding box center [759, 246] width 60 height 20
click at [1342, 31] on button "Run" at bounding box center [1349, 27] width 56 height 30
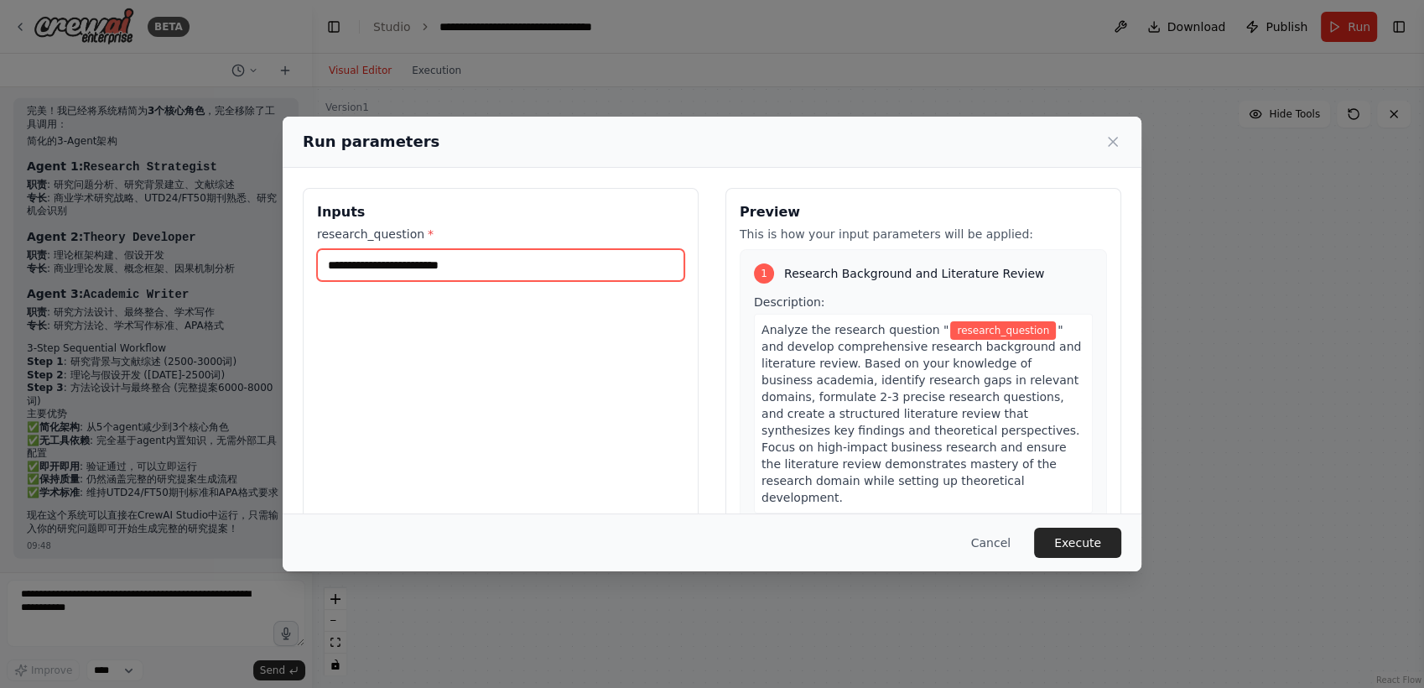
click at [576, 252] on input "research_question *" at bounding box center [500, 265] width 367 height 32
type input "**********"
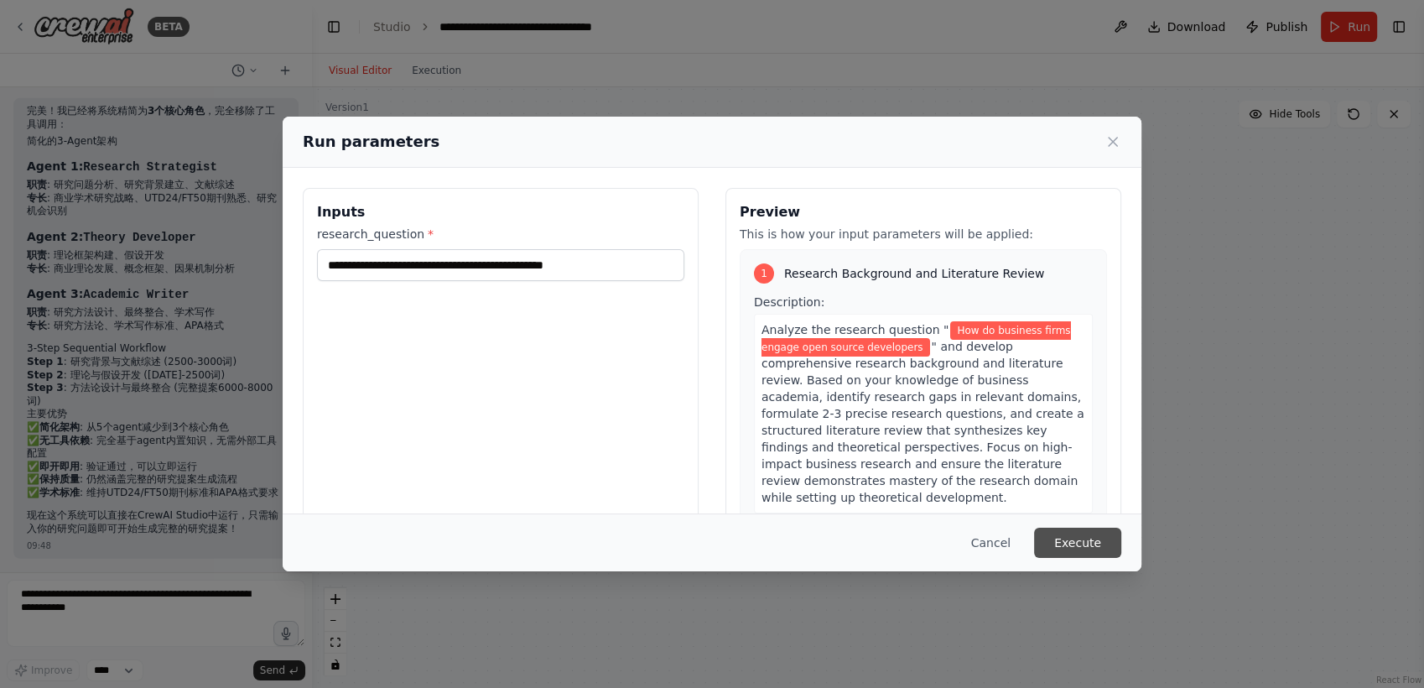
click at [1077, 531] on button "Execute" at bounding box center [1077, 542] width 87 height 30
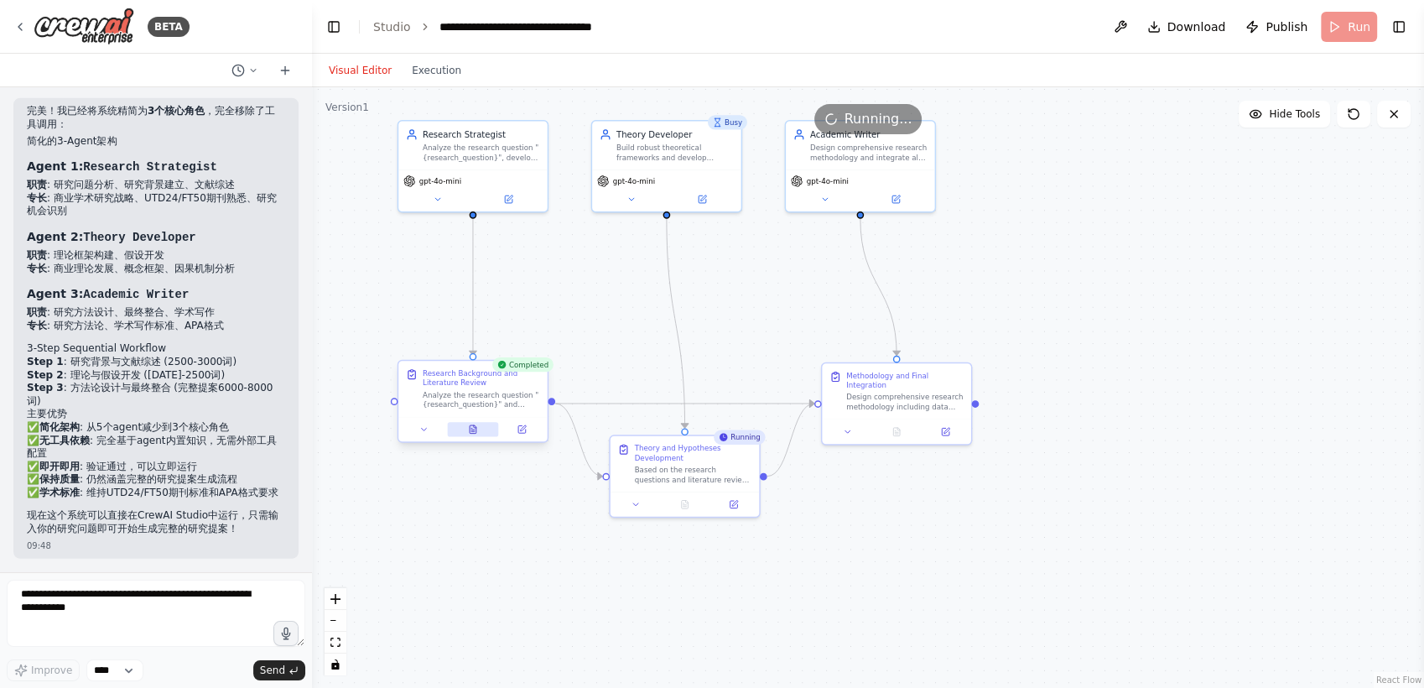
click at [474, 429] on icon at bounding box center [472, 429] width 3 height 0
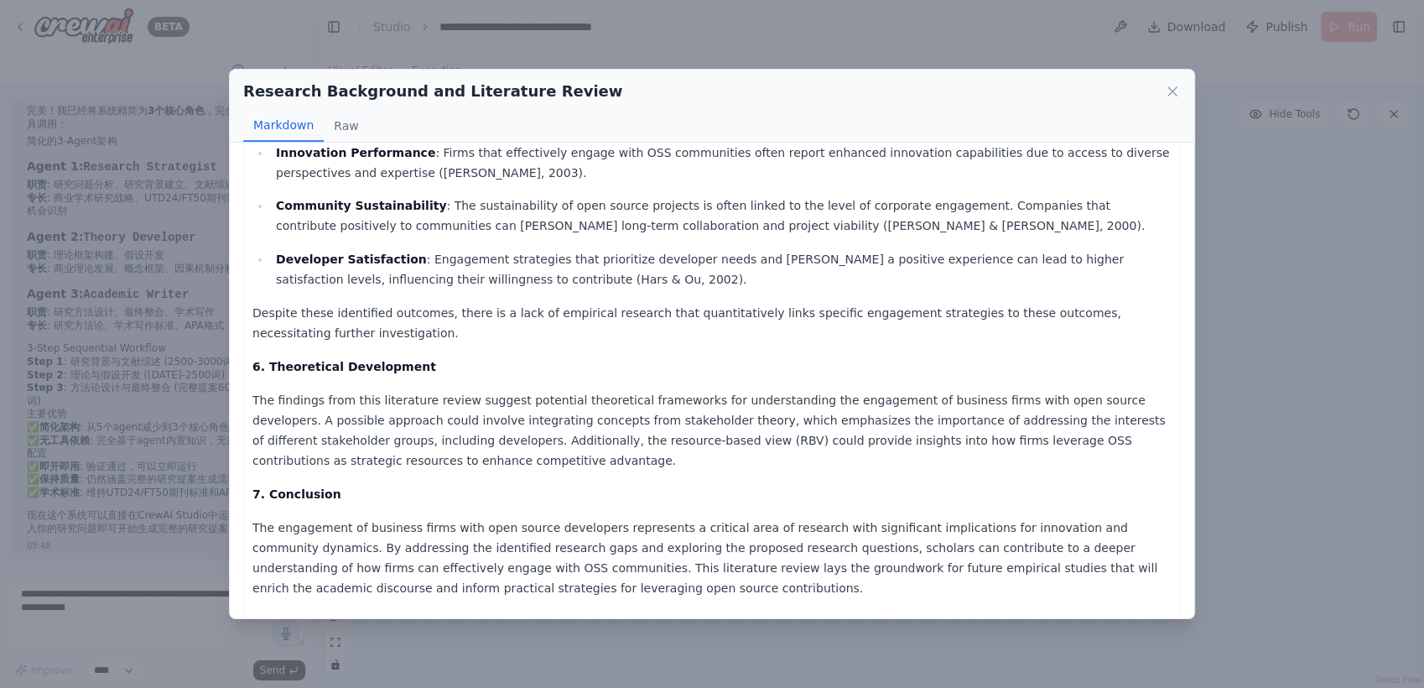
scroll to position [1665, 0]
click at [1217, 278] on div "Research Background and Literature Review Markdown Raw ** Title: How Do Busines…" at bounding box center [712, 344] width 1424 height 688
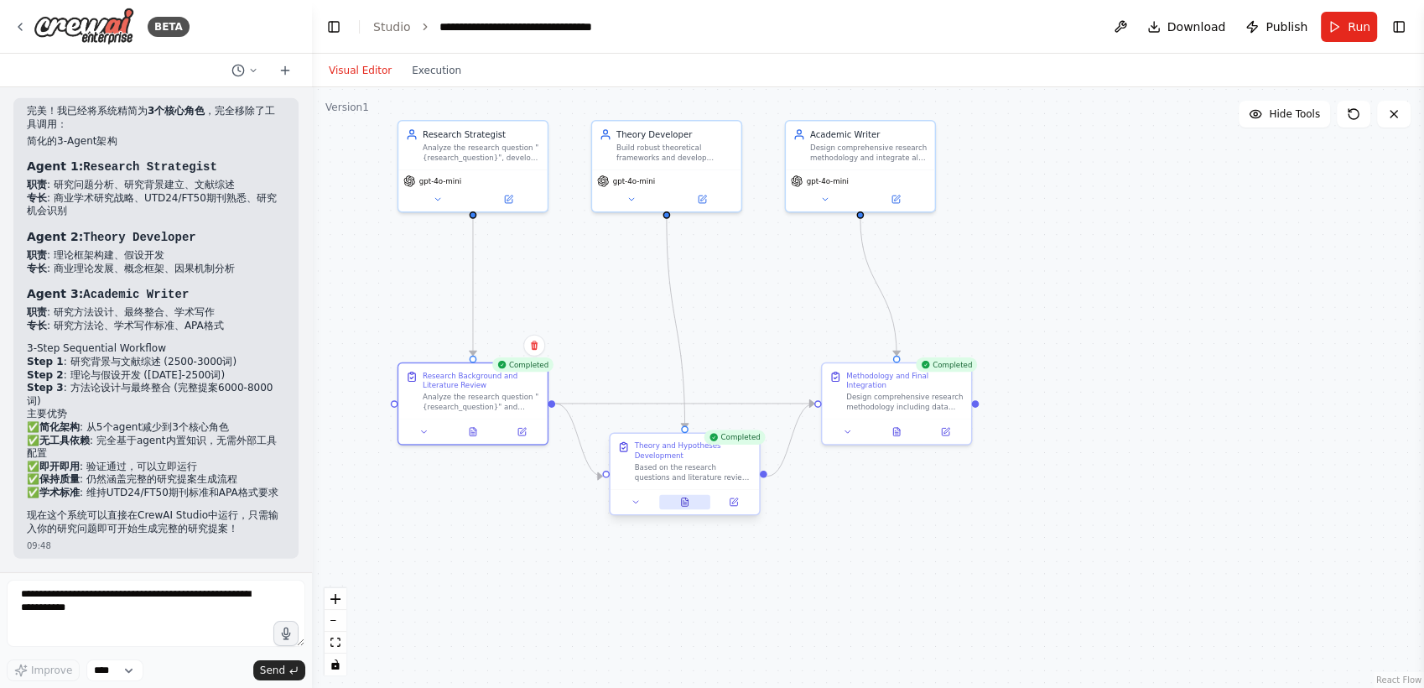
click at [682, 507] on button at bounding box center [684, 502] width 51 height 14
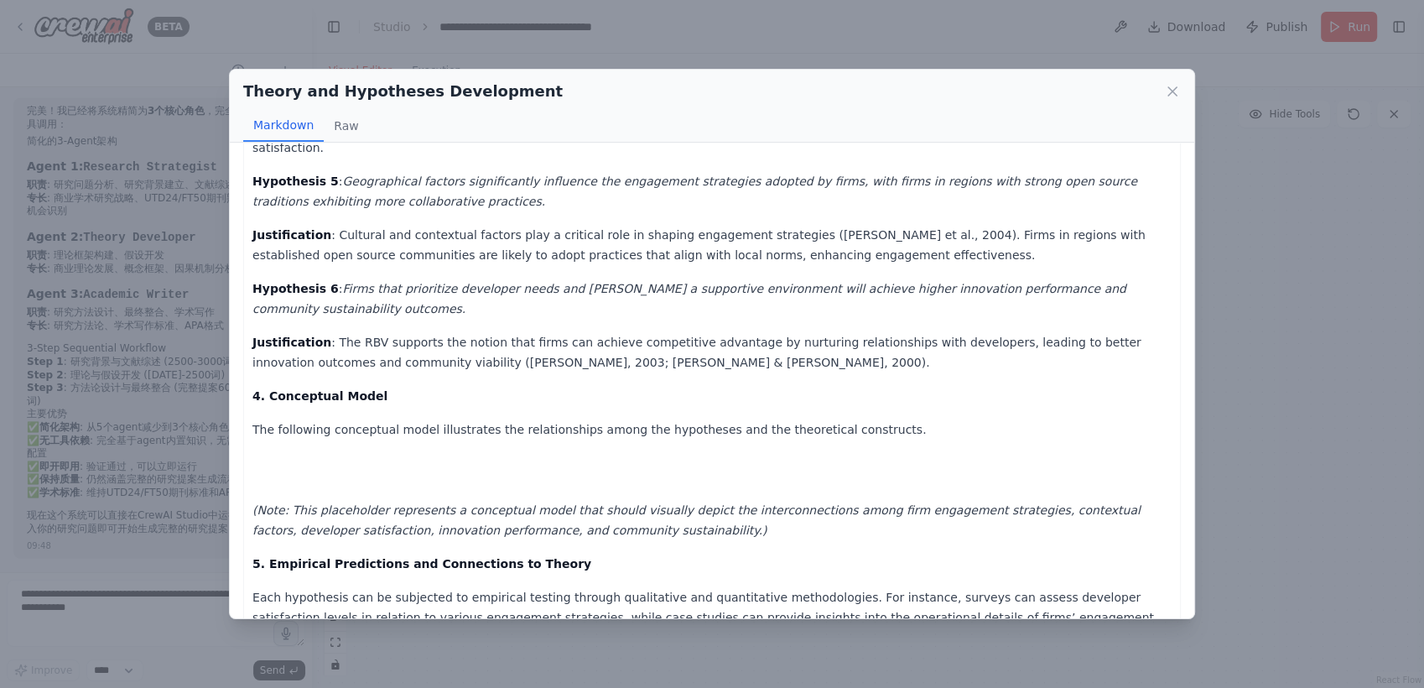
scroll to position [1196, 0]
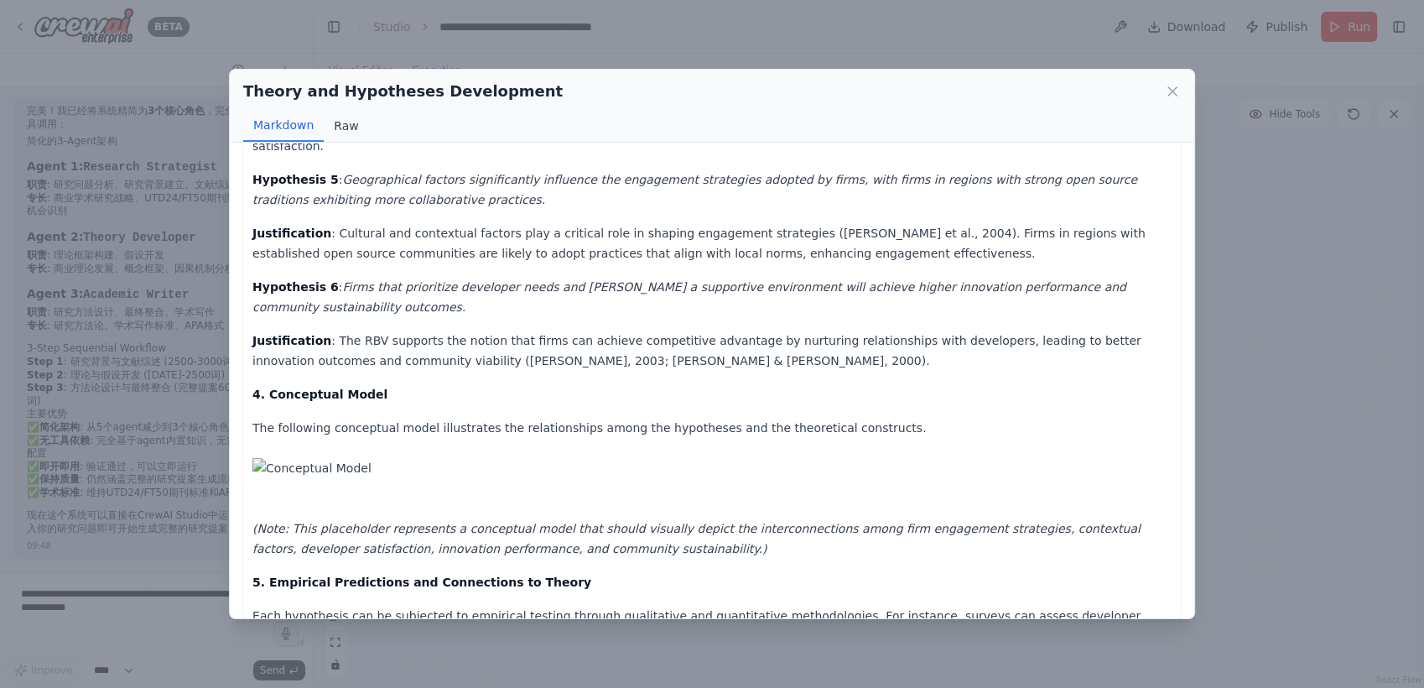
click at [335, 130] on button "Raw" at bounding box center [346, 126] width 44 height 32
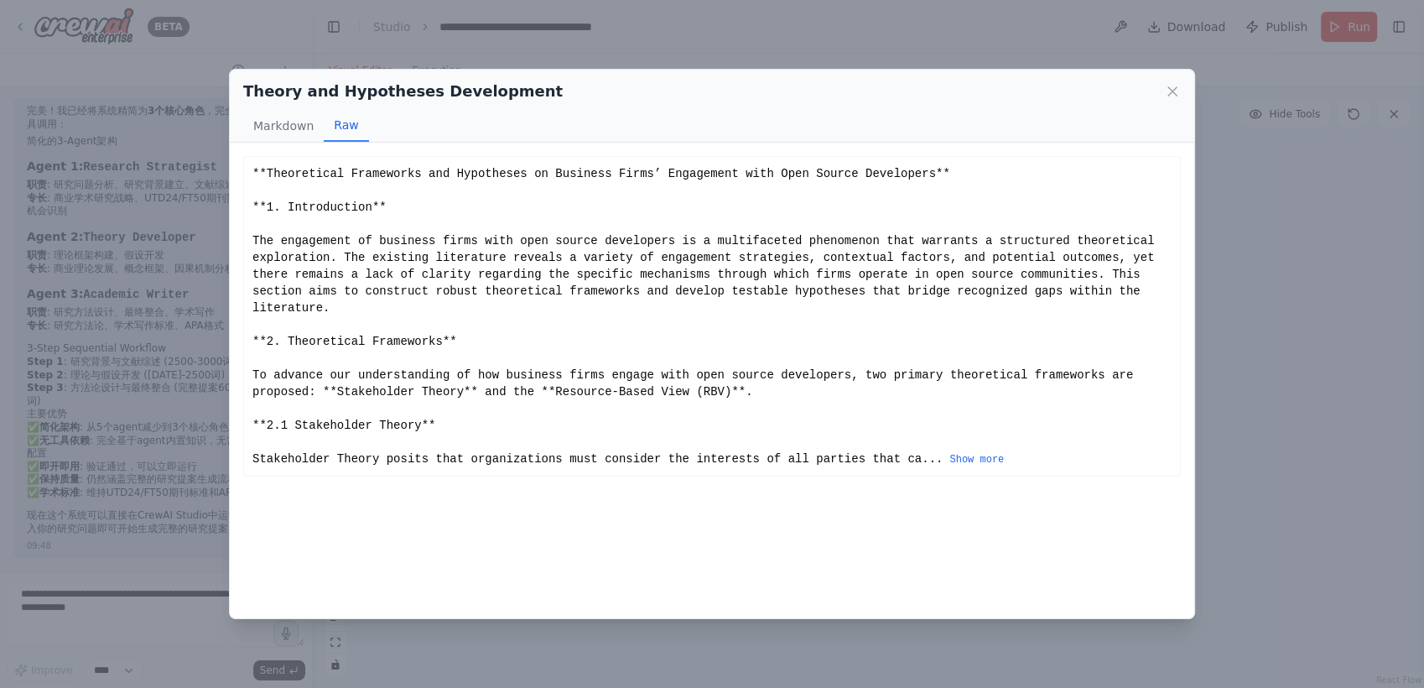
scroll to position [0, 0]
click at [281, 118] on button "Markdown" at bounding box center [283, 126] width 80 height 32
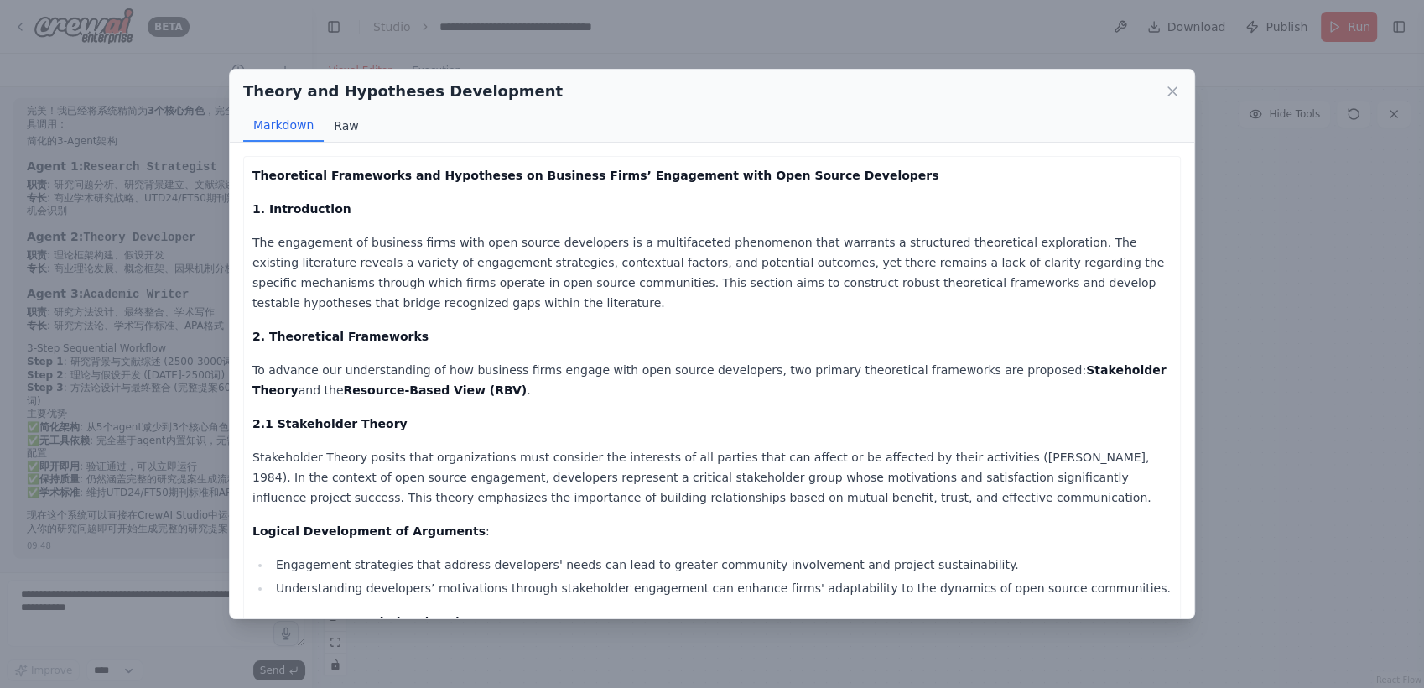
click at [350, 131] on button "Raw" at bounding box center [346, 126] width 44 height 32
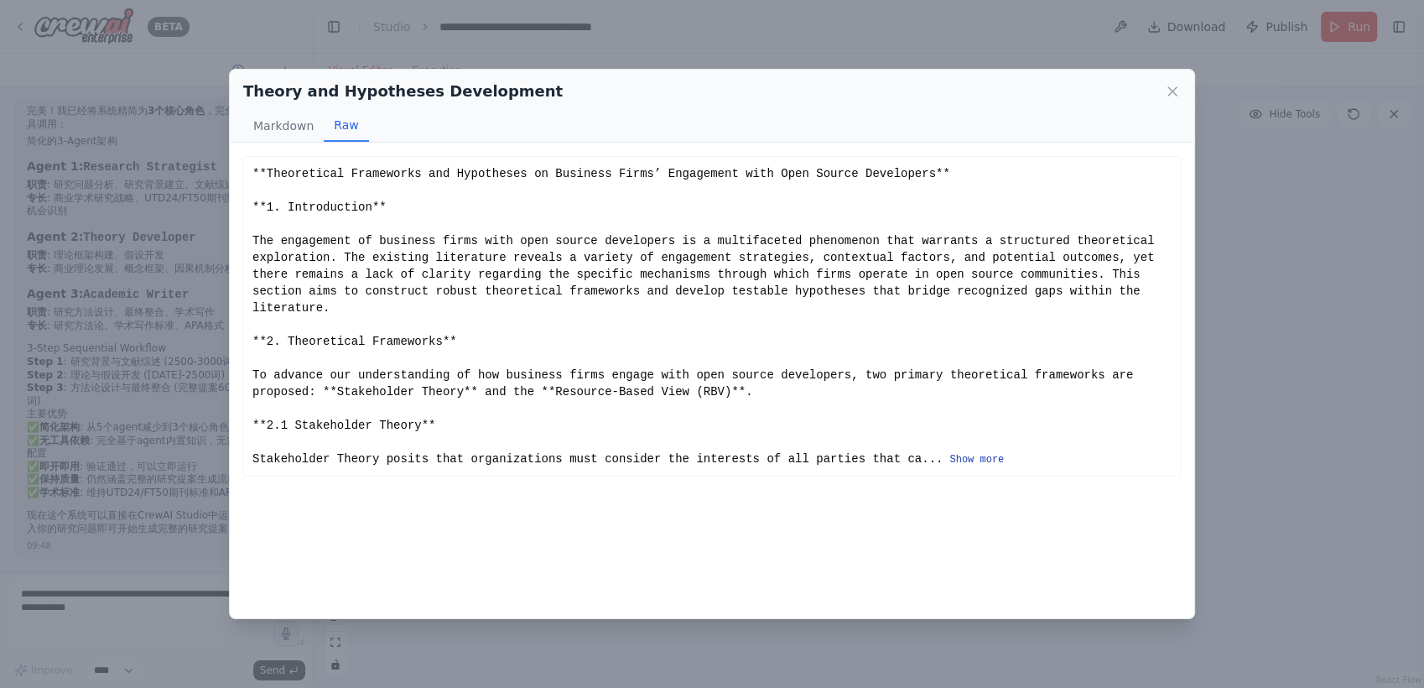
click at [949, 453] on button "Show more" at bounding box center [976, 459] width 55 height 13
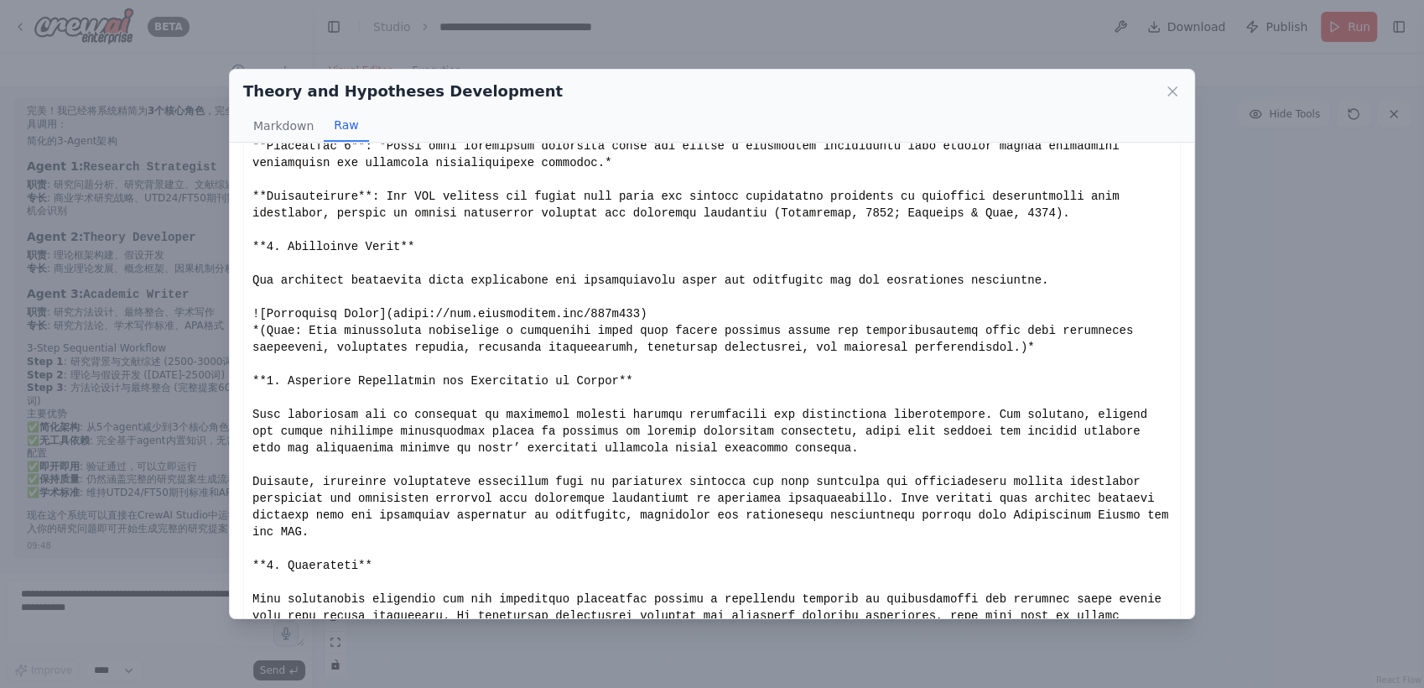
scroll to position [1337, 0]
click at [263, 130] on button "Markdown" at bounding box center [283, 126] width 80 height 32
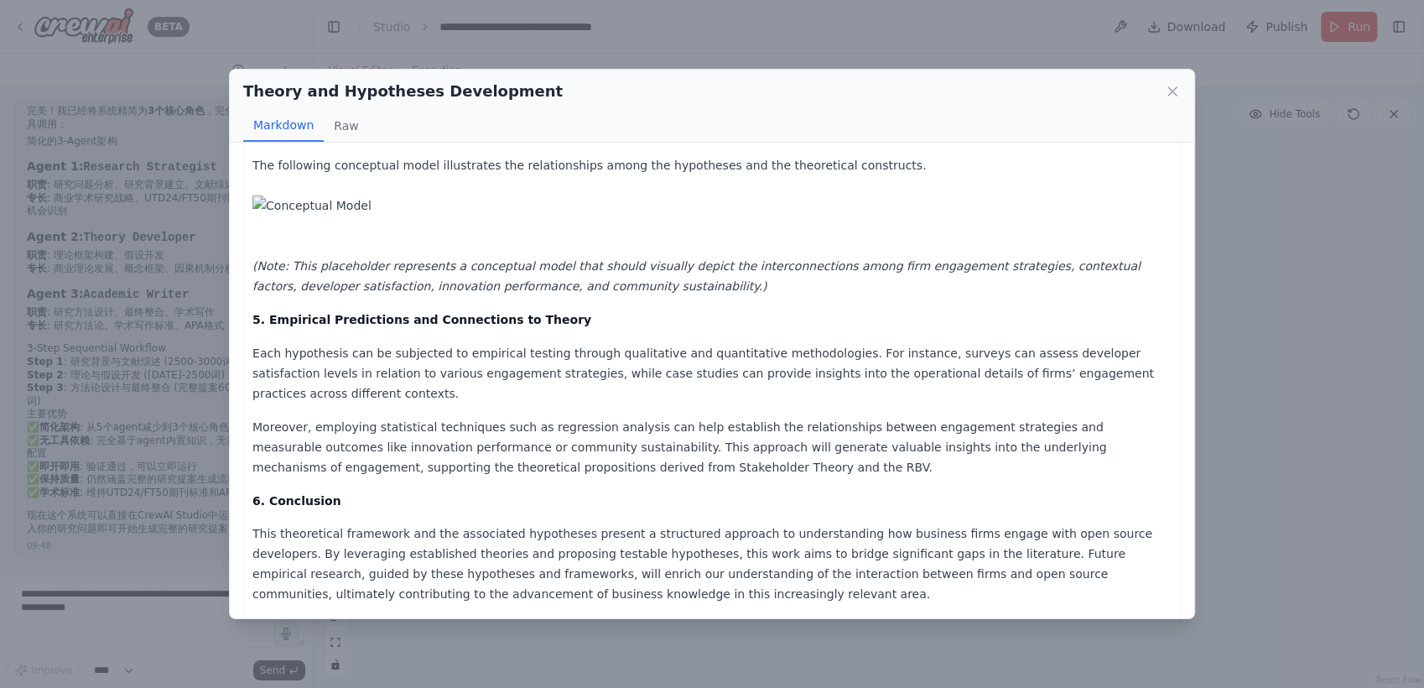
scroll to position [1460, 0]
click at [1181, 90] on div "Theory and Hypotheses Development Markdown Raw" at bounding box center [712, 106] width 964 height 73
click at [1176, 90] on icon at bounding box center [1172, 91] width 17 height 17
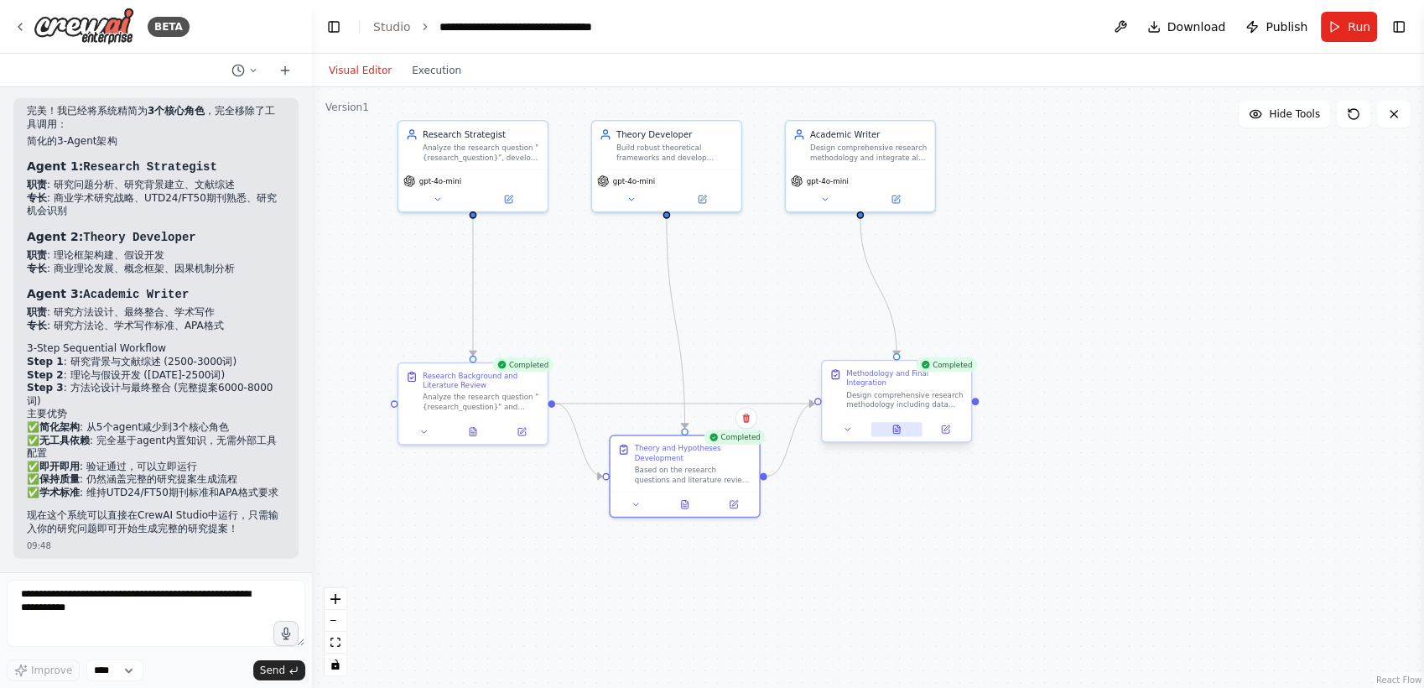
click at [901, 428] on icon at bounding box center [896, 429] width 10 height 10
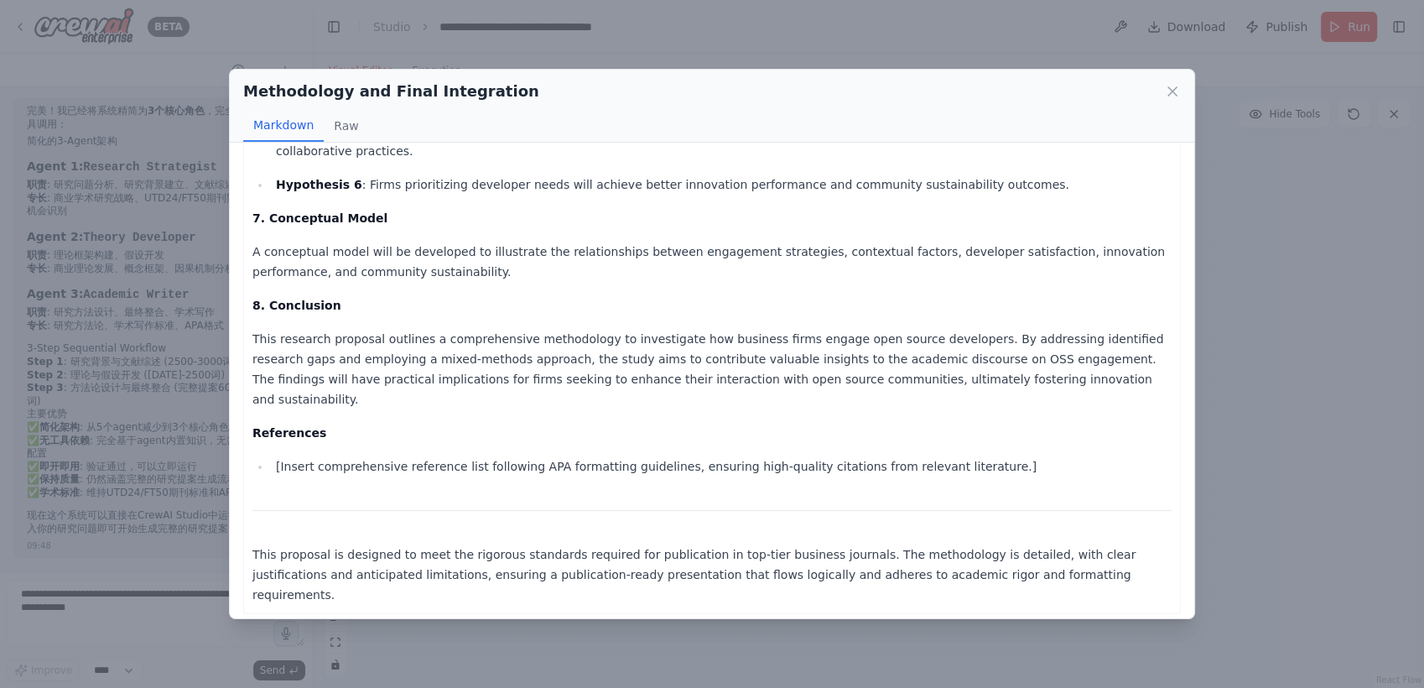
scroll to position [2027, 0]
click at [1169, 91] on icon at bounding box center [1172, 91] width 17 height 17
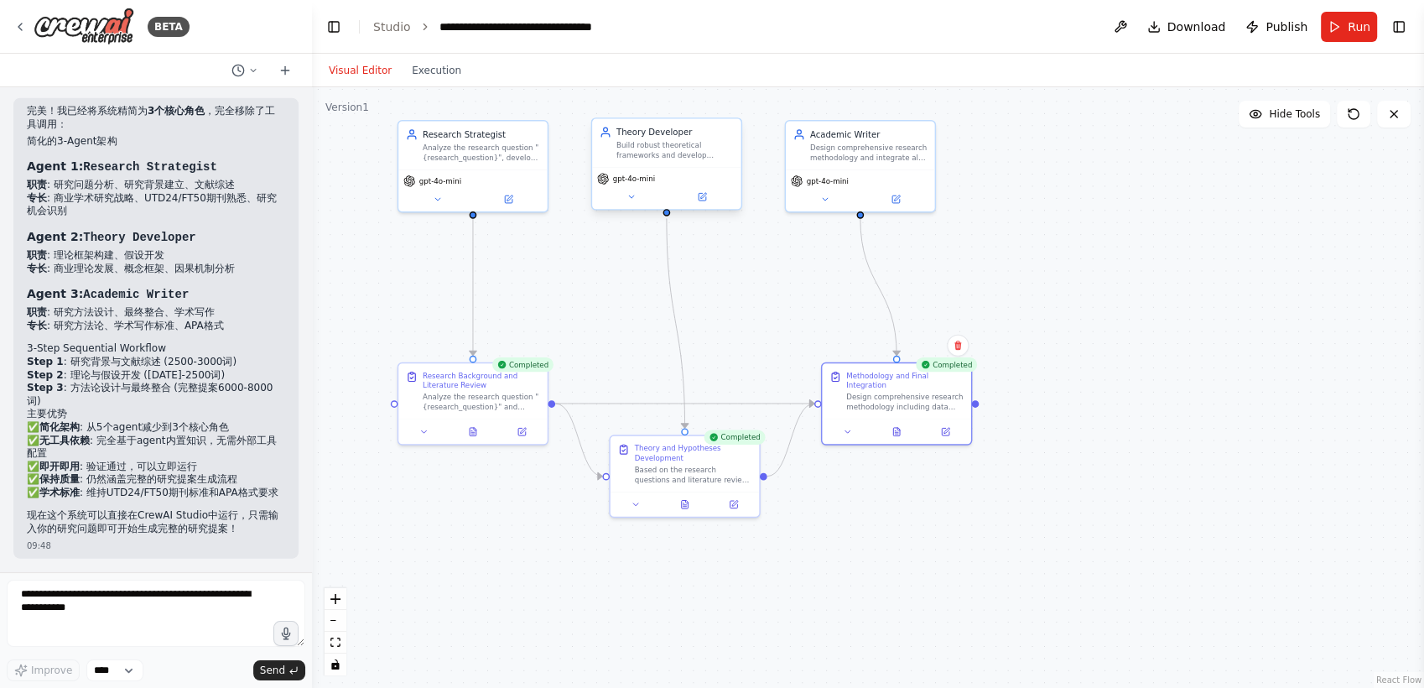
click at [704, 205] on div "gpt-4o-mini" at bounding box center [666, 188] width 149 height 42
click at [703, 195] on icon at bounding box center [703, 196] width 6 height 6
click at [641, 188] on div "gpt-4o-mini" at bounding box center [666, 188] width 149 height 42
click at [636, 202] on button at bounding box center [631, 196] width 69 height 14
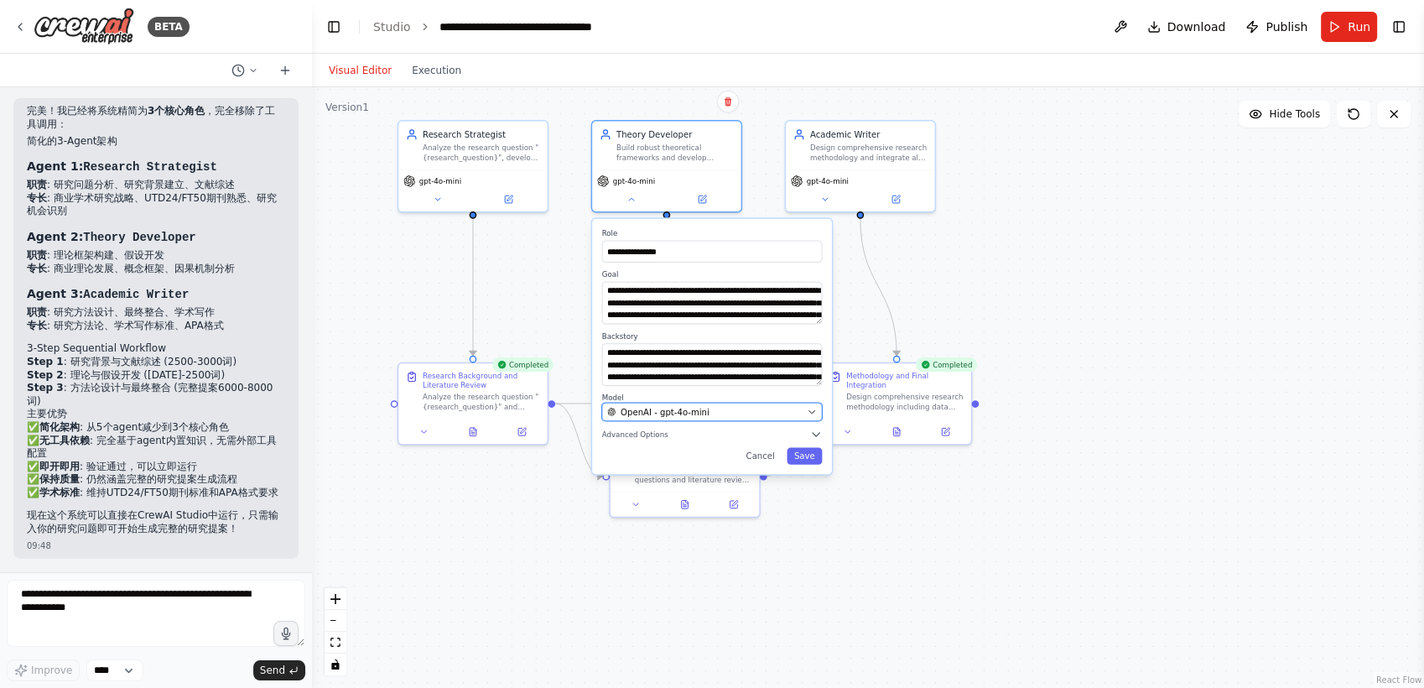
click at [694, 414] on span "OpenAI - gpt-4o-mini" at bounding box center [664, 411] width 89 height 12
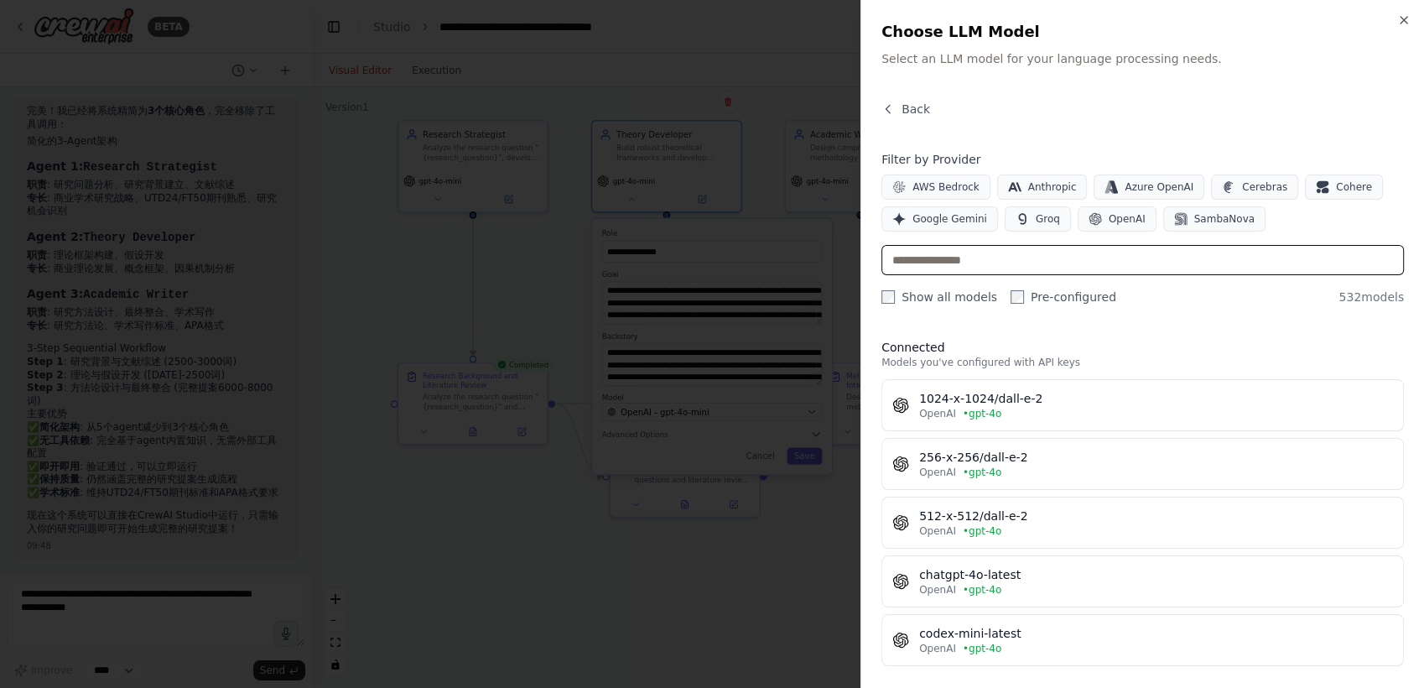
click at [1026, 260] on input "text" at bounding box center [1142, 260] width 522 height 30
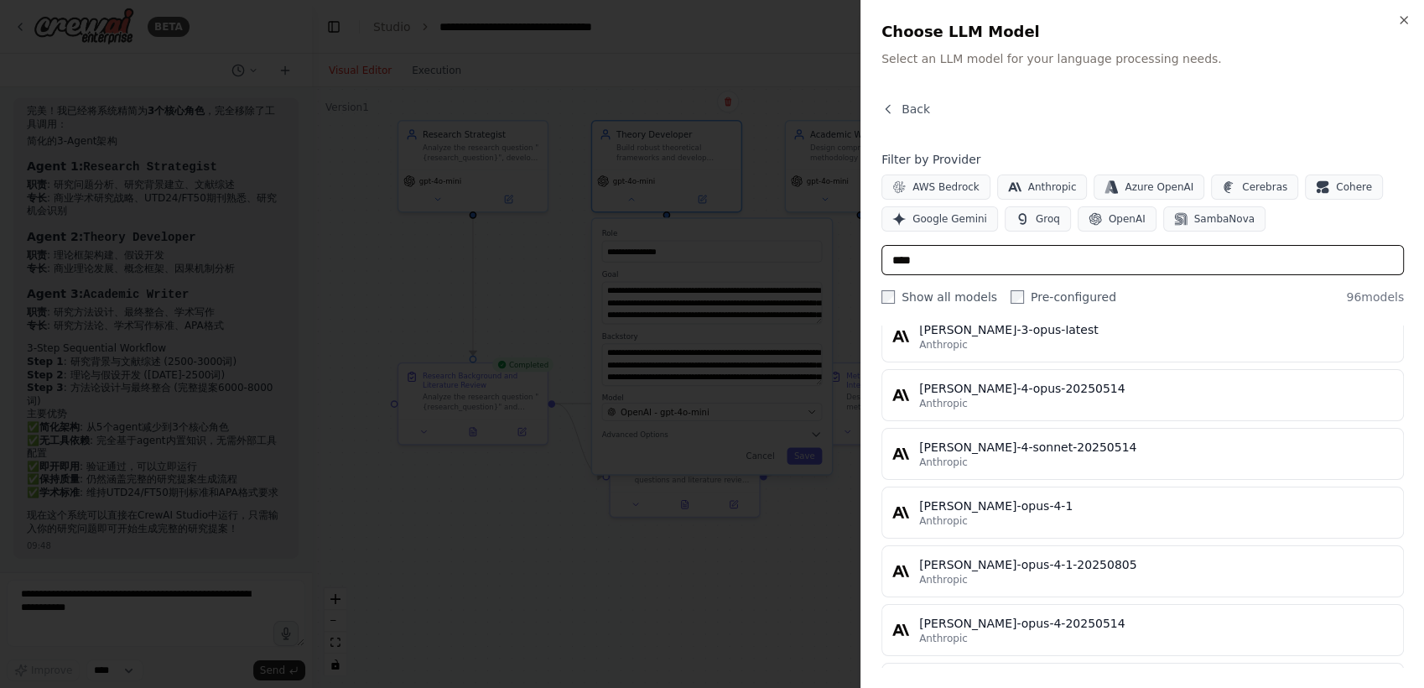
scroll to position [5387, 0]
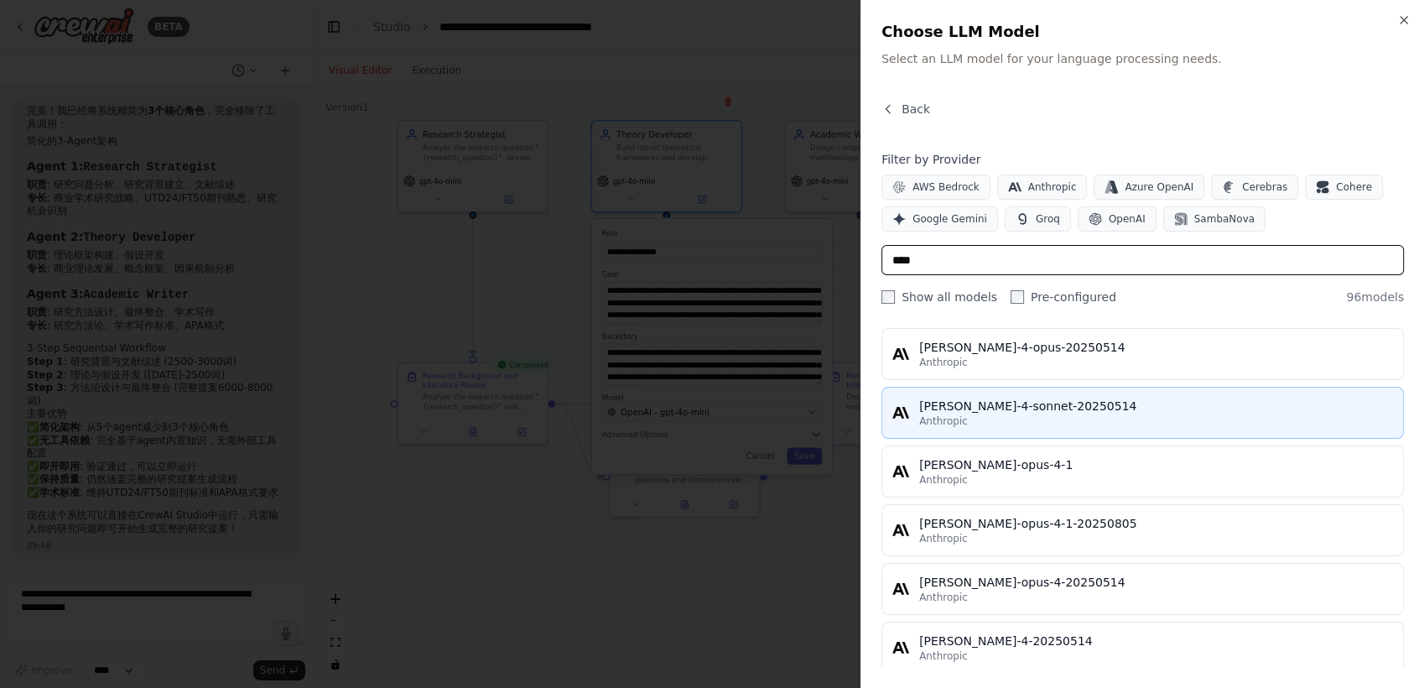
type input "****"
click at [1269, 414] on div "Anthropic" at bounding box center [1156, 420] width 474 height 13
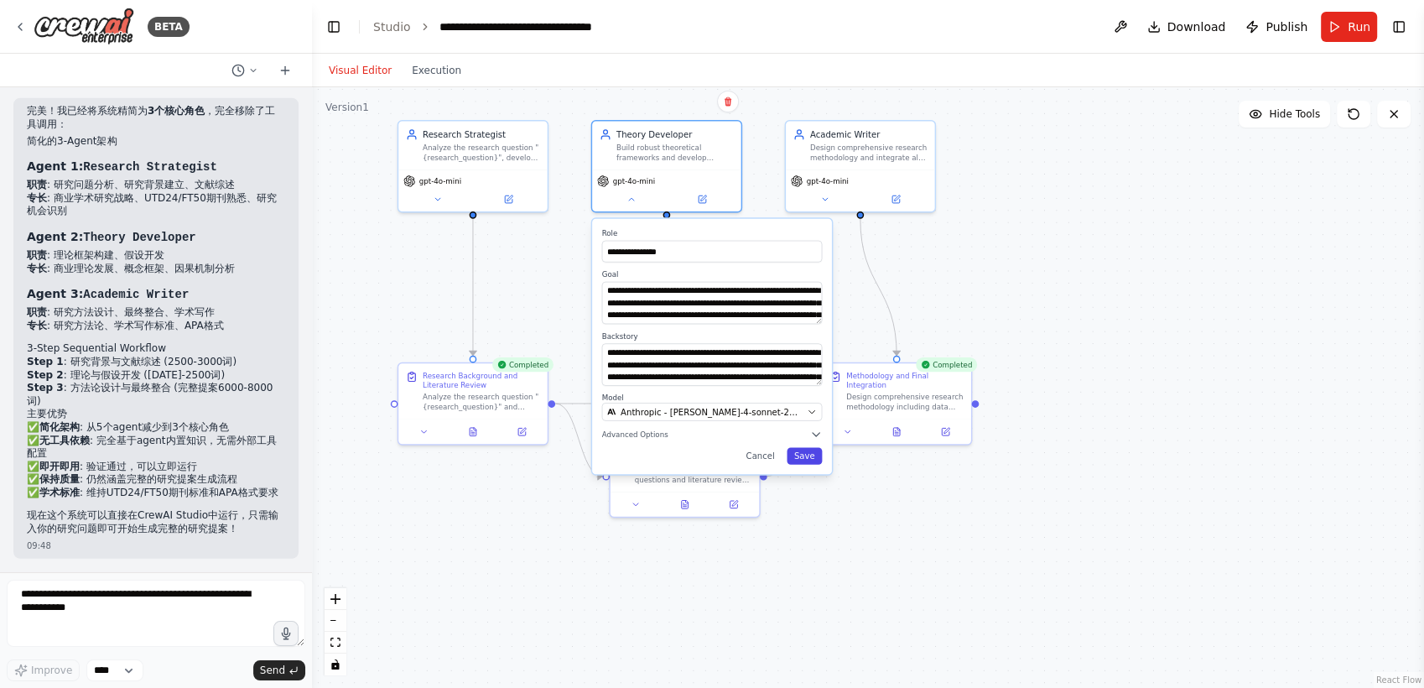
click at [802, 459] on button "Save" at bounding box center [803, 455] width 35 height 17
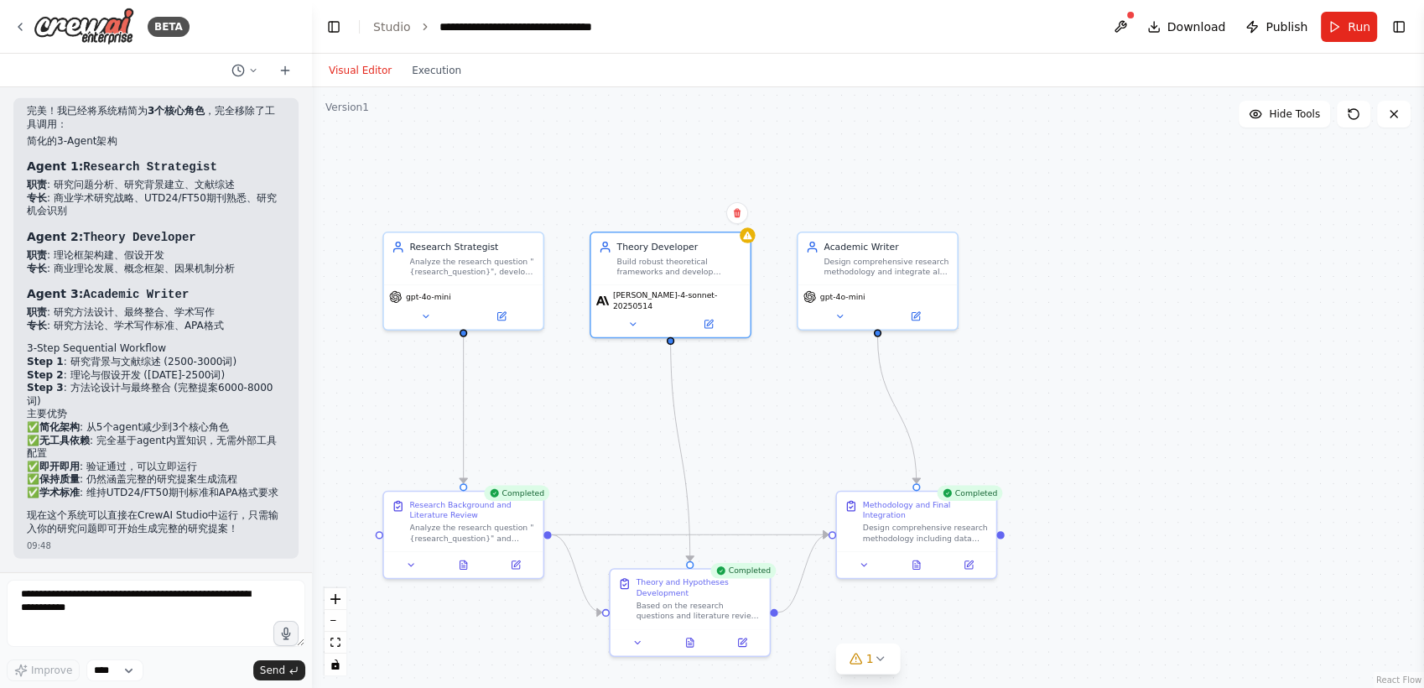
drag, startPoint x: 755, startPoint y: 261, endPoint x: 765, endPoint y: 391, distance: 130.3
click at [765, 391] on div ".deletable-edge-delete-btn { width: 20px; height: 20px; border: 0px solid #ffff…" at bounding box center [868, 387] width 1112 height 600
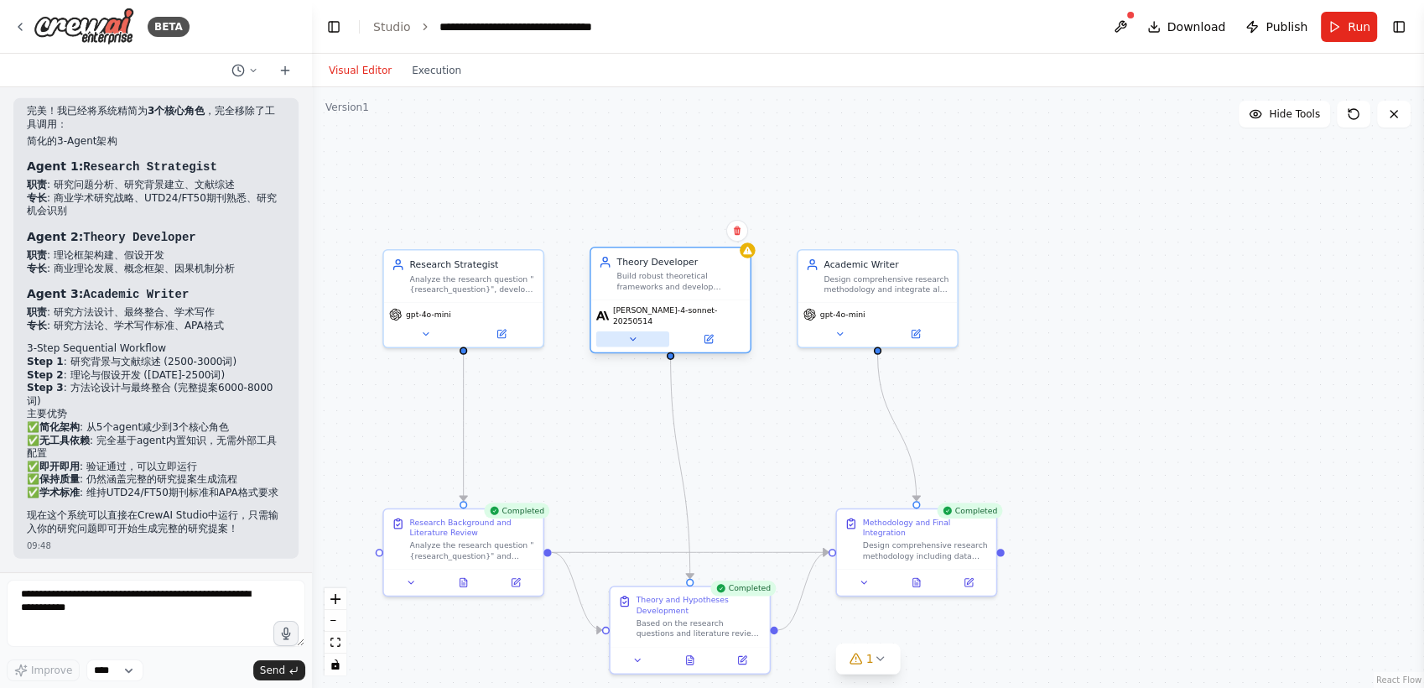
click at [633, 334] on icon at bounding box center [632, 339] width 10 height 10
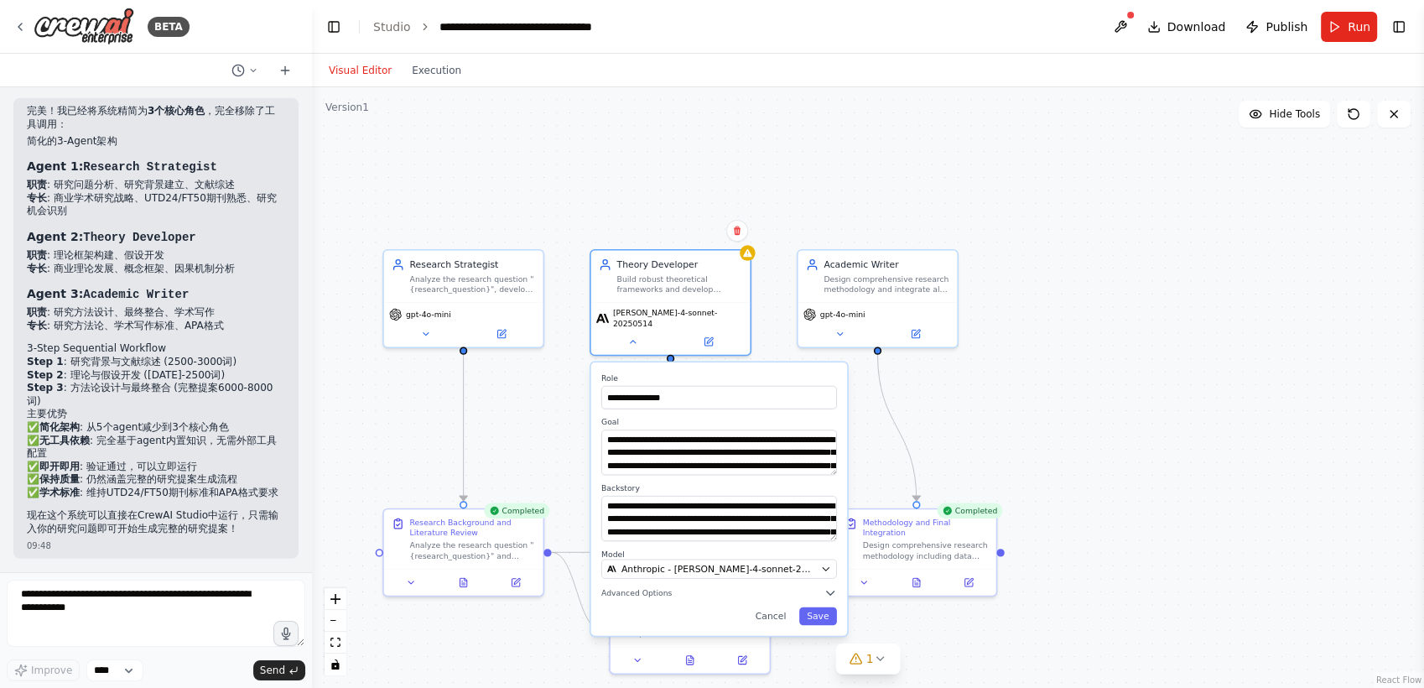
click at [557, 431] on div ".deletable-edge-delete-btn { width: 20px; height: 20px; border: 0px solid #ffff…" at bounding box center [868, 387] width 1112 height 600
click at [778, 606] on button "Cancel" at bounding box center [770, 615] width 46 height 18
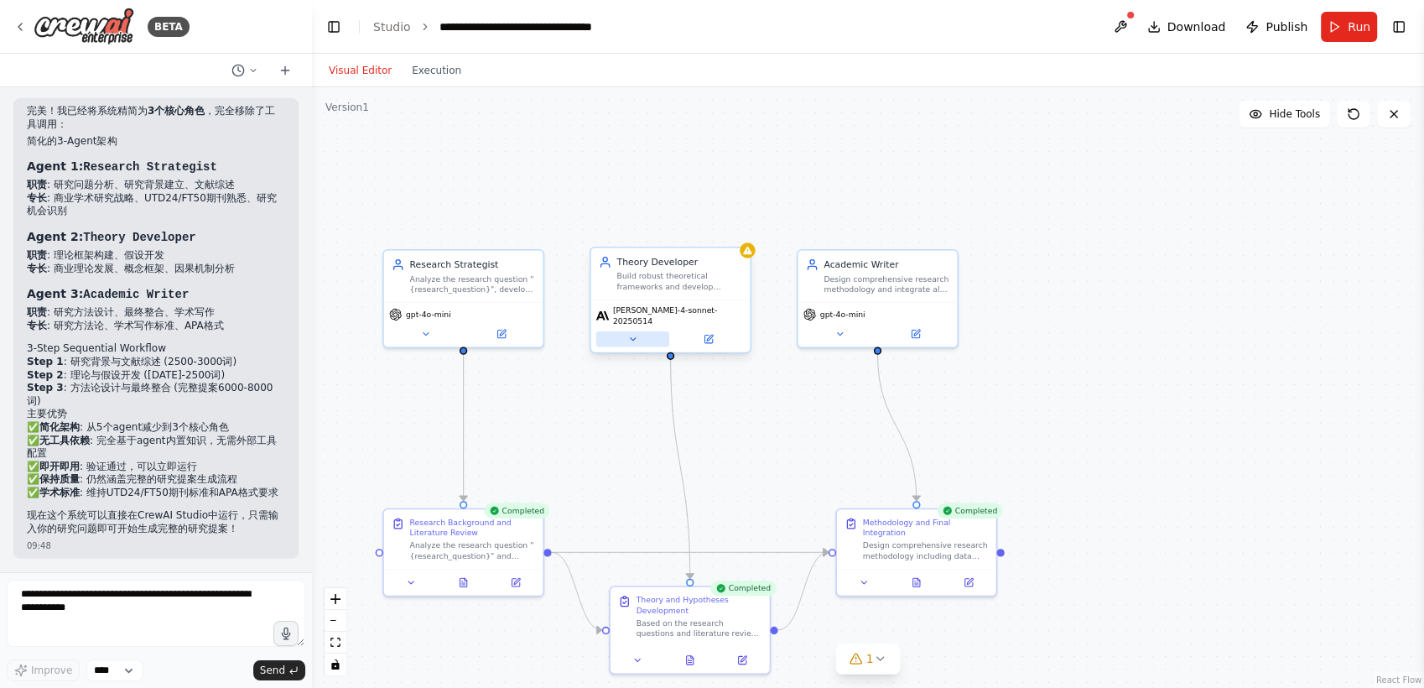
click at [637, 334] on icon at bounding box center [632, 339] width 10 height 10
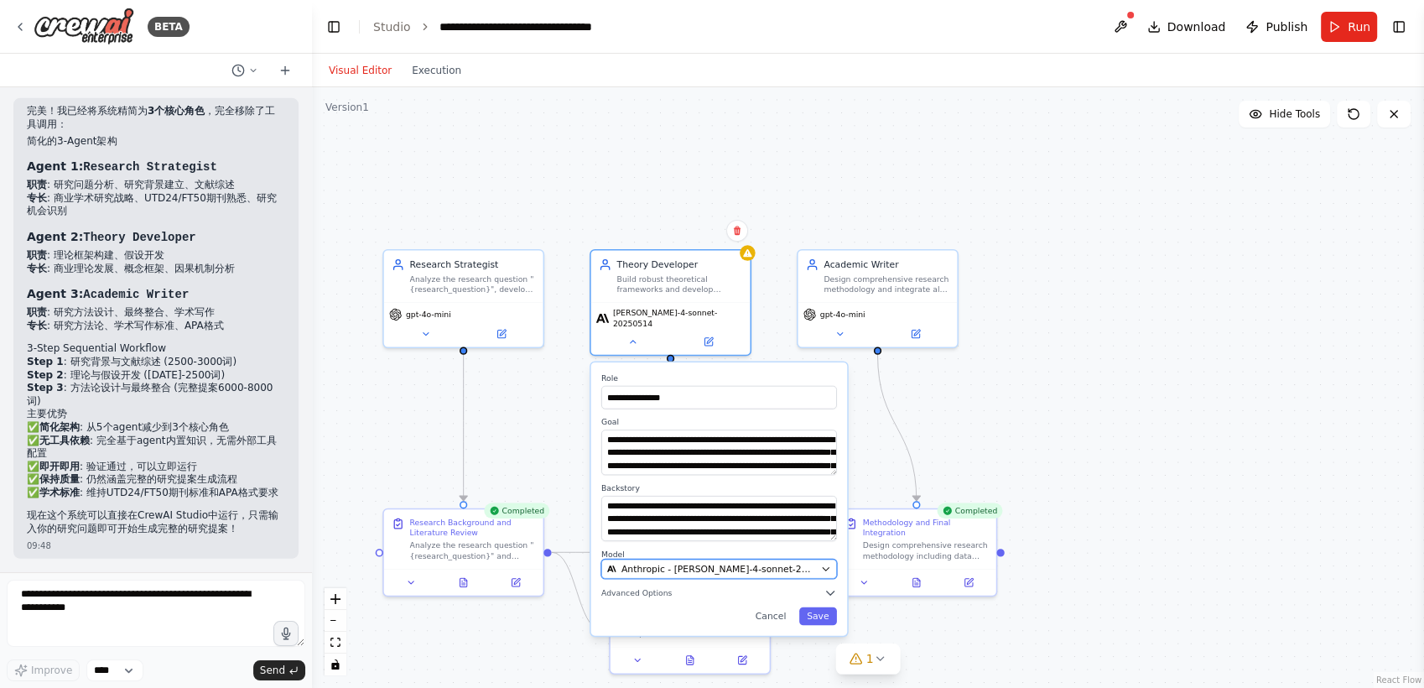
click at [686, 562] on span "Anthropic - claude-4-sonnet-20250514" at bounding box center [718, 568] width 194 height 13
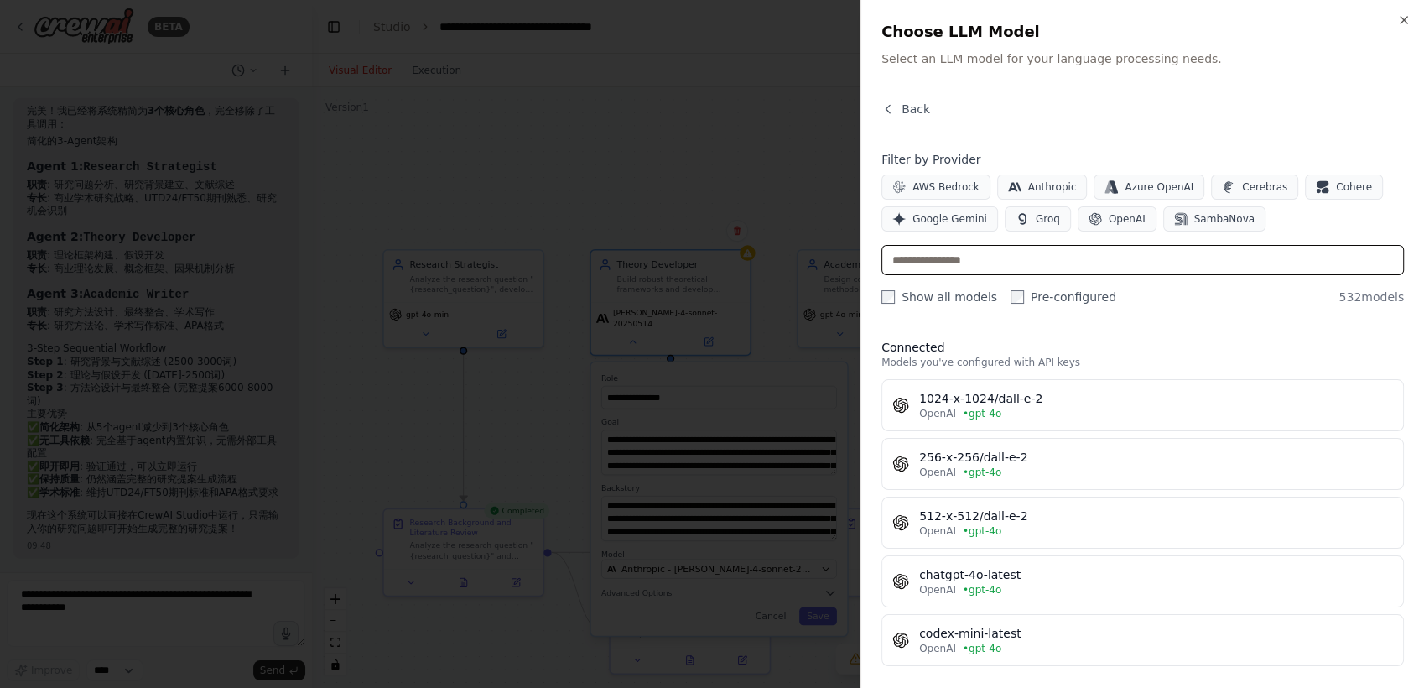
click at [1024, 259] on input "text" at bounding box center [1142, 260] width 522 height 30
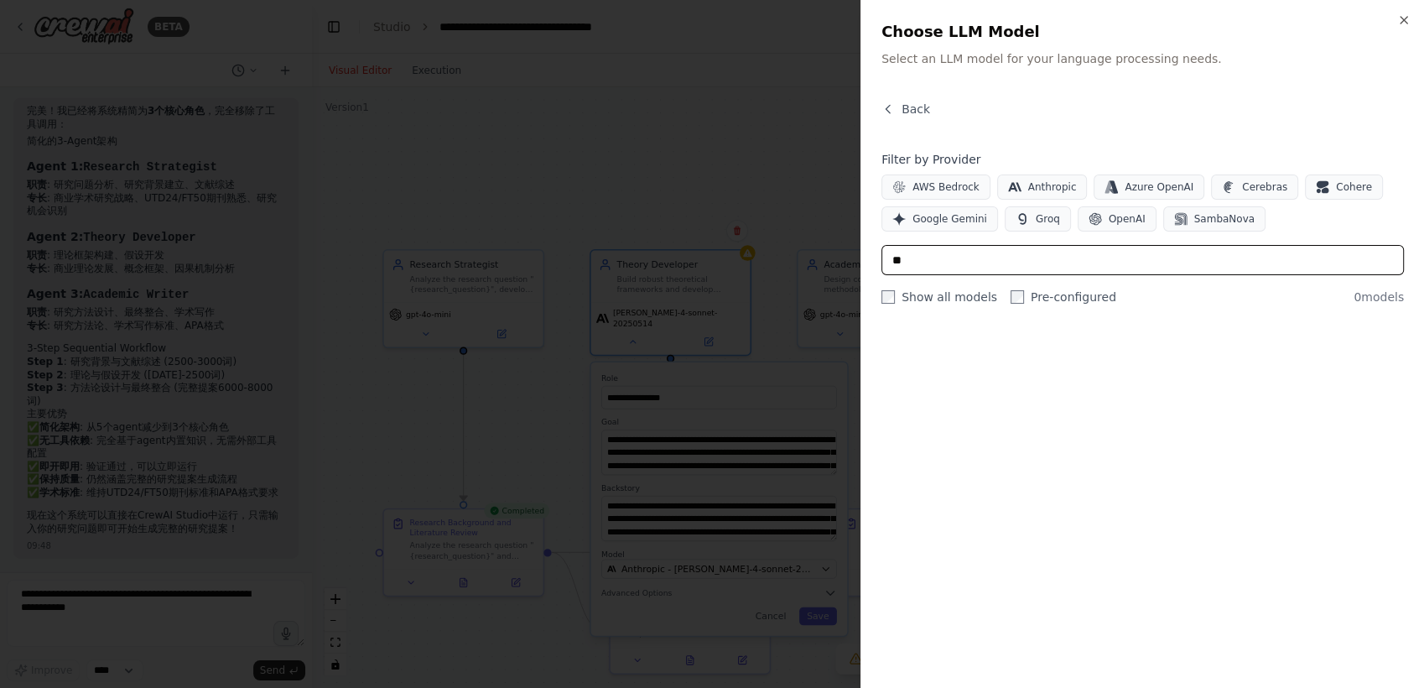
type input "*"
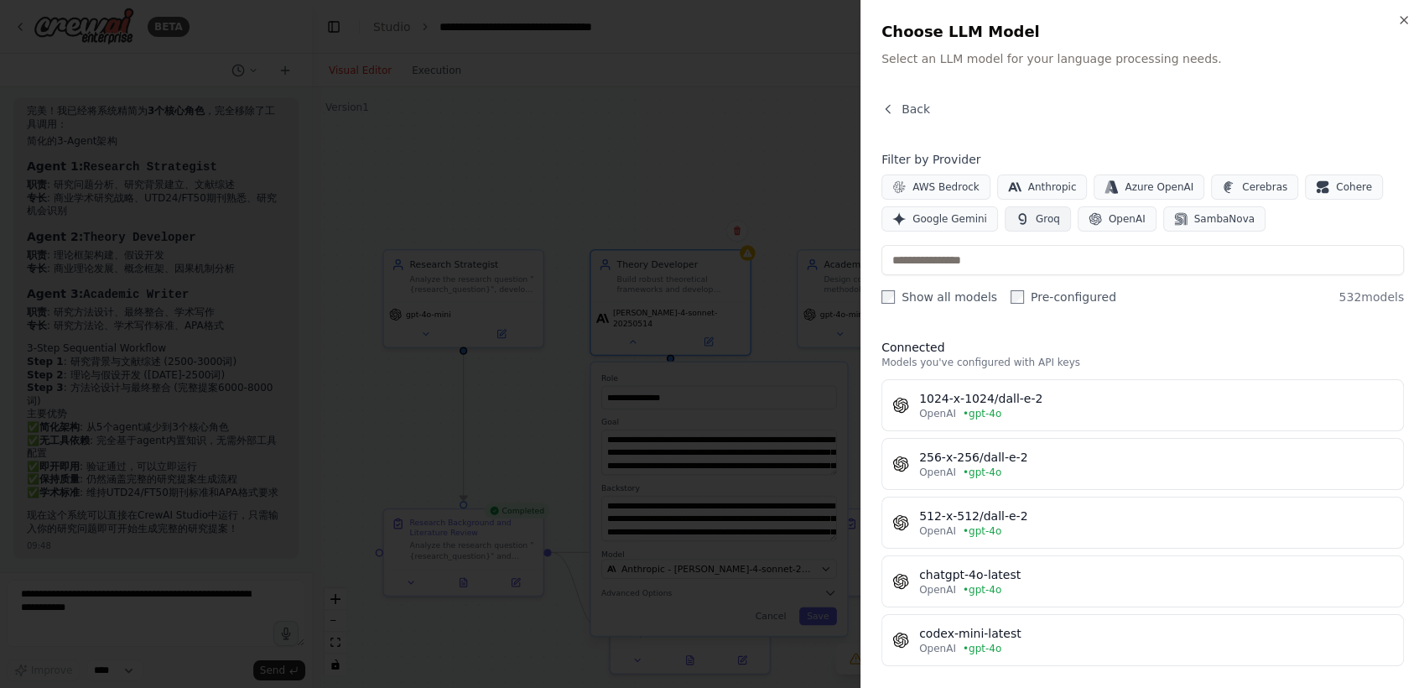
click at [1036, 216] on span "Groq" at bounding box center [1048, 218] width 24 height 13
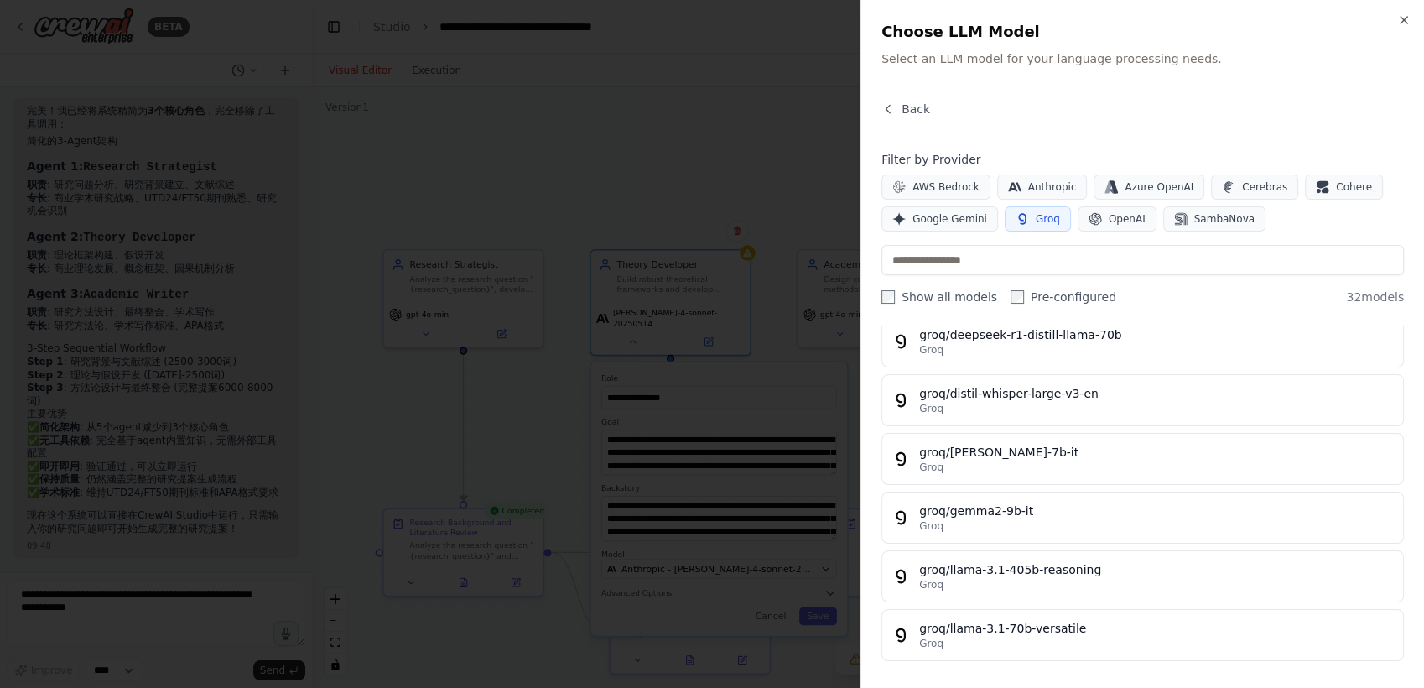
scroll to position [65, 0]
click at [1011, 257] on input "text" at bounding box center [1142, 260] width 522 height 30
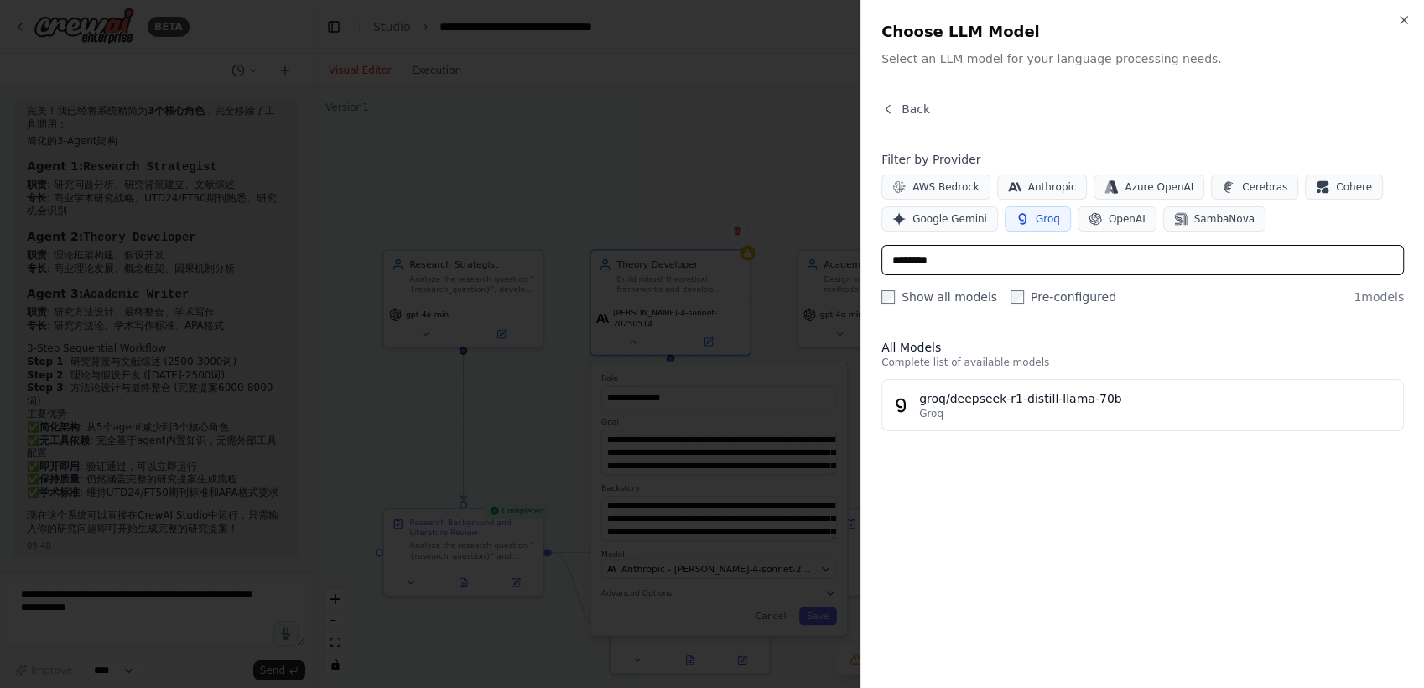
type input "********"
click at [1004, 291] on div "Show all models Pre-configured" at bounding box center [998, 296] width 235 height 17
click at [1036, 252] on input "********" at bounding box center [1142, 260] width 522 height 30
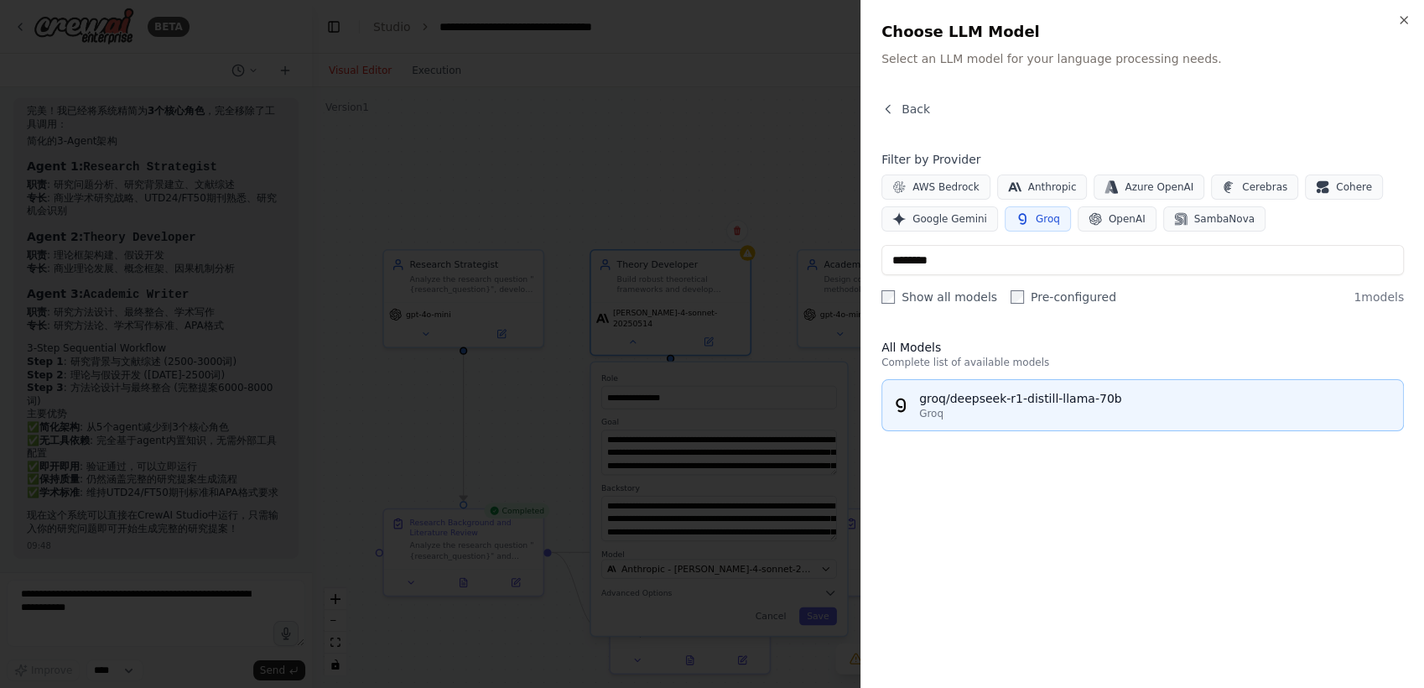
click at [1062, 395] on div "groq/deepseek-r1-distill-llama-70b" at bounding box center [1156, 398] width 474 height 17
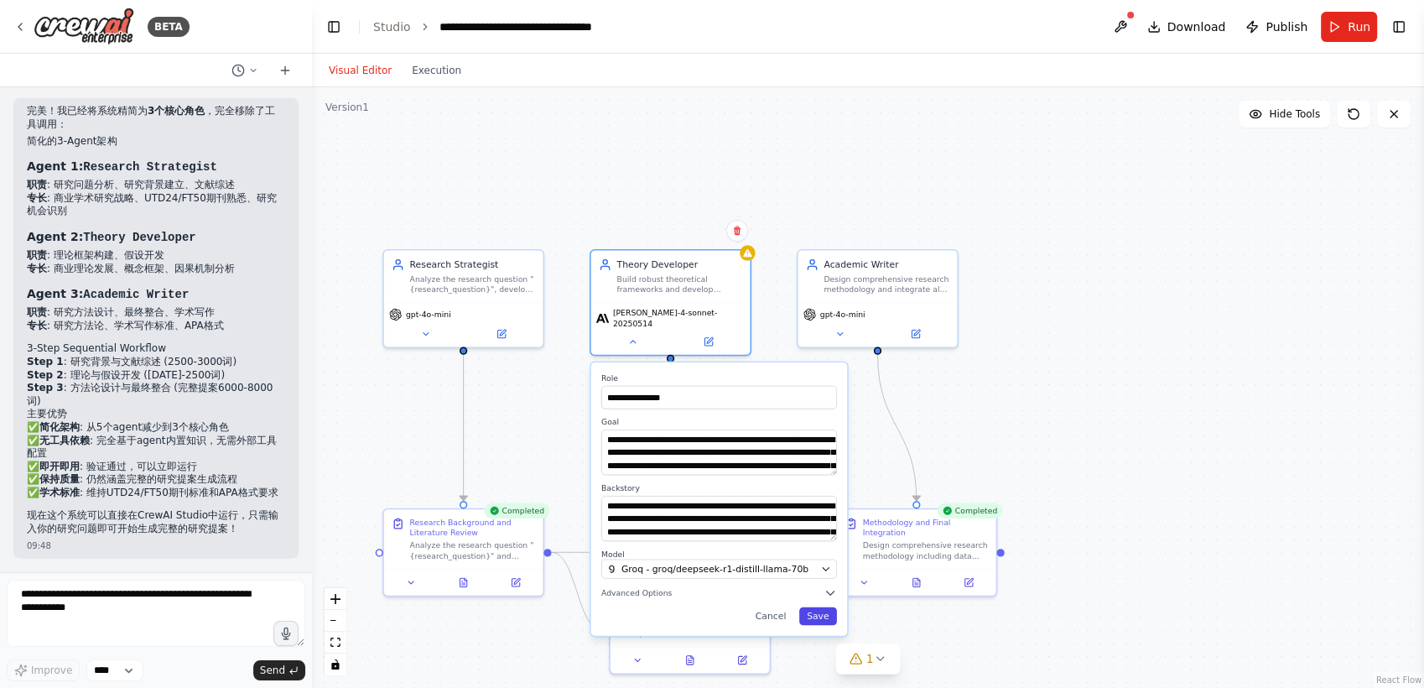
click at [830, 611] on button "Save" at bounding box center [818, 615] width 38 height 18
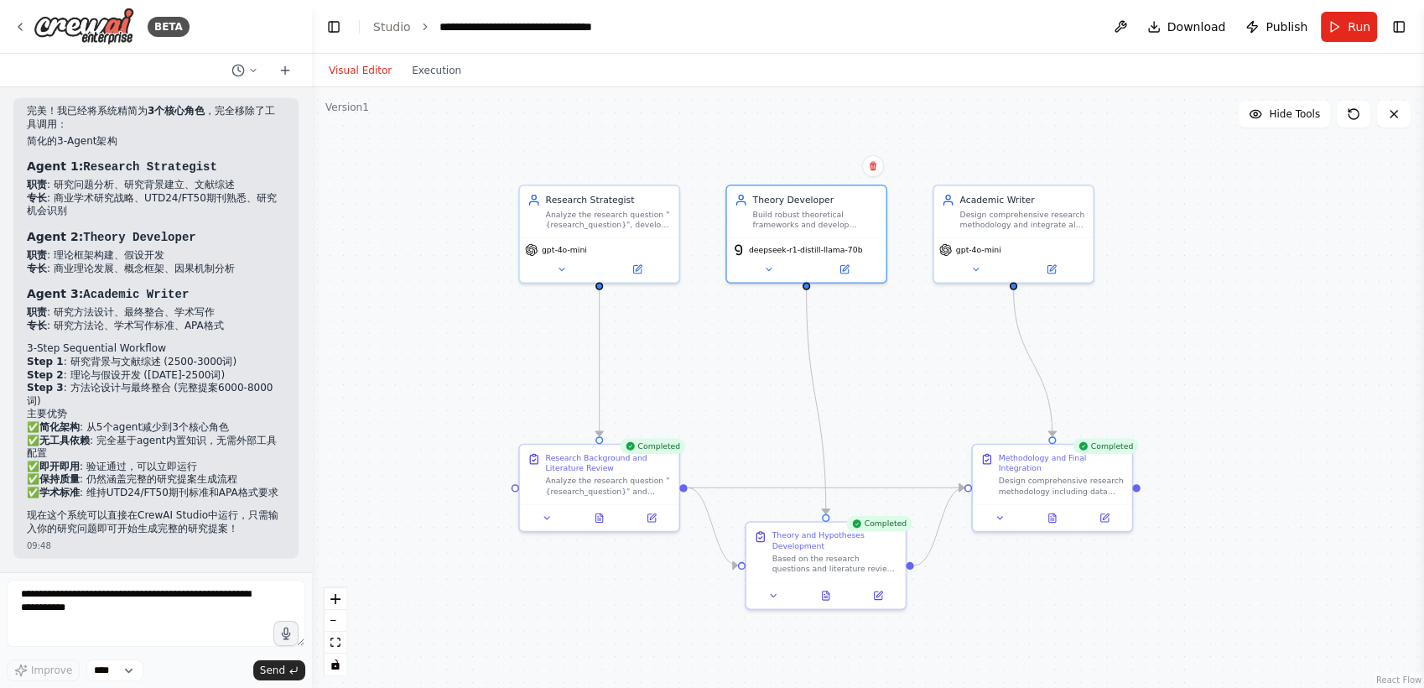
drag, startPoint x: 433, startPoint y: 164, endPoint x: 568, endPoint y: 101, distance: 150.0
click at [568, 101] on div ".deletable-edge-delete-btn { width: 20px; height: 20px; border: 0px solid #ffff…" at bounding box center [868, 387] width 1112 height 600
click at [631, 271] on button at bounding box center [636, 268] width 73 height 16
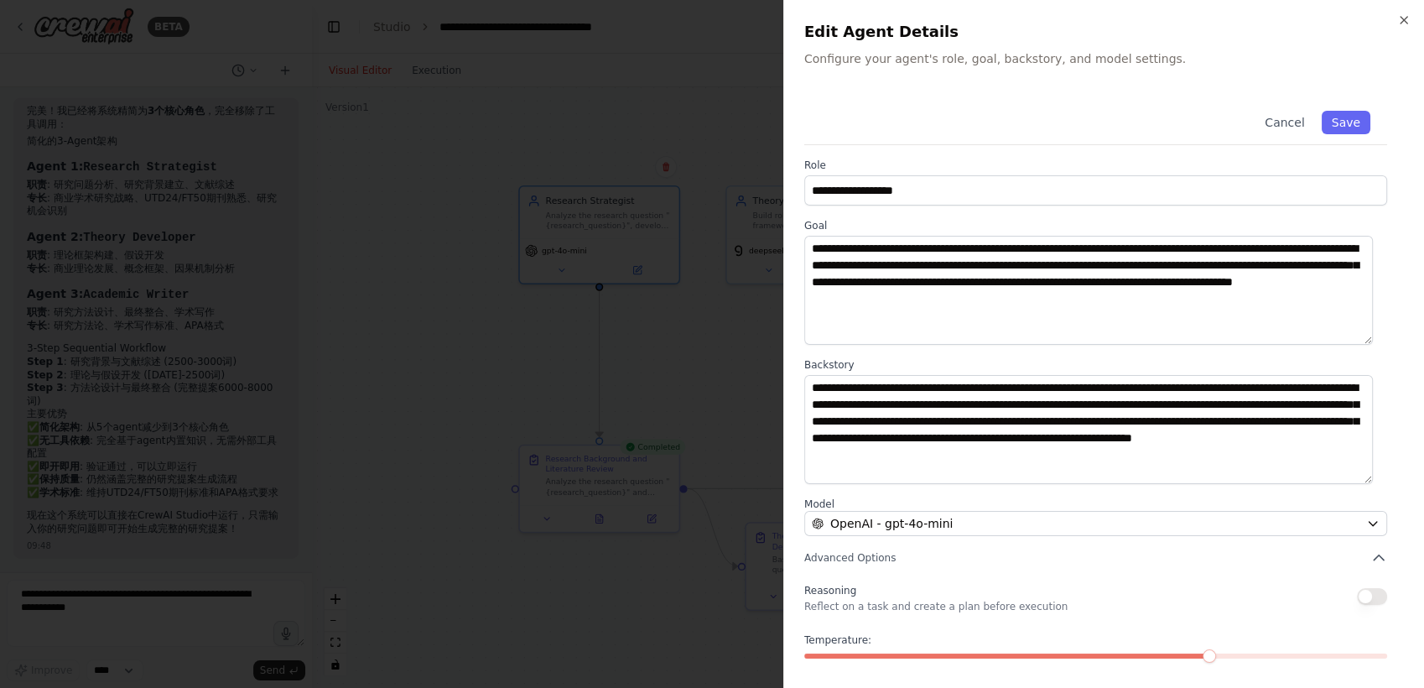
scroll to position [70, 0]
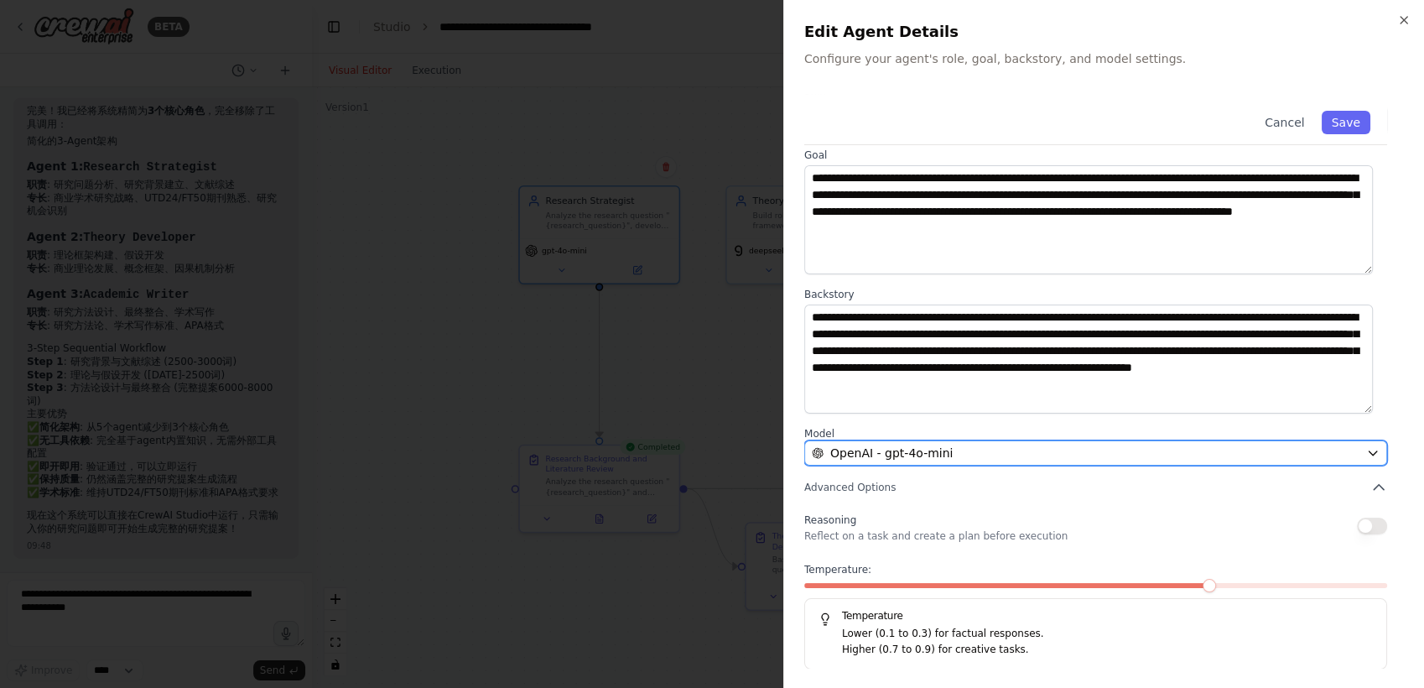
click at [982, 454] on div "OpenAI - gpt-4o-mini" at bounding box center [1086, 452] width 548 height 17
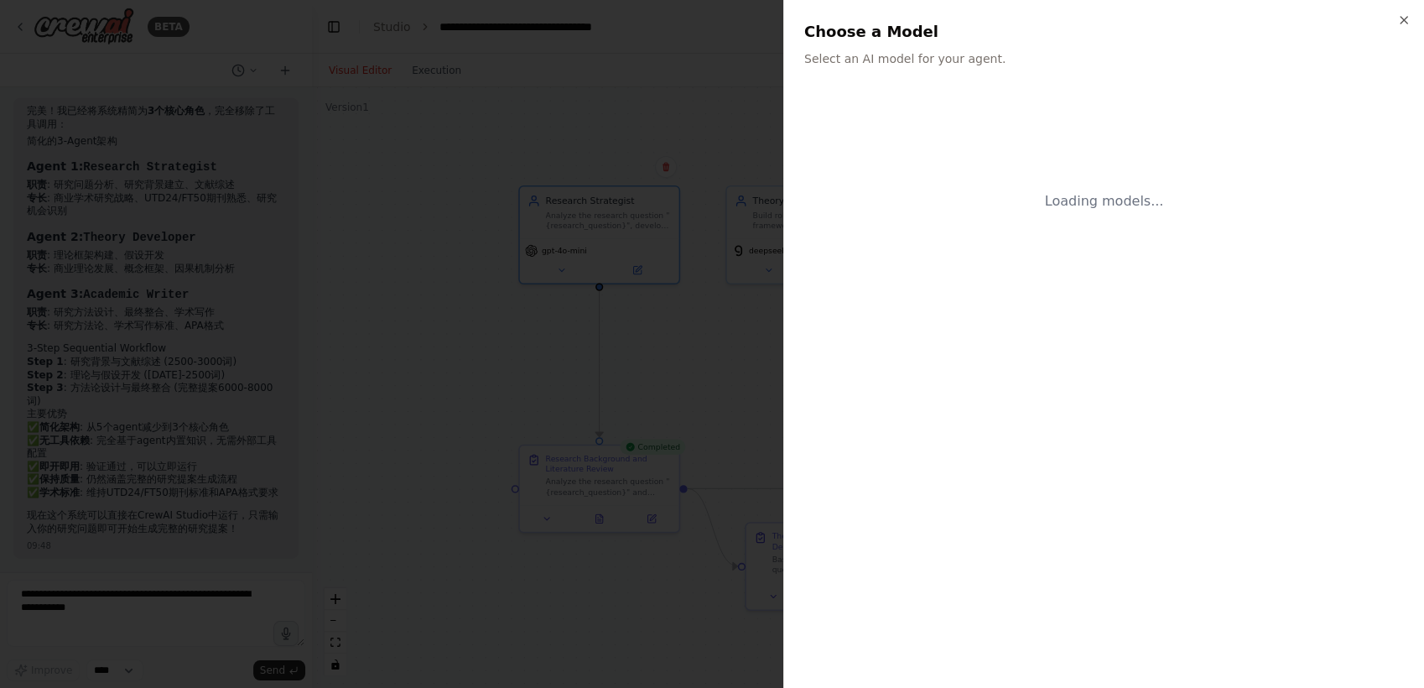
scroll to position [0, 0]
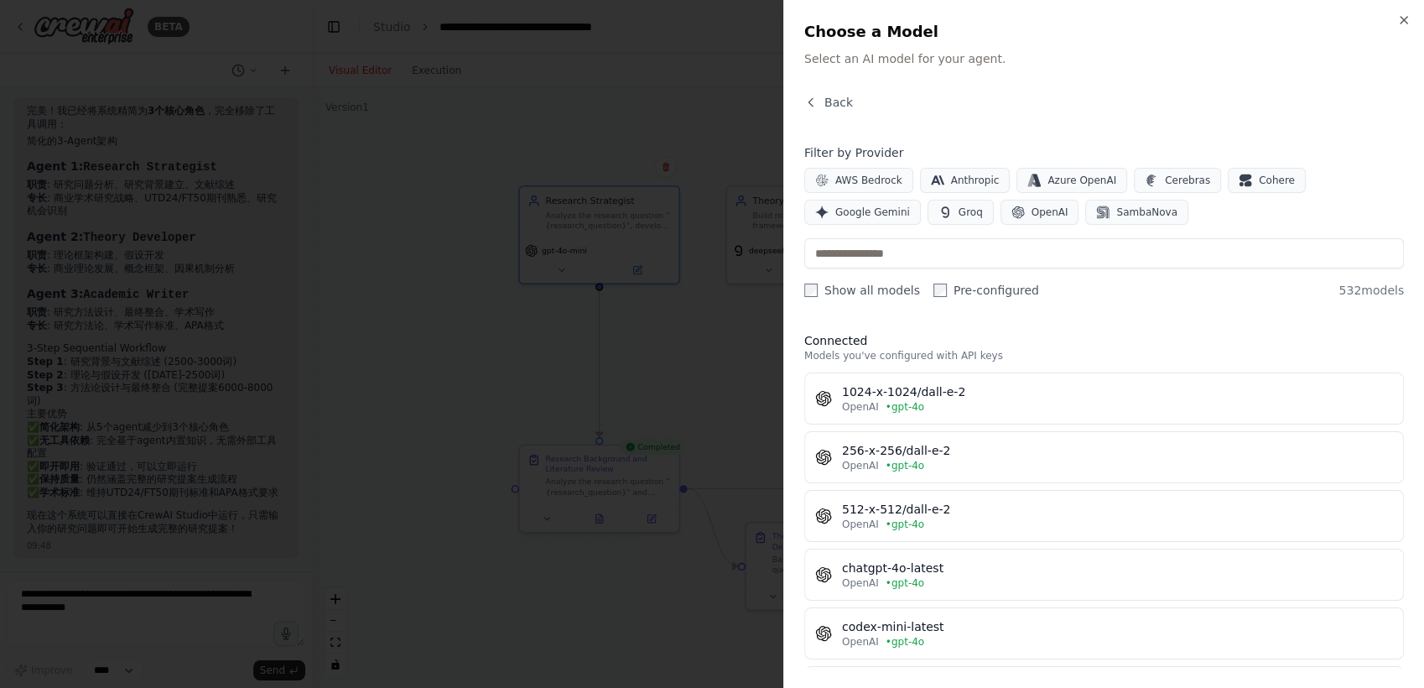
click at [636, 330] on div at bounding box center [712, 344] width 1424 height 688
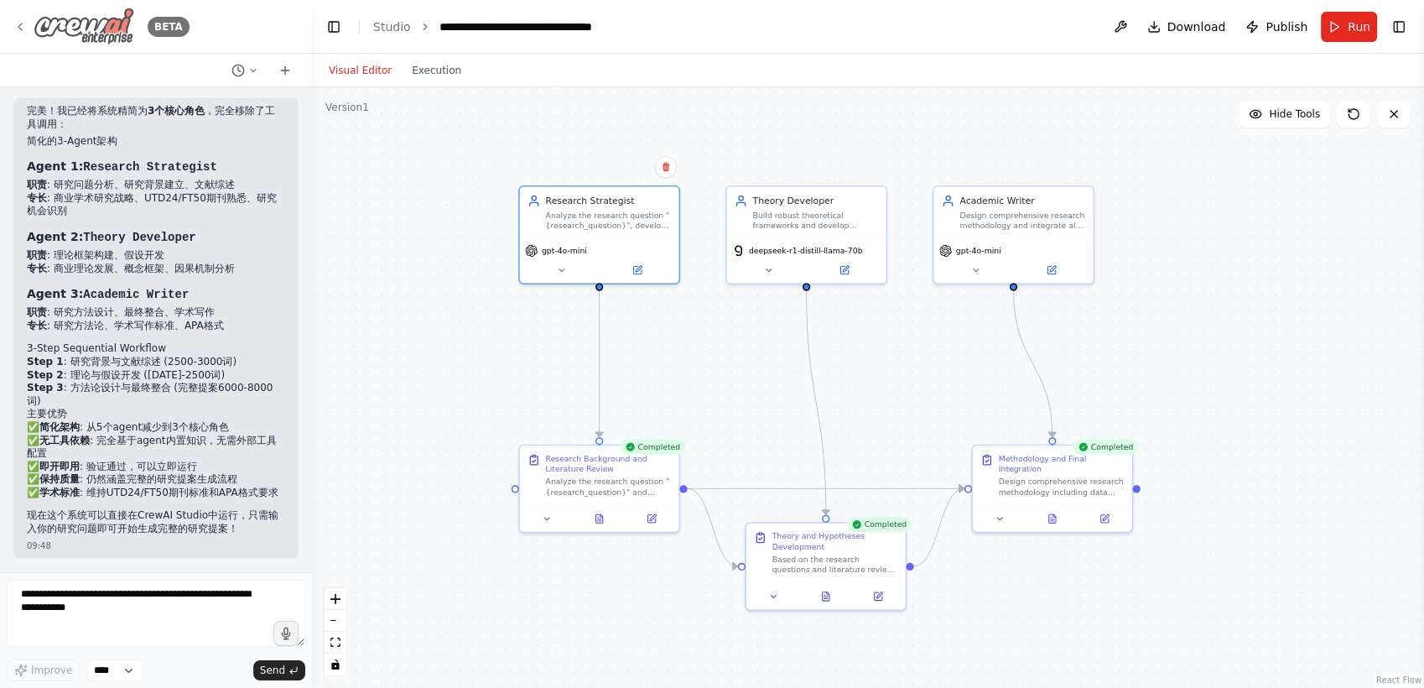
click at [57, 16] on img at bounding box center [84, 27] width 101 height 38
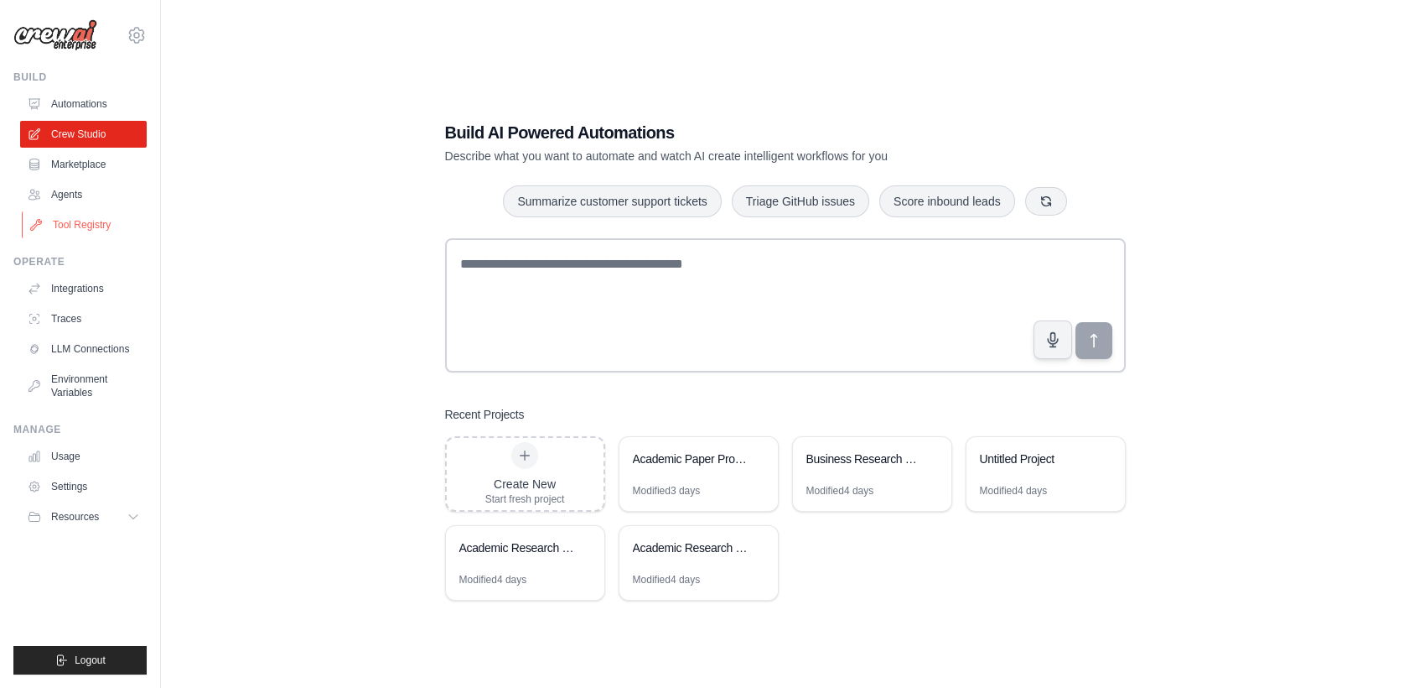
click at [102, 224] on link "Tool Registry" at bounding box center [85, 224] width 127 height 27
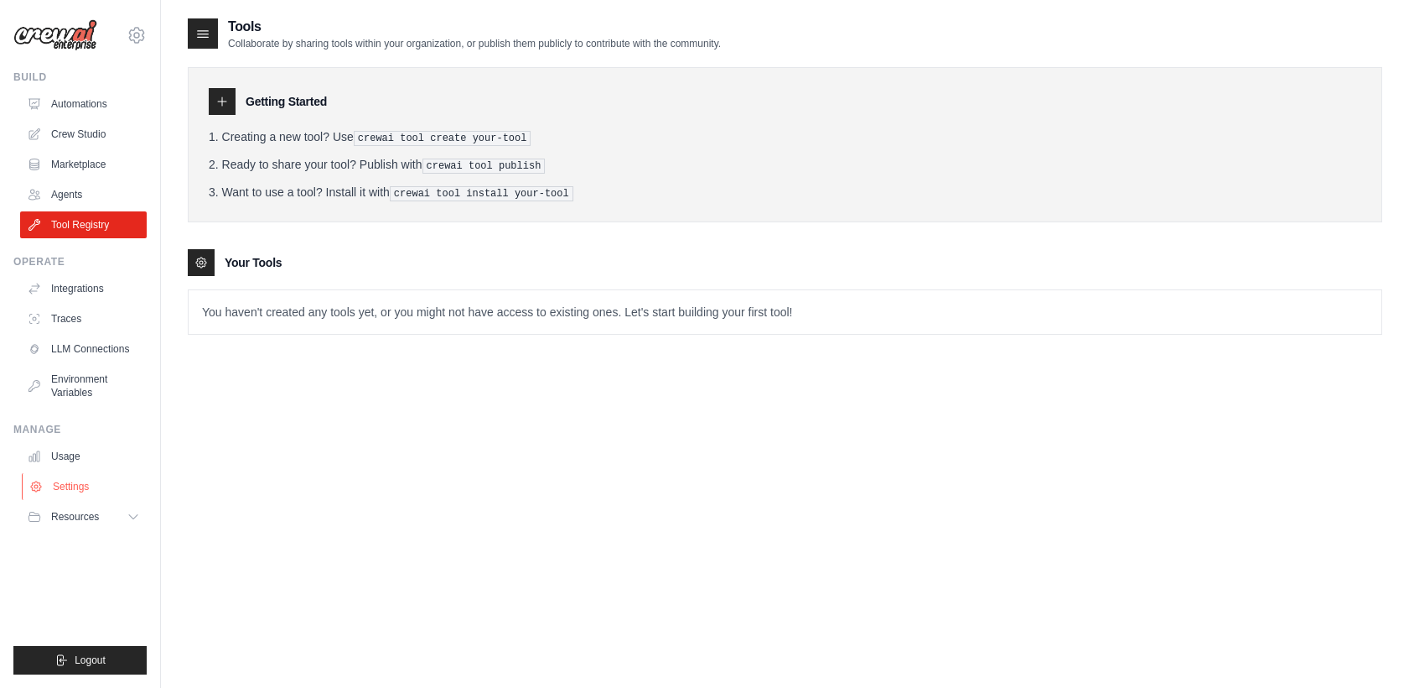
click at [79, 480] on link "Settings" at bounding box center [85, 486] width 127 height 27
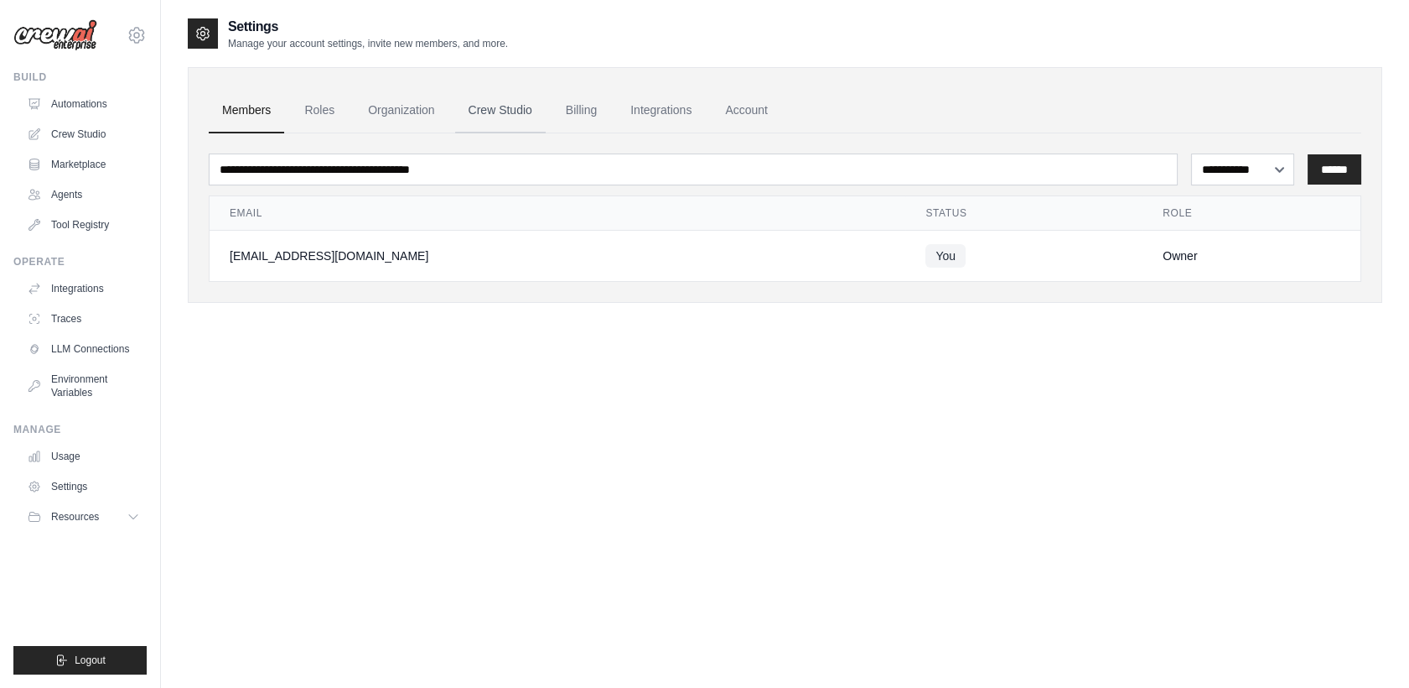
click at [516, 116] on link "Crew Studio" at bounding box center [500, 110] width 91 height 45
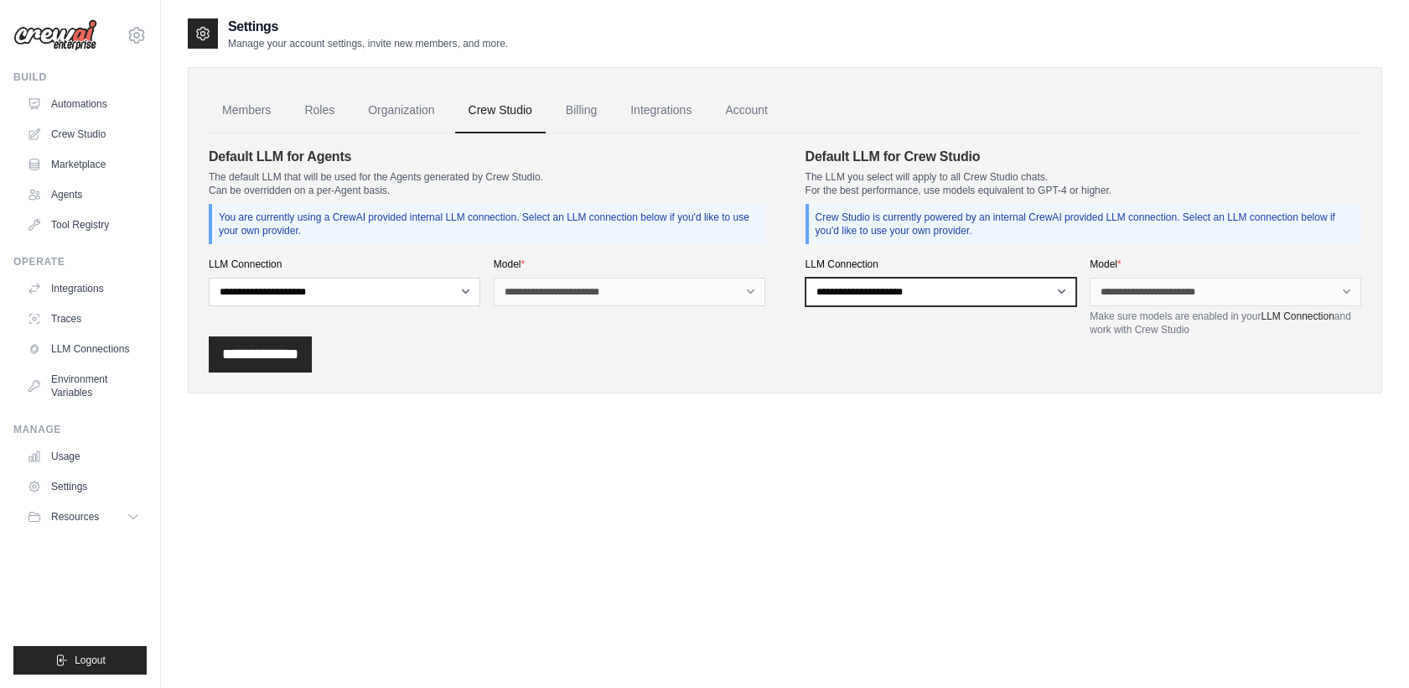
click at [914, 295] on select "**********" at bounding box center [942, 292] width 272 height 29
select select "******"
click at [806, 278] on select "**********" at bounding box center [942, 292] width 272 height 29
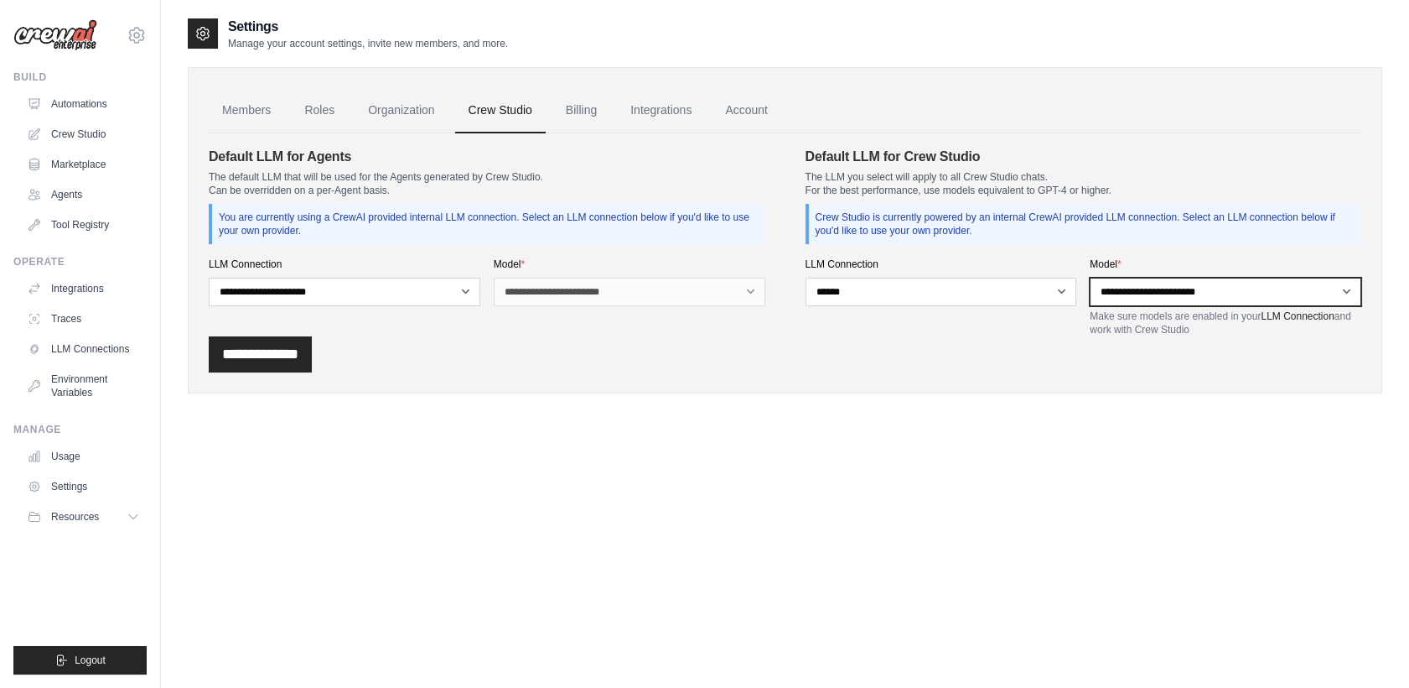
click at [1120, 283] on select "**********" at bounding box center [1226, 292] width 272 height 29
click at [1006, 468] on div "Settings Manage your account settings, invite new members, and more. Members Ro…" at bounding box center [785, 361] width 1195 height 688
click at [1214, 285] on select "**********" at bounding box center [1226, 292] width 272 height 29
click at [1026, 342] on div "**********" at bounding box center [785, 354] width 1153 height 36
click at [683, 99] on link "Integrations" at bounding box center [661, 110] width 88 height 45
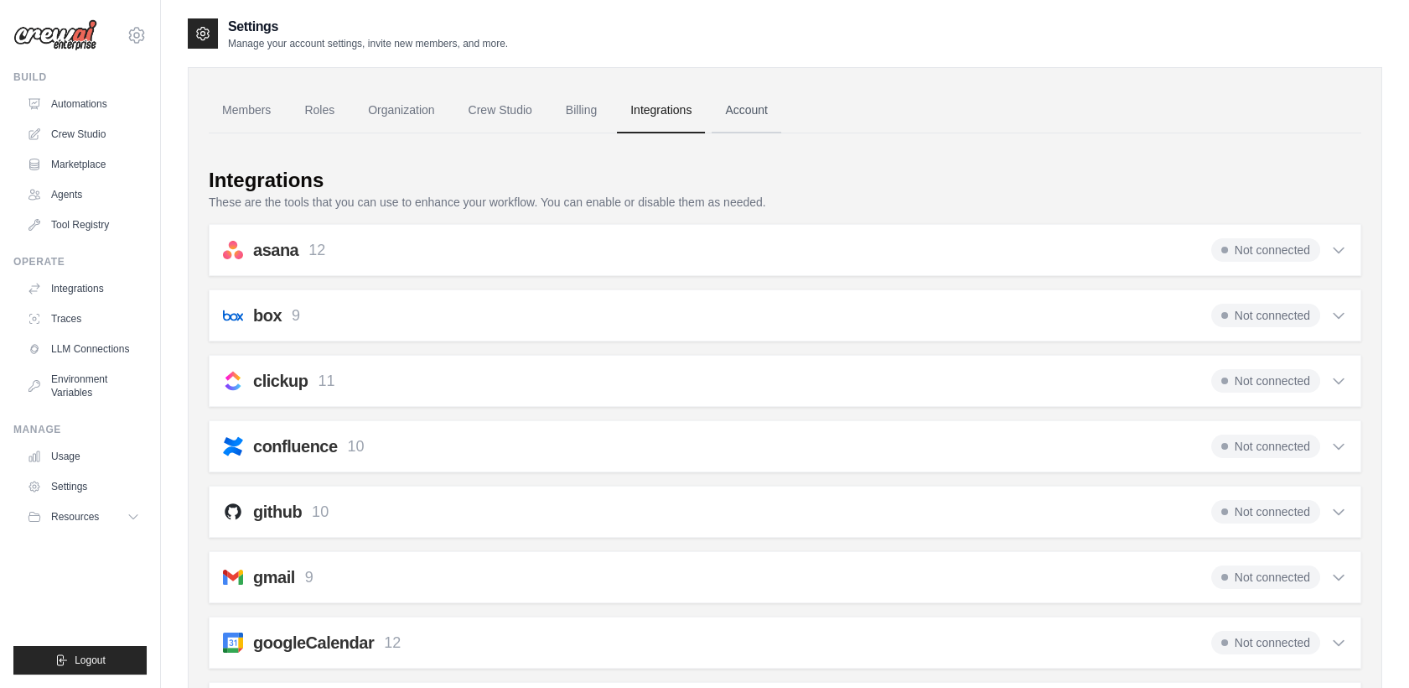
drag, startPoint x: 731, startPoint y: 110, endPoint x: 756, endPoint y: 104, distance: 25.8
click at [756, 104] on ul "Members Roles Organization Crew Studio Billing Integrations Account" at bounding box center [785, 110] width 1153 height 45
click at [756, 104] on link "Account" at bounding box center [747, 110] width 70 height 45
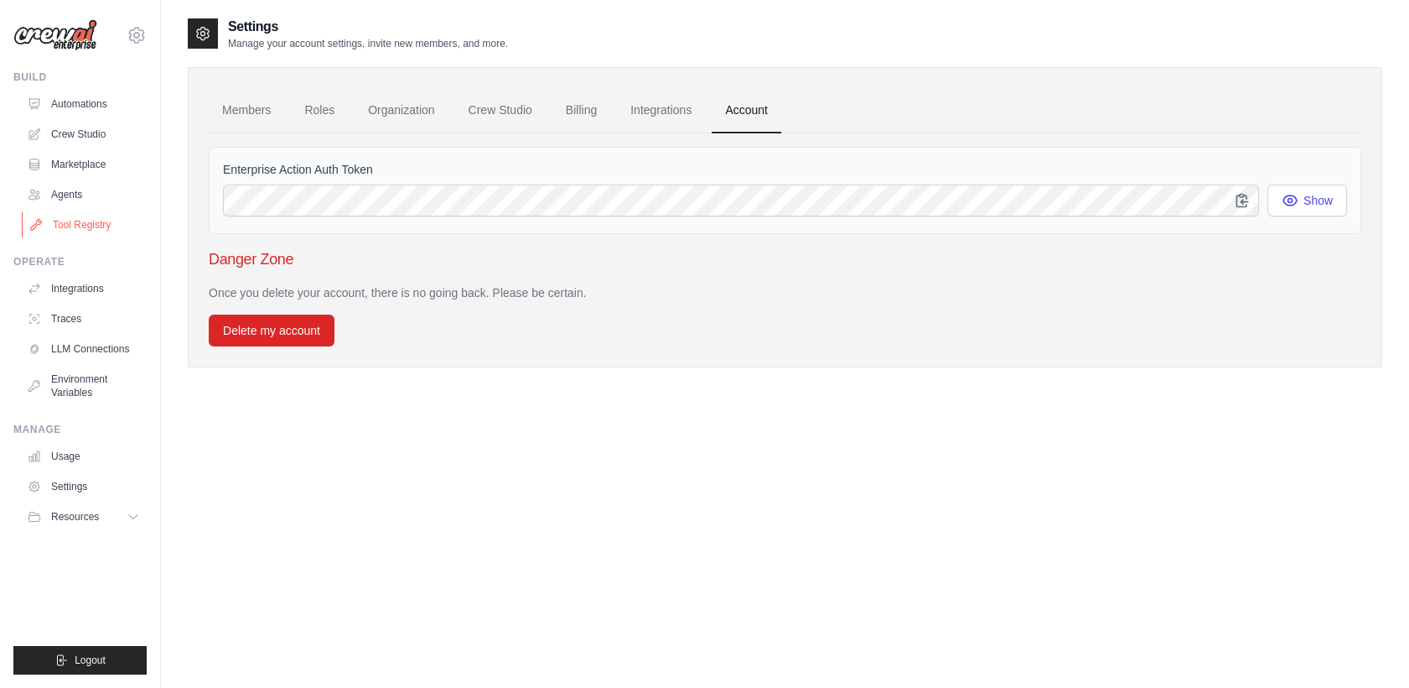
click at [104, 223] on link "Tool Registry" at bounding box center [85, 224] width 127 height 27
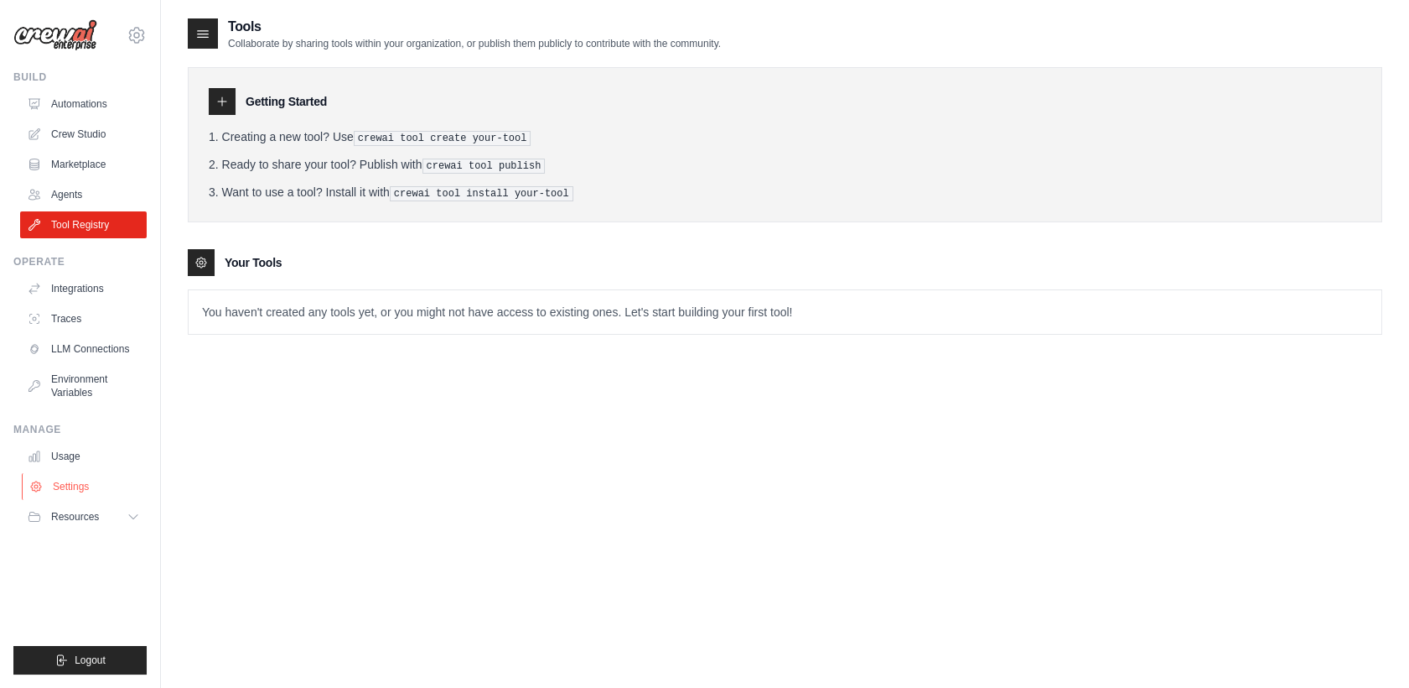
scroll to position [34, 0]
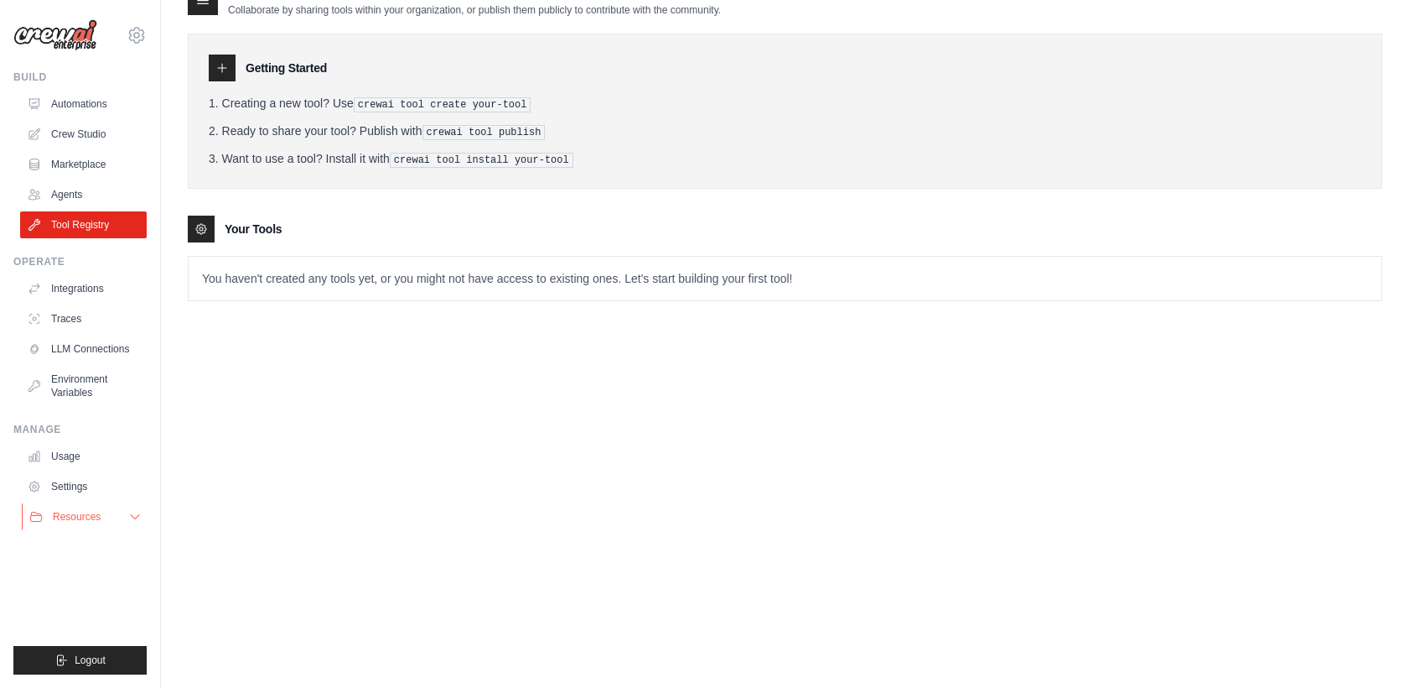
click at [98, 518] on span "Resources" at bounding box center [77, 516] width 48 height 13
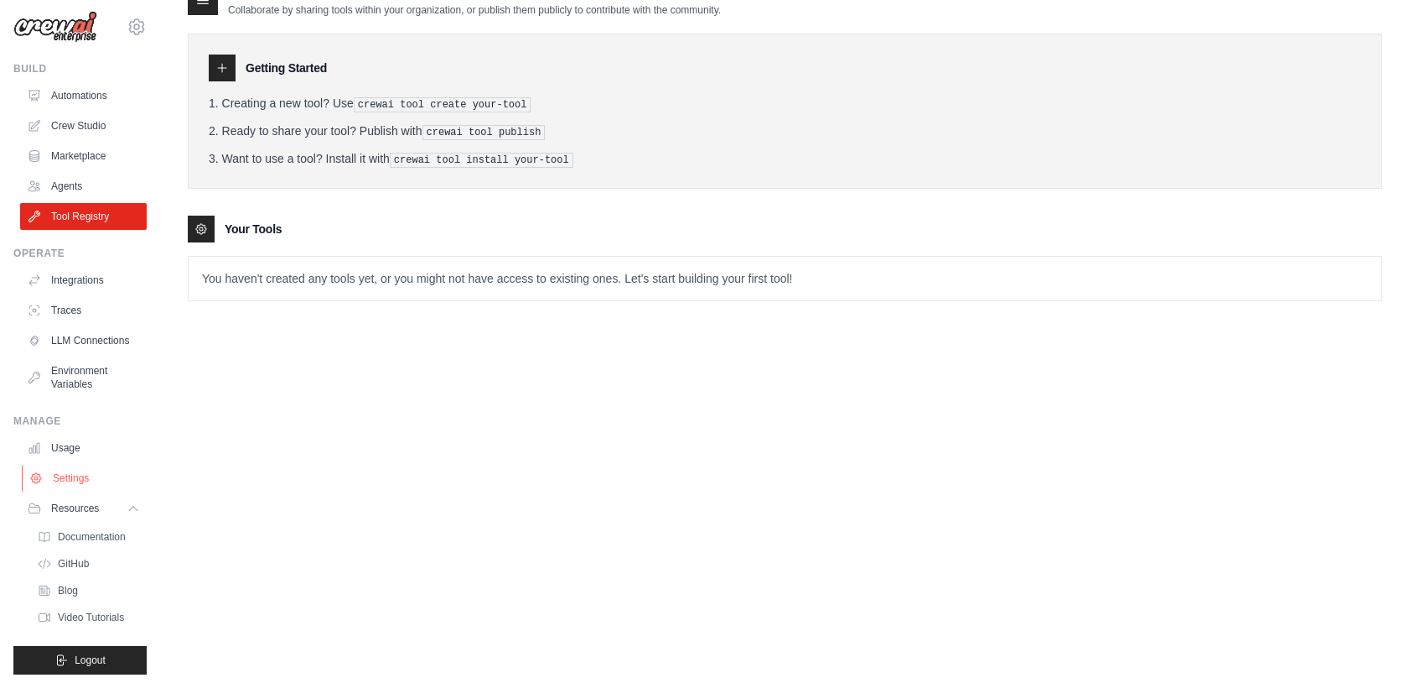
click at [101, 473] on link "Settings" at bounding box center [85, 478] width 127 height 27
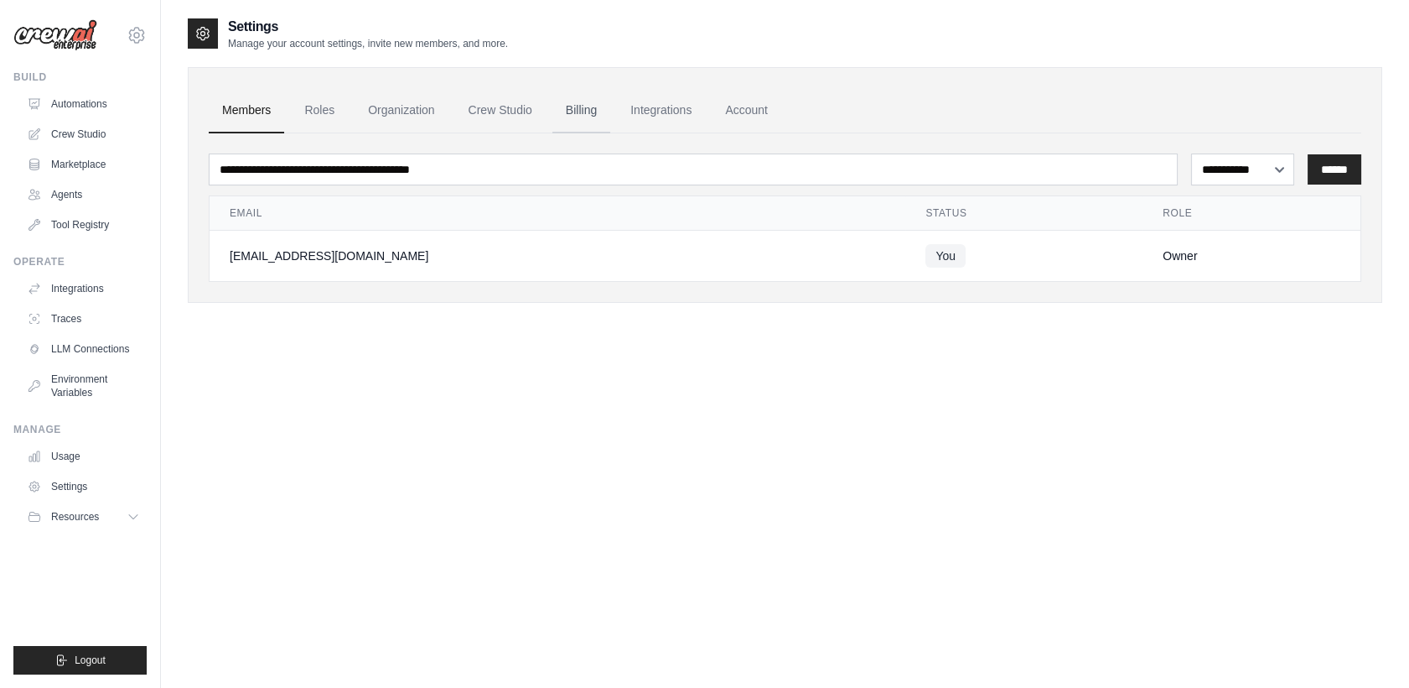
click at [595, 107] on link "Billing" at bounding box center [582, 110] width 58 height 45
